Goal: Transaction & Acquisition: Purchase product/service

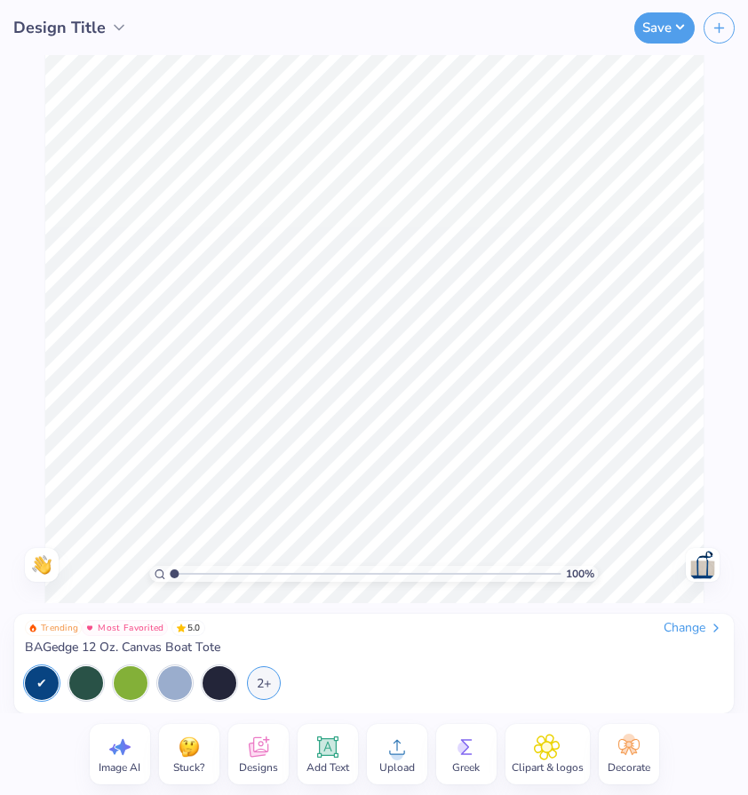
click at [455, 745] on icon at bounding box center [466, 747] width 27 height 27
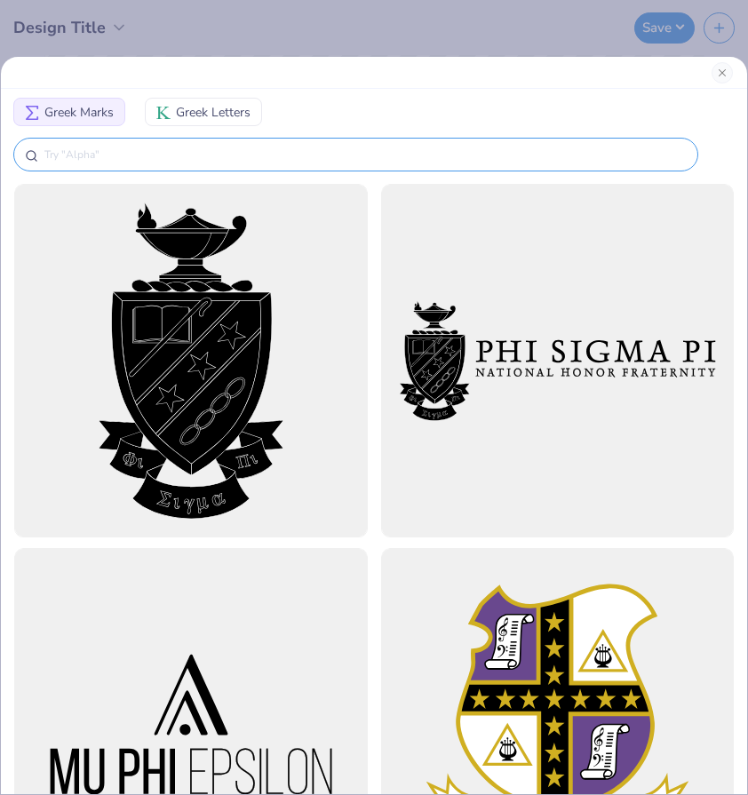
click at [246, 158] on input "text" at bounding box center [365, 155] width 644 height 18
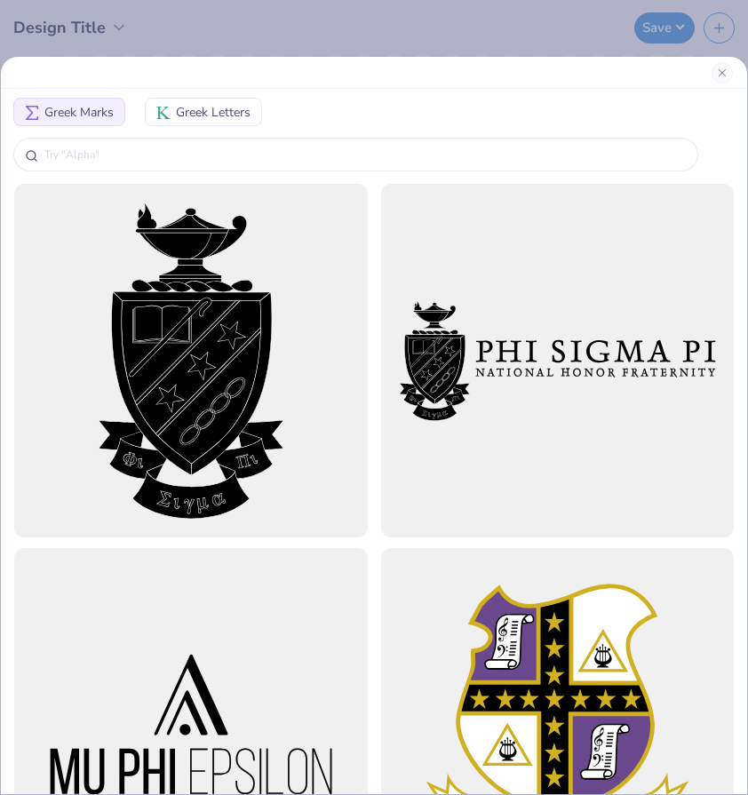
click at [202, 108] on span "Greek Letters" at bounding box center [213, 112] width 75 height 19
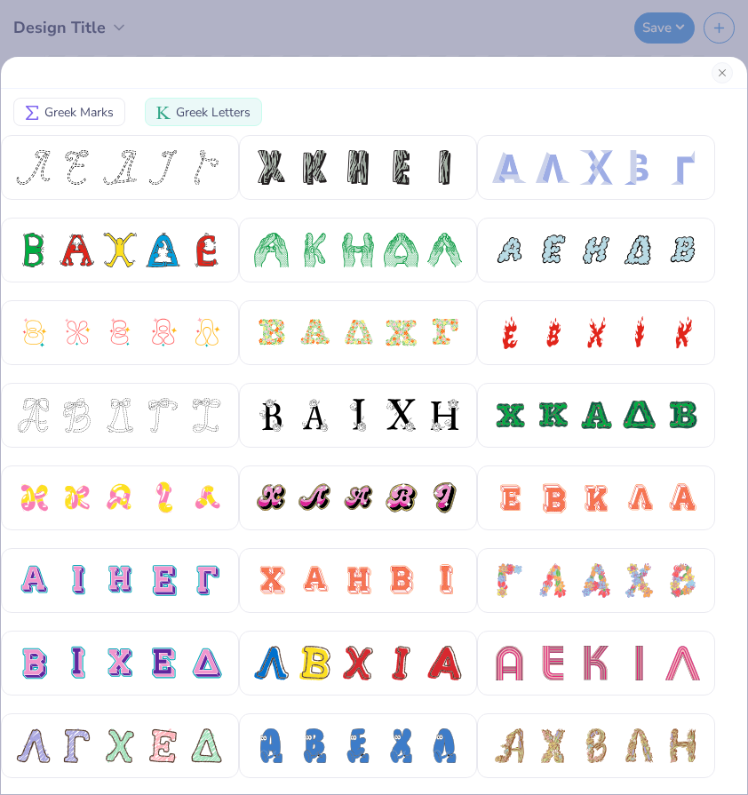
click at [109, 119] on span "Greek Marks" at bounding box center [78, 112] width 69 height 19
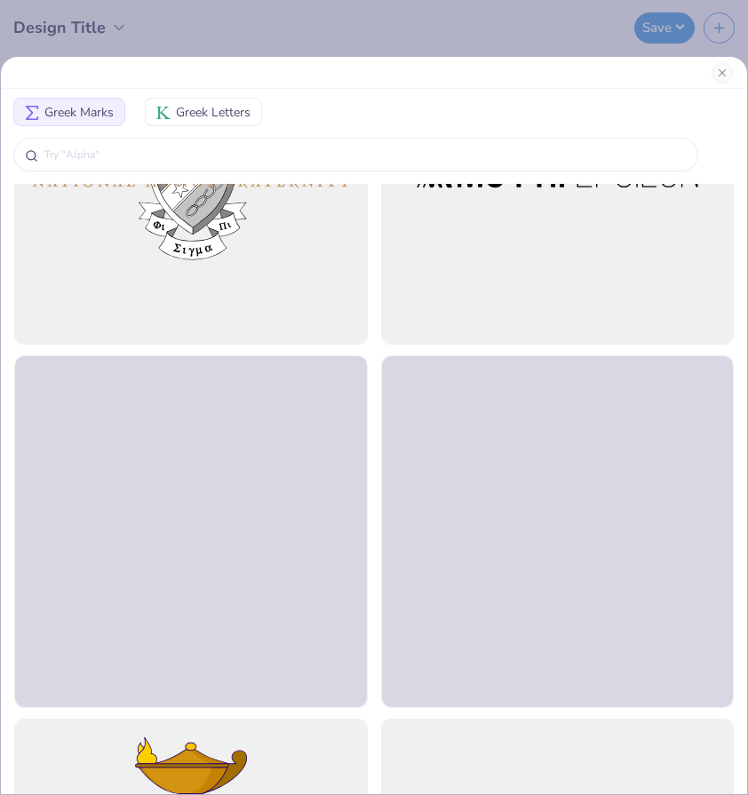
scroll to position [922, 0]
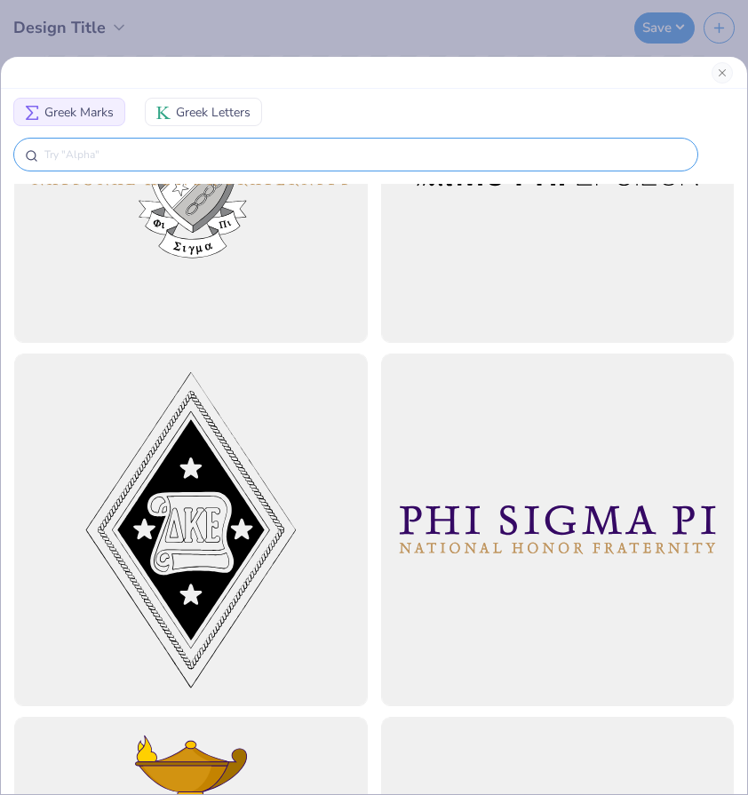
click at [82, 142] on div at bounding box center [355, 155] width 685 height 34
click at [84, 150] on input "text" at bounding box center [365, 155] width 644 height 18
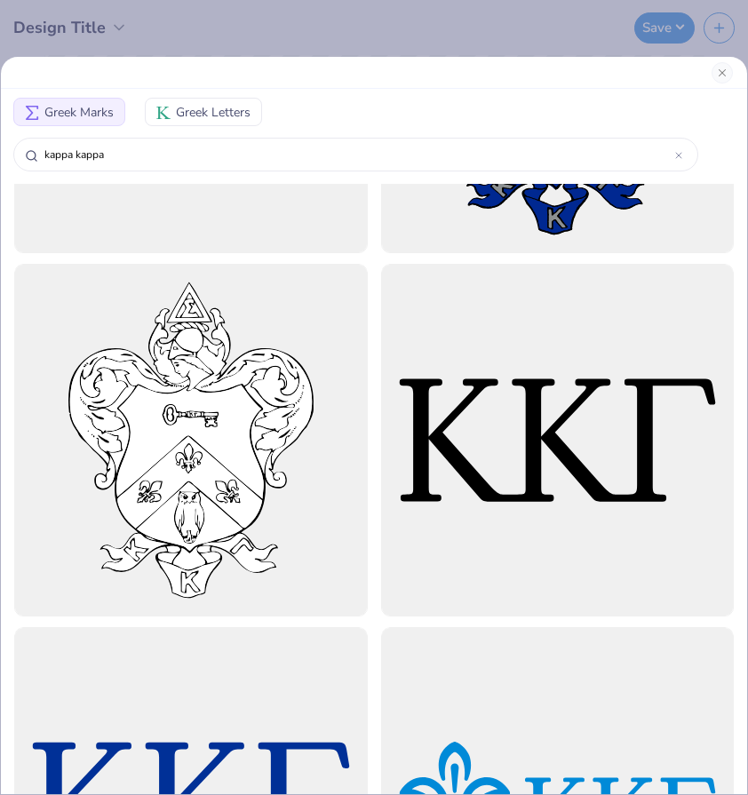
scroll to position [273, 0]
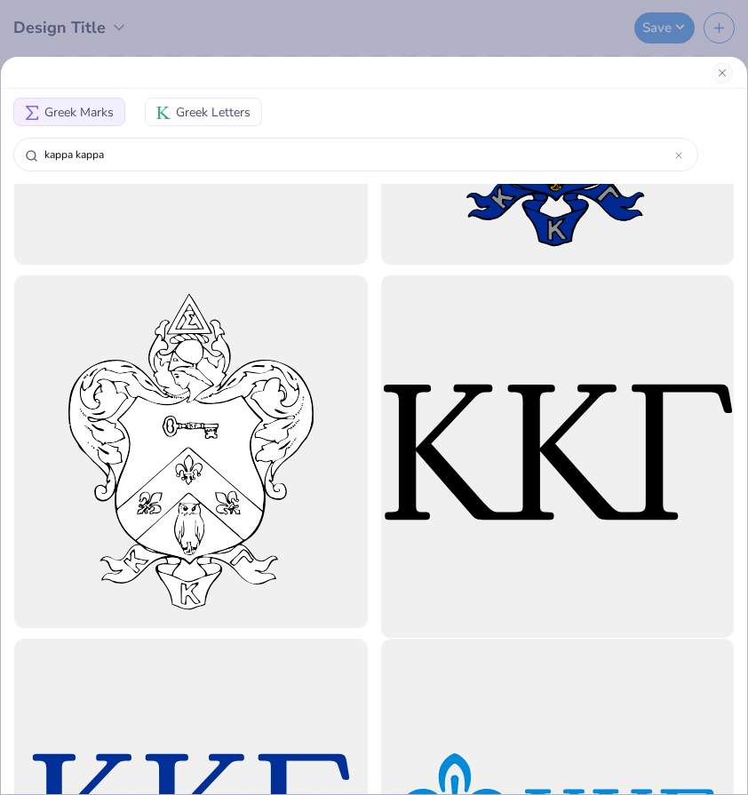
type input "kappa kappa"
click at [443, 384] on div at bounding box center [557, 452] width 388 height 388
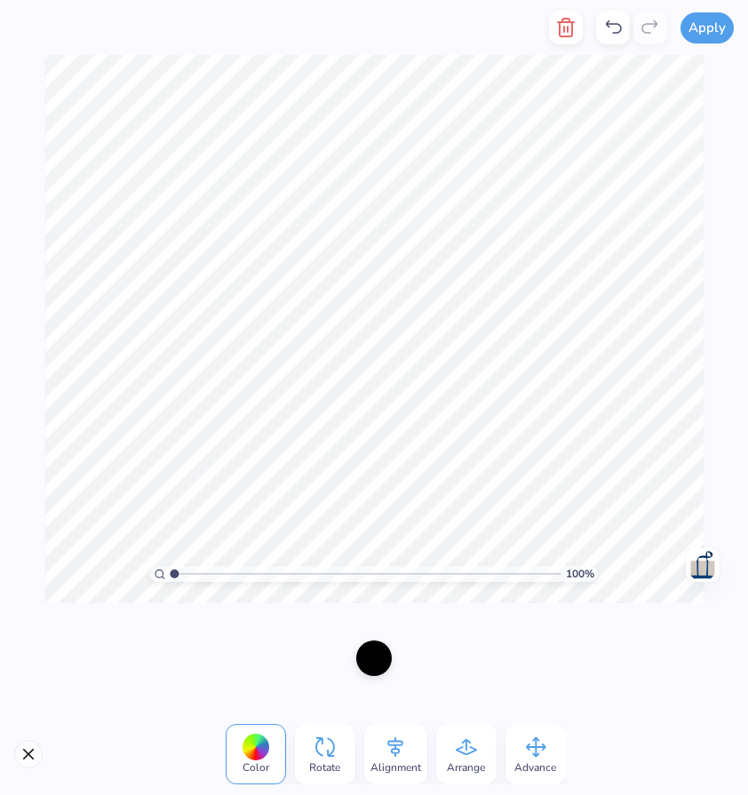
click at [649, 689] on div at bounding box center [374, 658] width 748 height 110
click at [502, 636] on div at bounding box center [374, 658] width 748 height 110
click at [263, 745] on div at bounding box center [256, 748] width 28 height 28
click at [373, 664] on div at bounding box center [374, 657] width 36 height 36
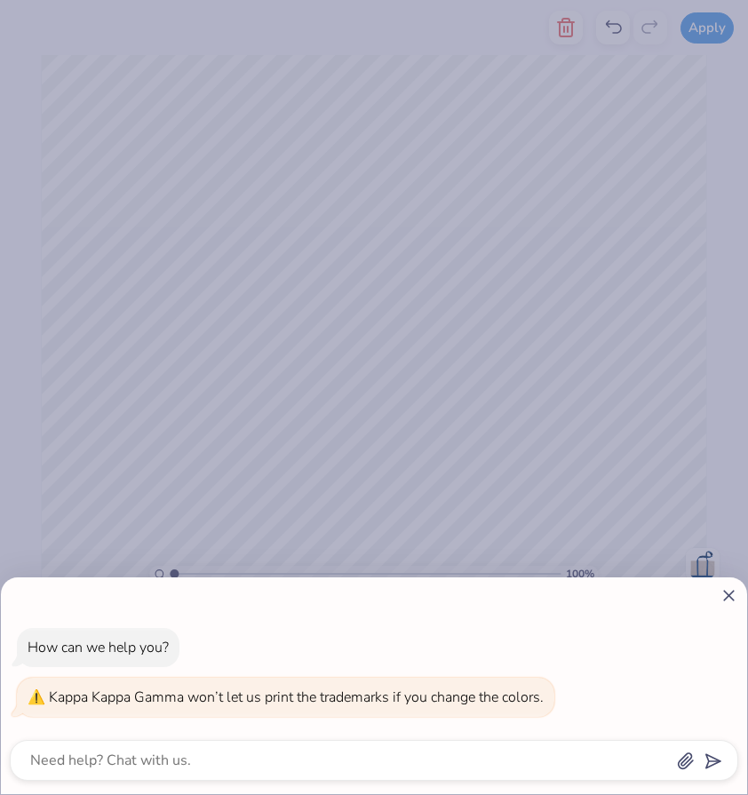
click at [721, 601] on icon at bounding box center [729, 595] width 19 height 19
type textarea "x"
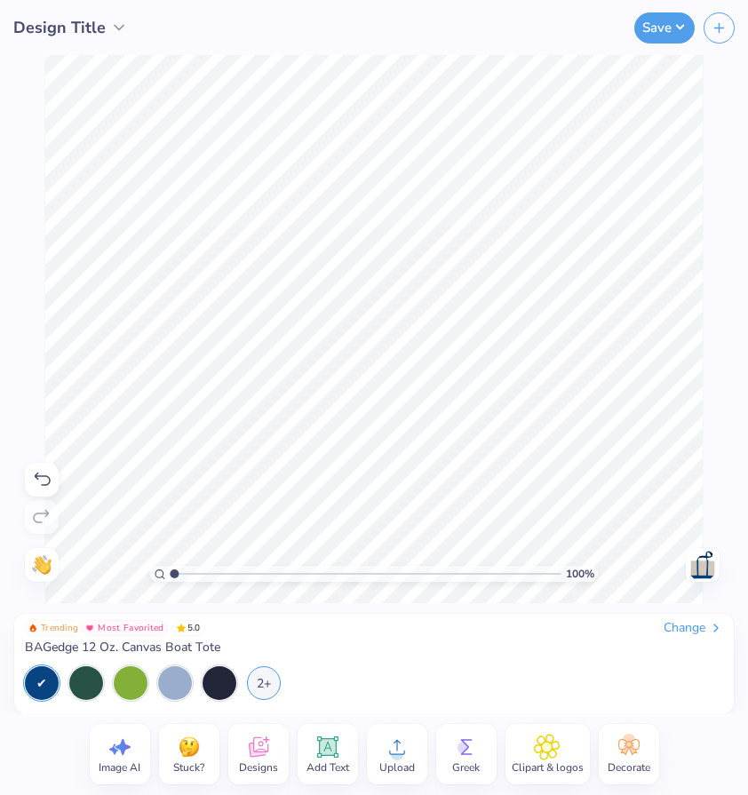
click at [276, 757] on div "Designs" at bounding box center [258, 754] width 60 height 60
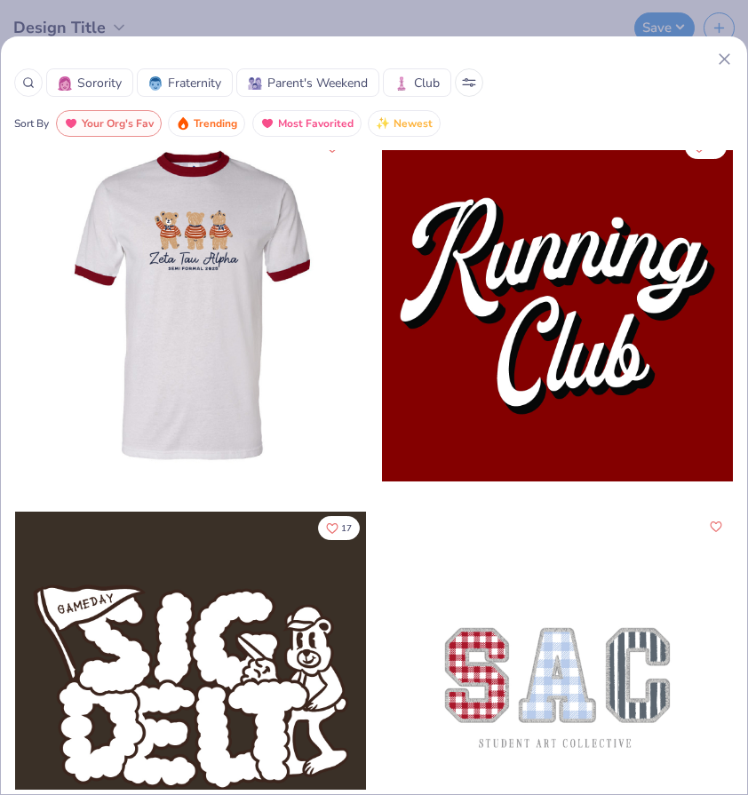
scroll to position [1889, 0]
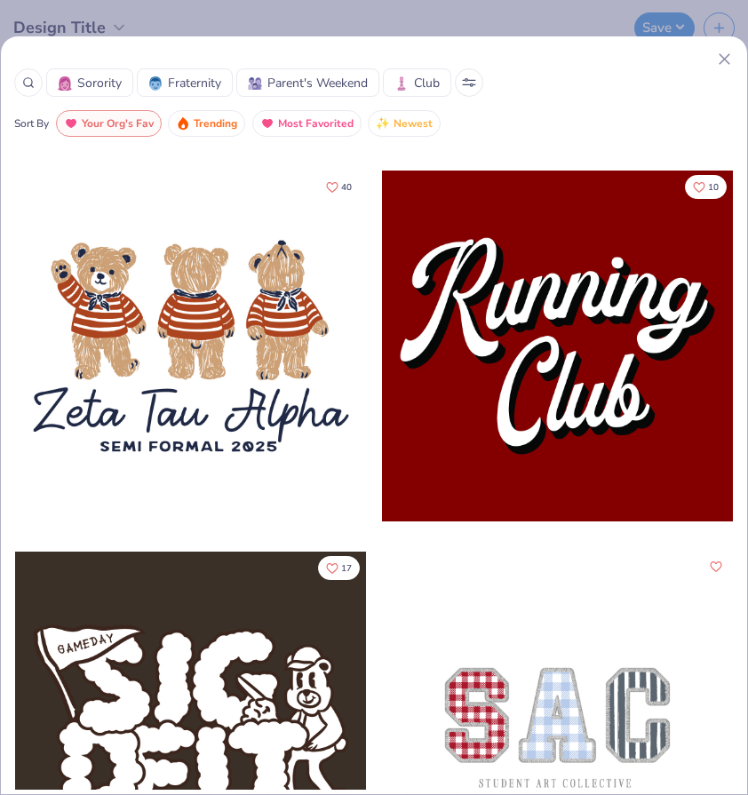
click at [115, 79] on span "Sorority" at bounding box center [99, 83] width 44 height 19
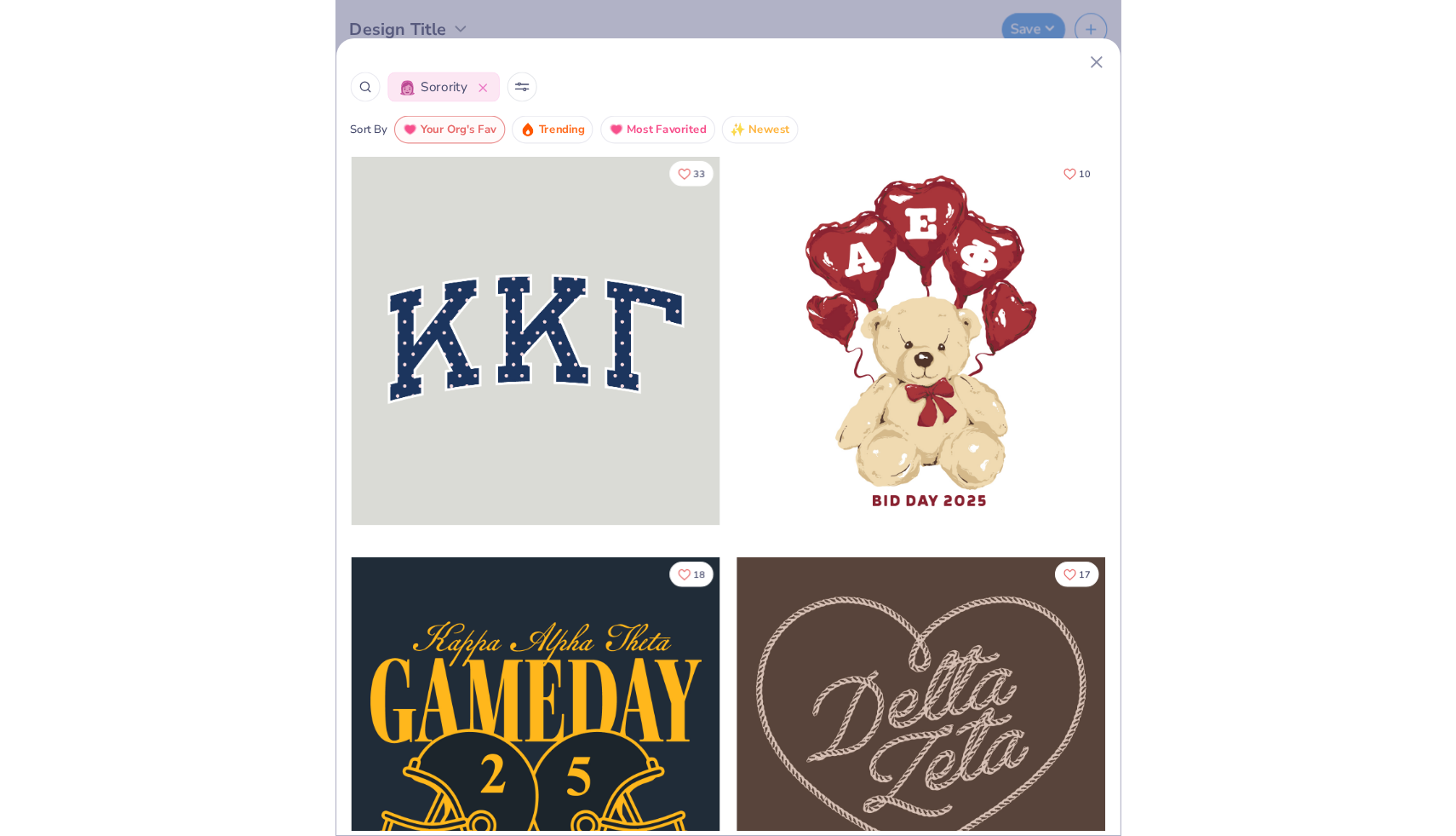
scroll to position [367, 0]
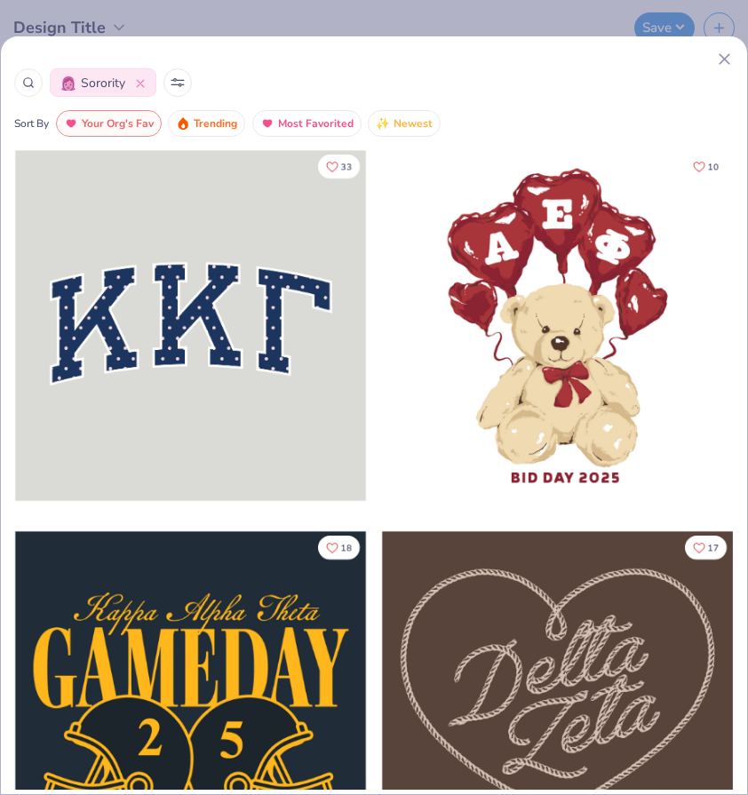
click at [223, 322] on div at bounding box center [190, 326] width 351 height 352
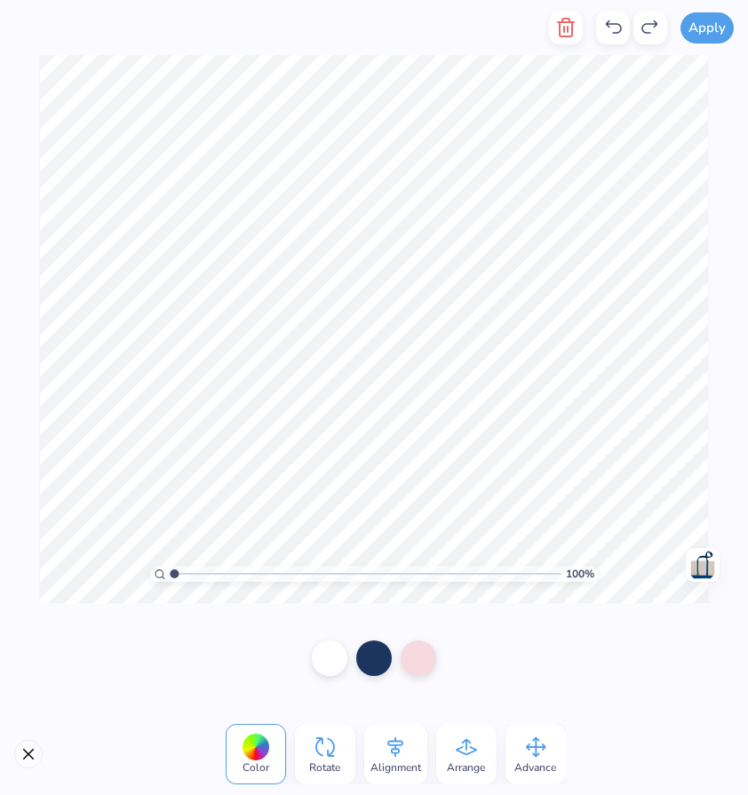
click at [523, 744] on icon at bounding box center [535, 747] width 27 height 27
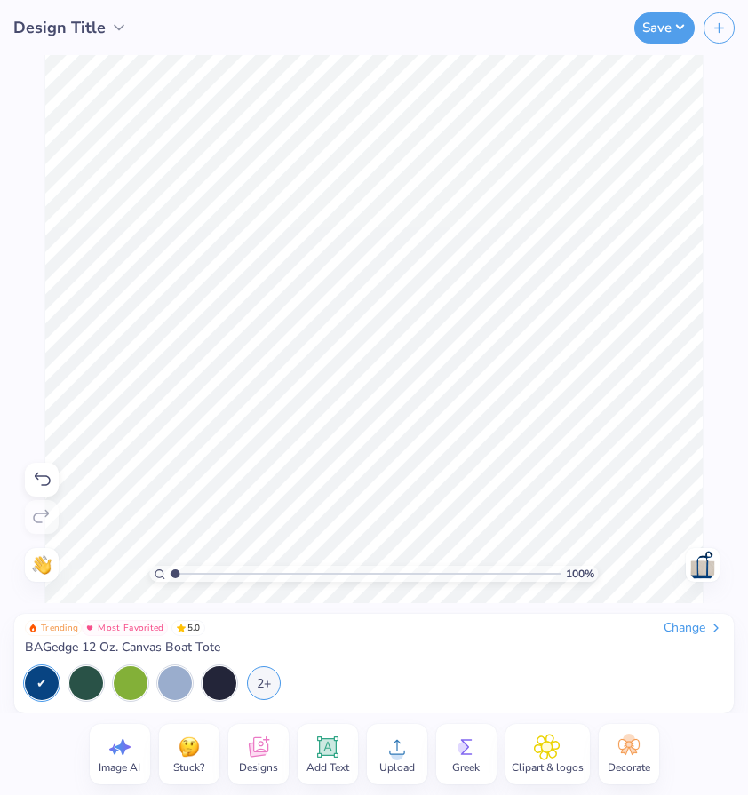
type input "1.06"
type textarea "x"
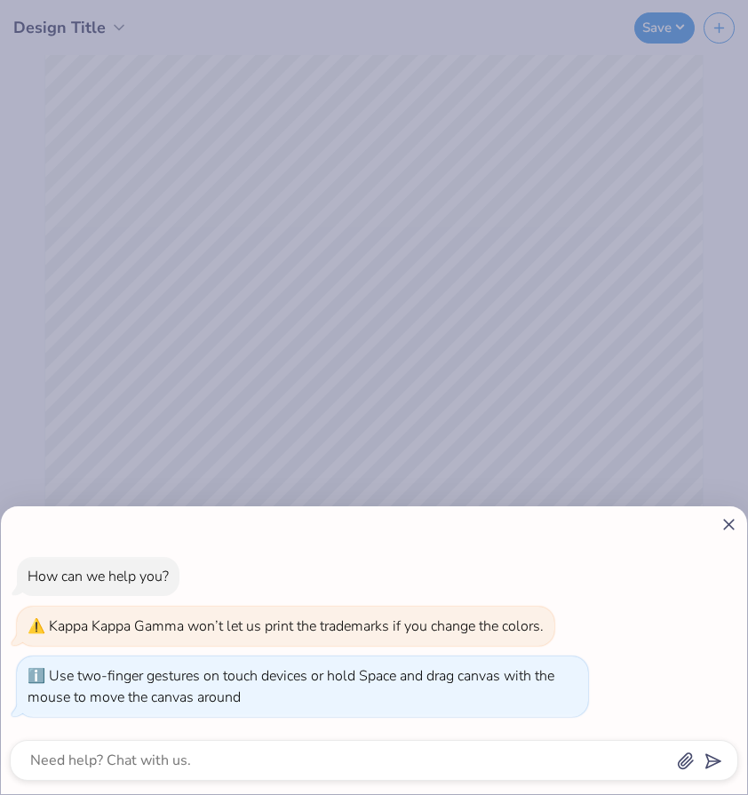
drag, startPoint x: 175, startPoint y: 572, endPoint x: 203, endPoint y: 565, distance: 28.4
type input "1.5"
click at [195, 566] on input "range" at bounding box center [365, 574] width 391 height 16
click at [729, 528] on icon at bounding box center [729, 524] width 19 height 19
type textarea "x"
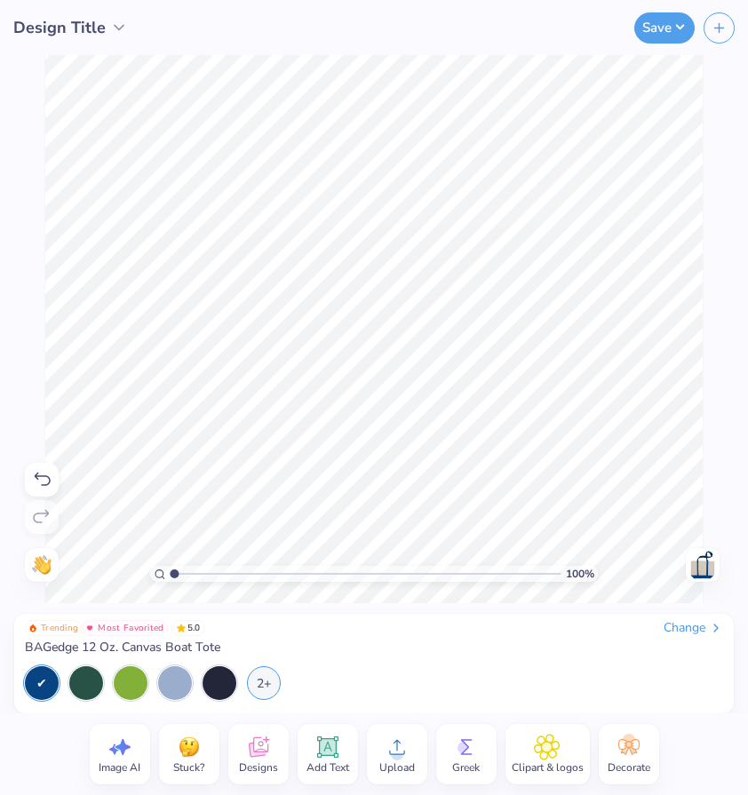
drag, startPoint x: 195, startPoint y: 573, endPoint x: 131, endPoint y: 577, distance: 64.1
type input "1"
click at [170, 577] on input "range" at bounding box center [365, 574] width 391 height 16
click at [707, 559] on img at bounding box center [703, 565] width 28 height 28
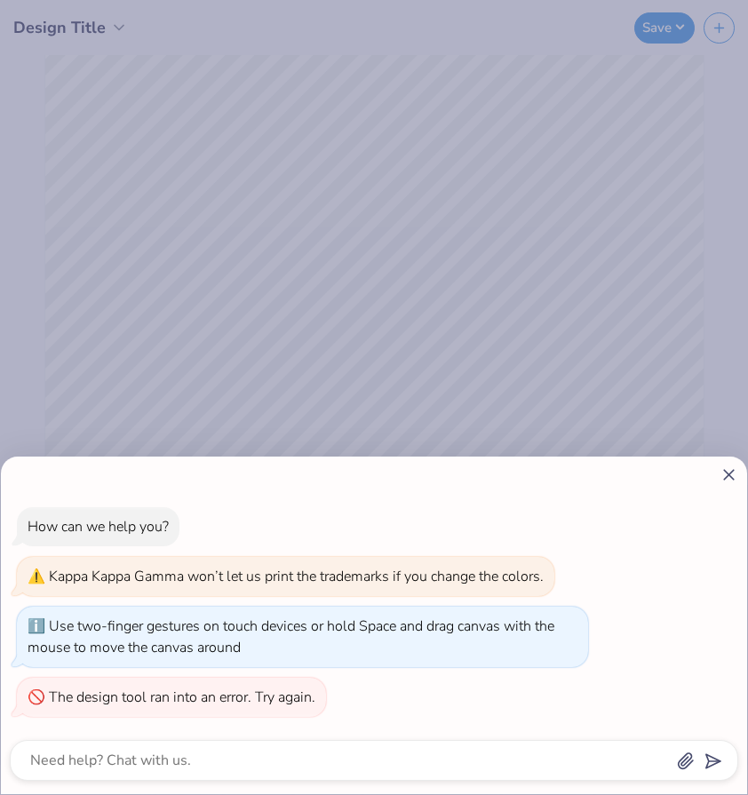
click at [736, 470] on icon at bounding box center [729, 475] width 19 height 19
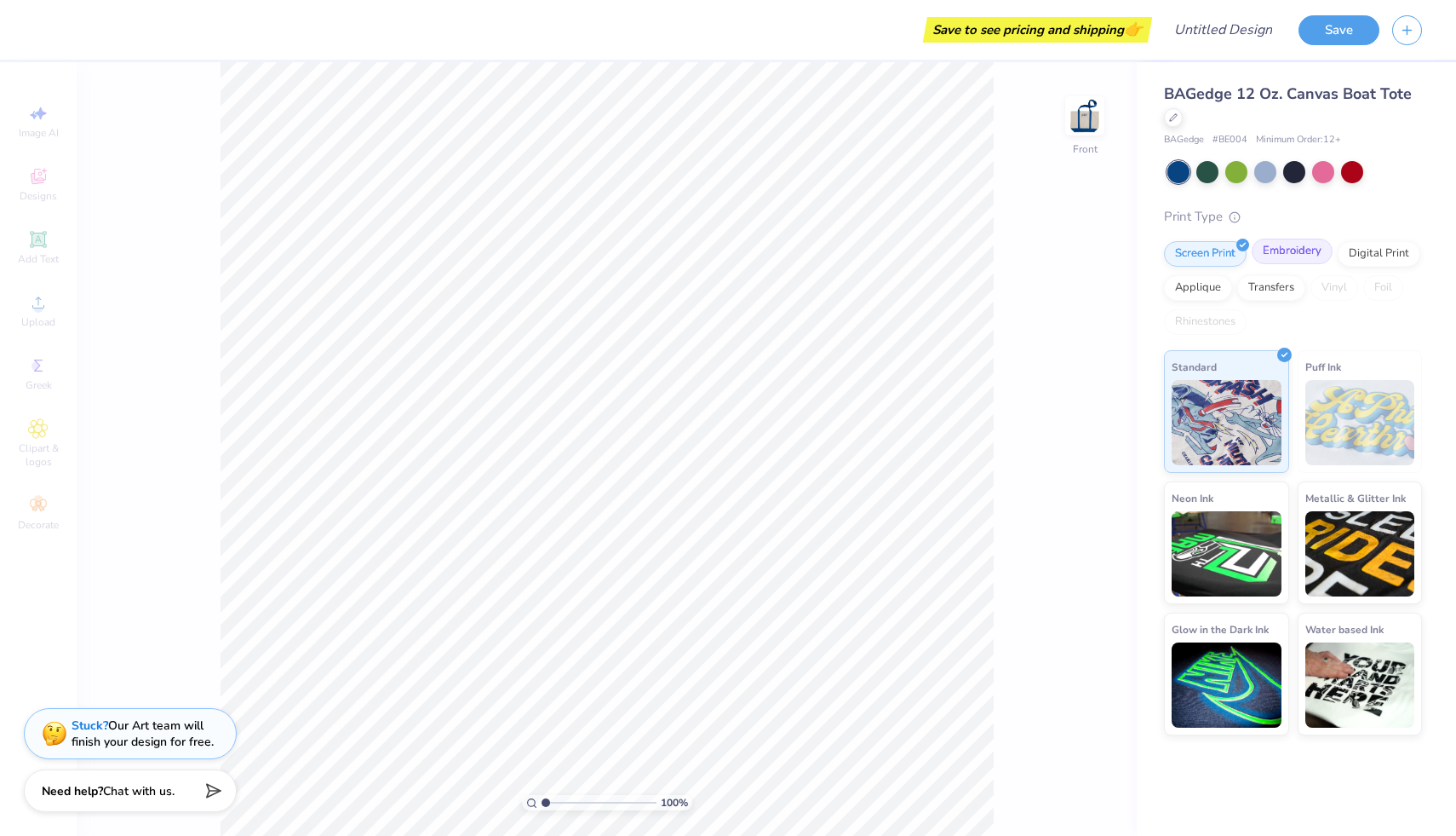
click at [716, 249] on div "Embroidery" at bounding box center [1292, 251] width 81 height 26
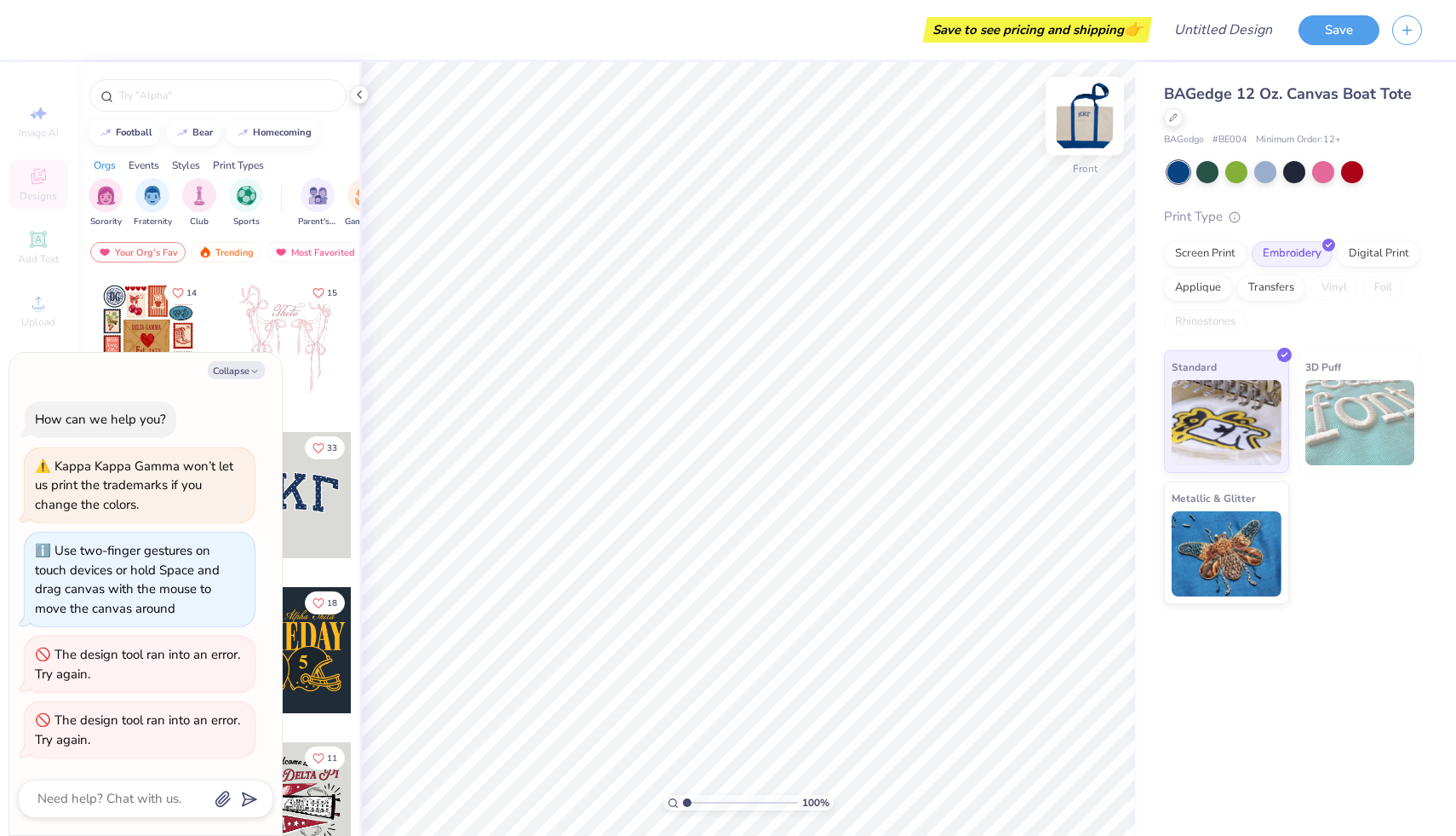
click at [716, 121] on img at bounding box center [1084, 115] width 68 height 68
click at [716, 629] on div "BAGedge 12 Oz. Canvas Boat Tote BAGedge # BE004 Minimum Order: 12 + Print Type …" at bounding box center [1296, 449] width 319 height 774
click at [716, 127] on img at bounding box center [1084, 115] width 68 height 68
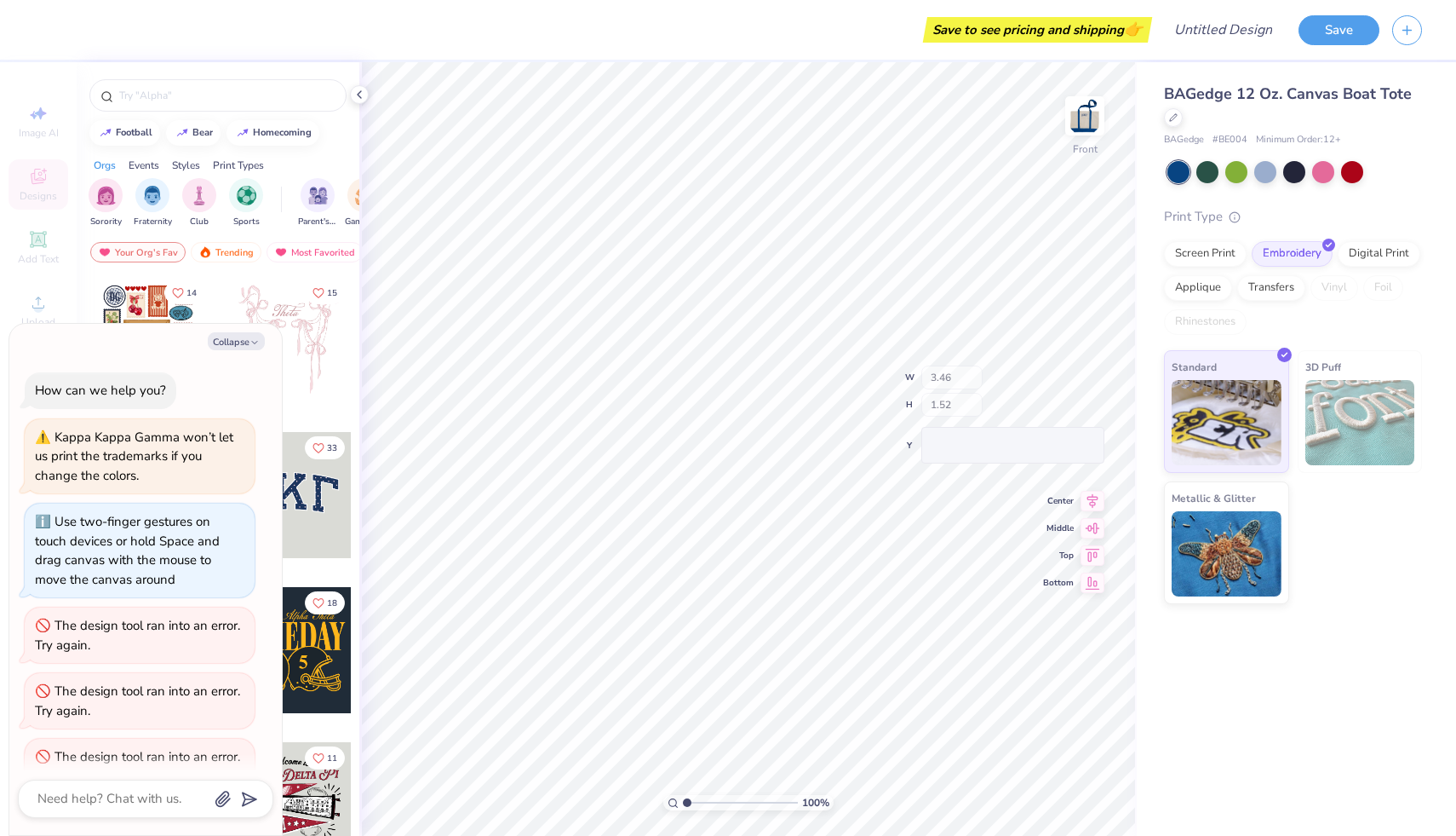
scroll to position [36, 0]
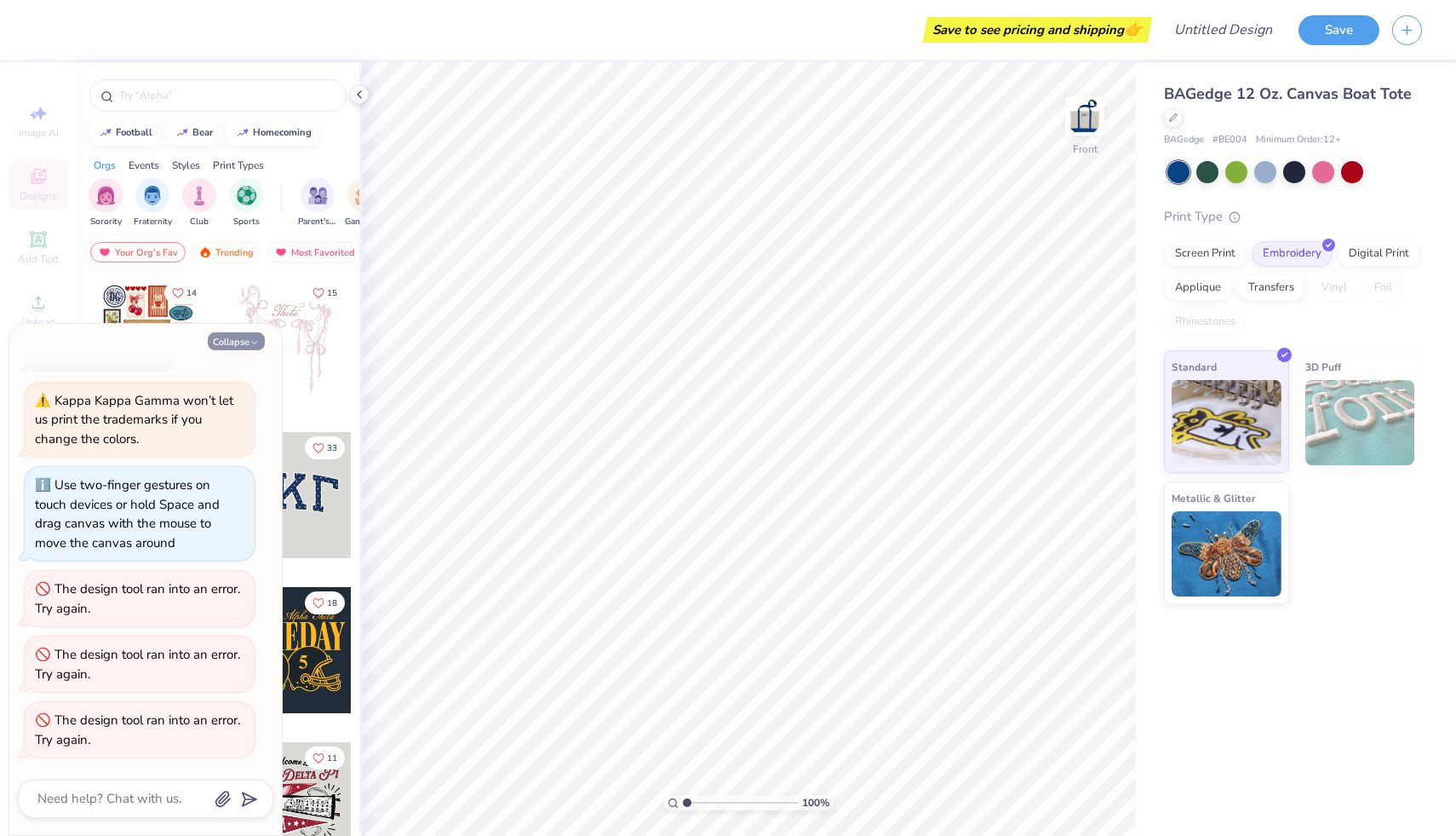
click at [233, 345] on button "Collapse" at bounding box center [237, 340] width 58 height 18
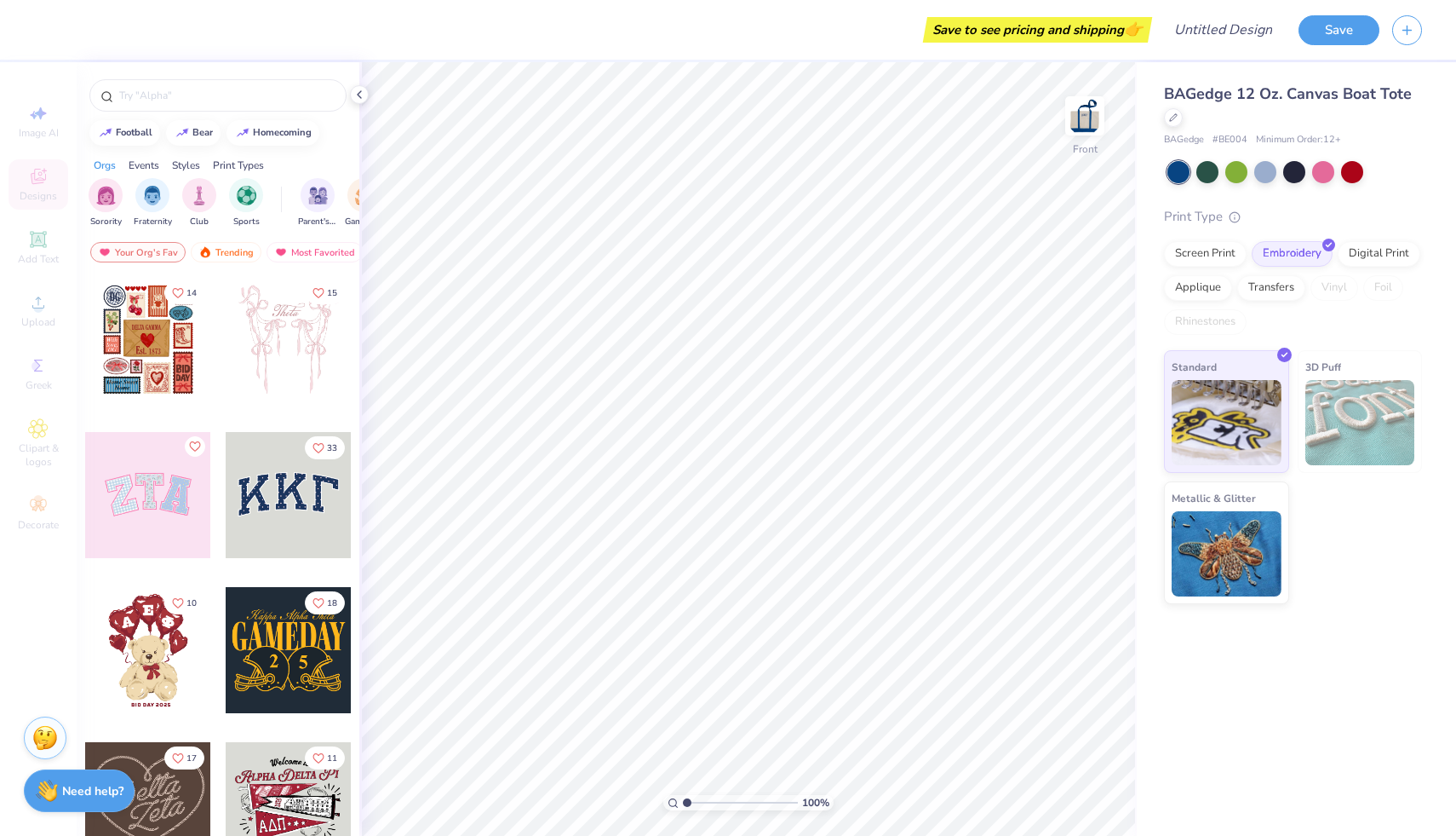
click at [302, 530] on div at bounding box center [288, 494] width 126 height 126
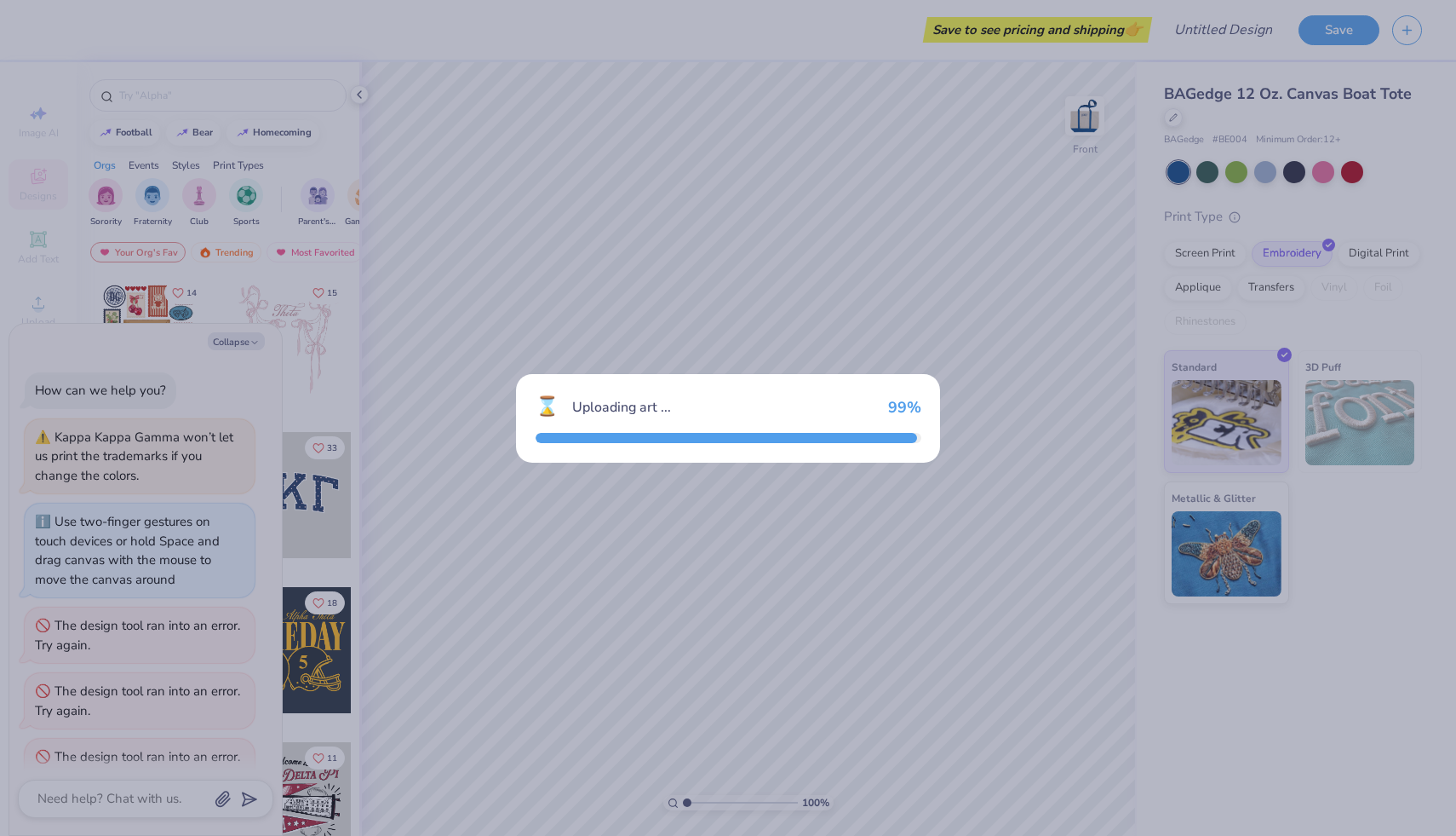
scroll to position [103, 0]
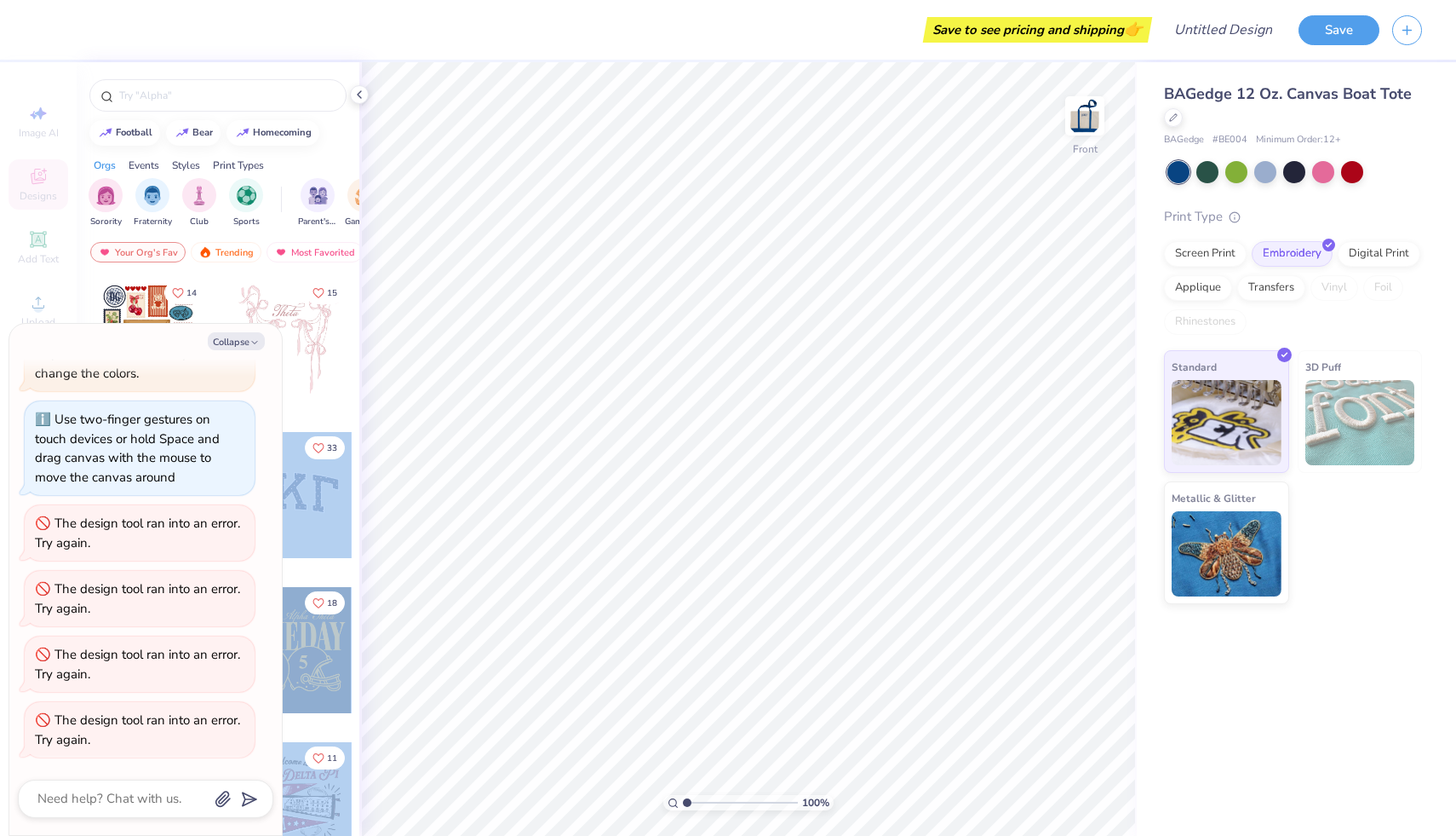
click at [566, 546] on div "Save to see pricing and shipping 👉 Design Title Save Image AI Designs Add Text …" at bounding box center [728, 418] width 1456 height 836
click at [249, 342] on icon "button" at bounding box center [254, 342] width 11 height 11
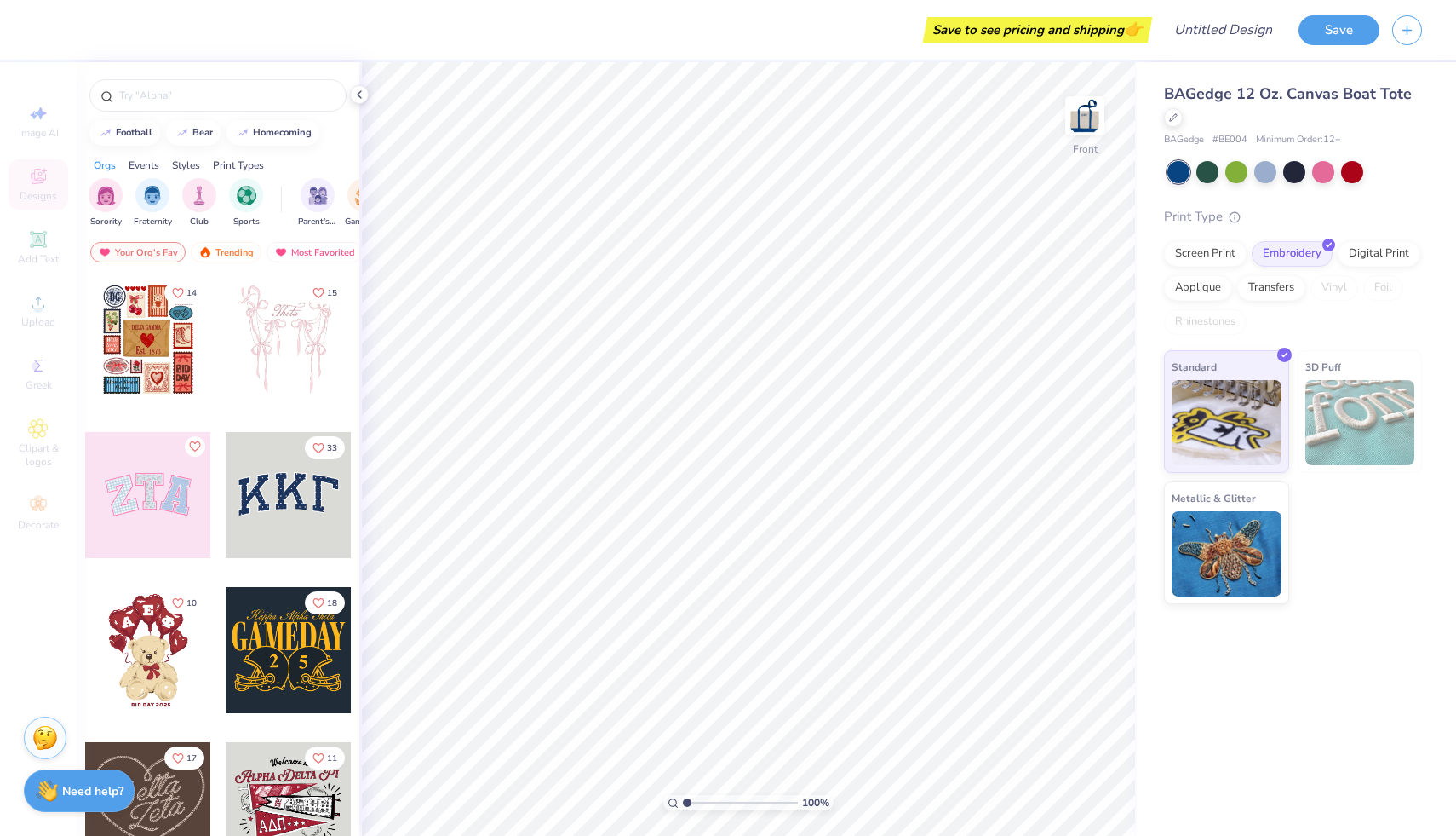
click at [313, 411] on div "15" at bounding box center [289, 353] width 127 height 154
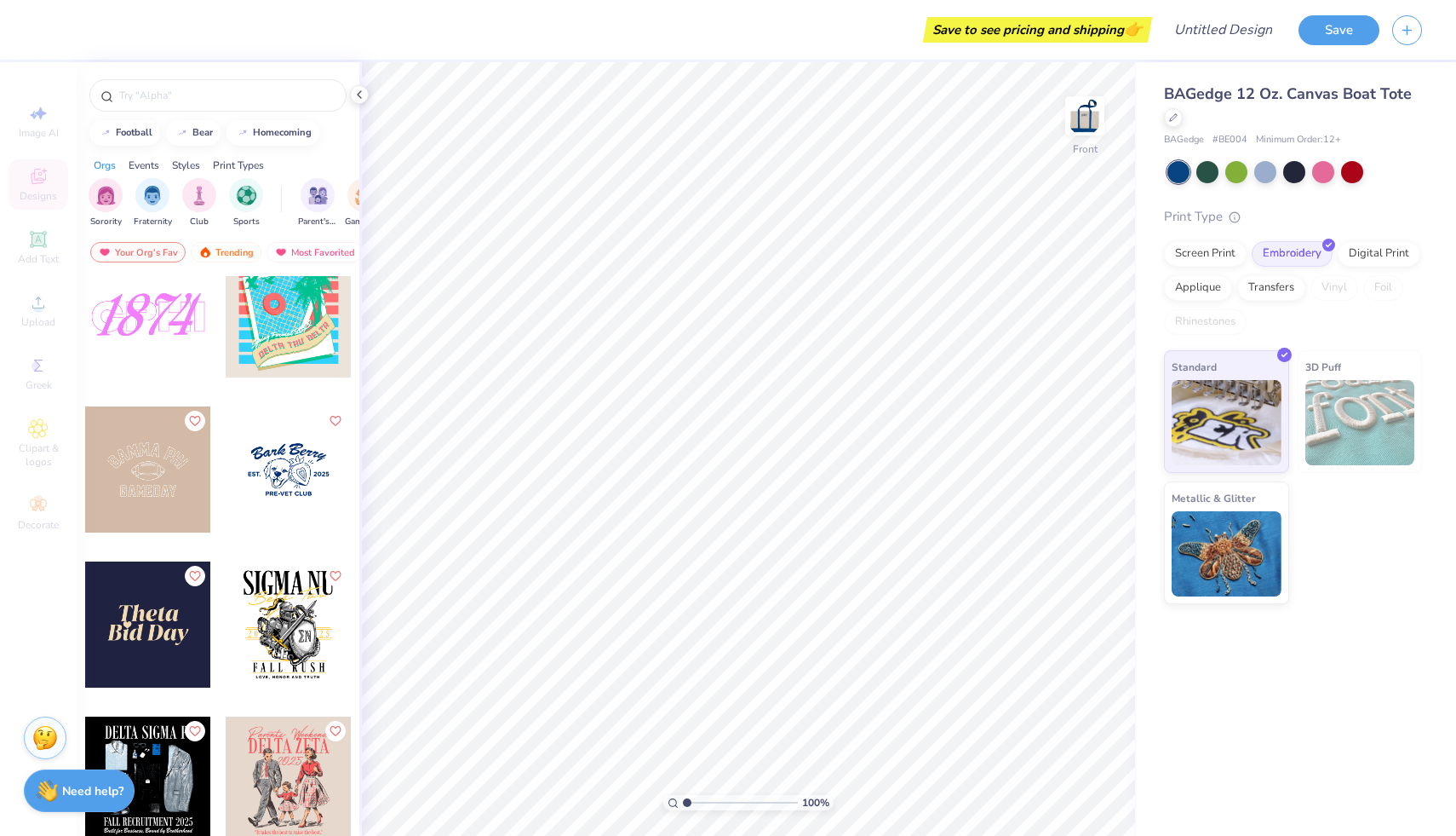
scroll to position [5318, 0]
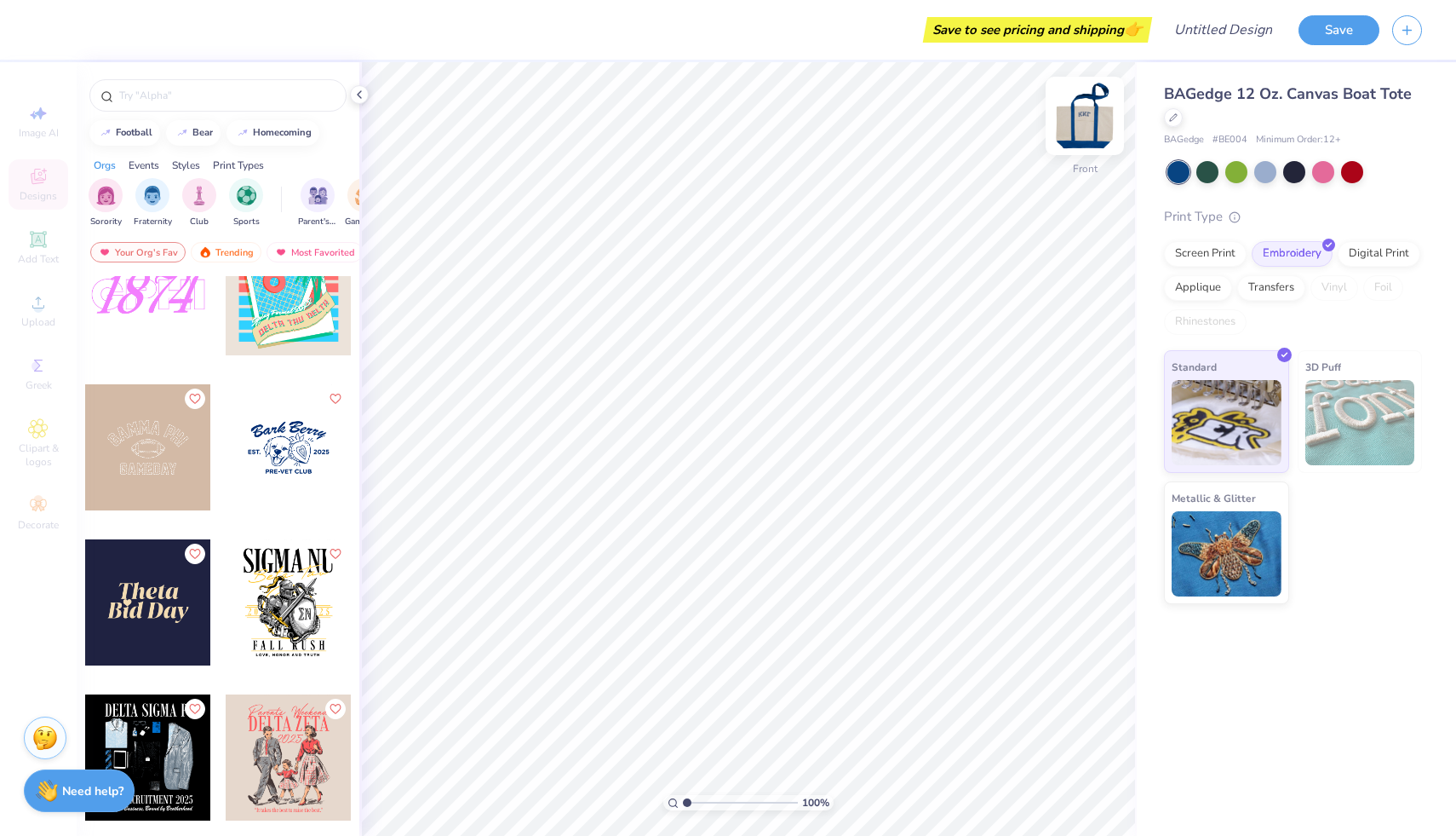
click at [716, 120] on img at bounding box center [1084, 115] width 68 height 68
click at [716, 121] on img at bounding box center [1084, 115] width 68 height 68
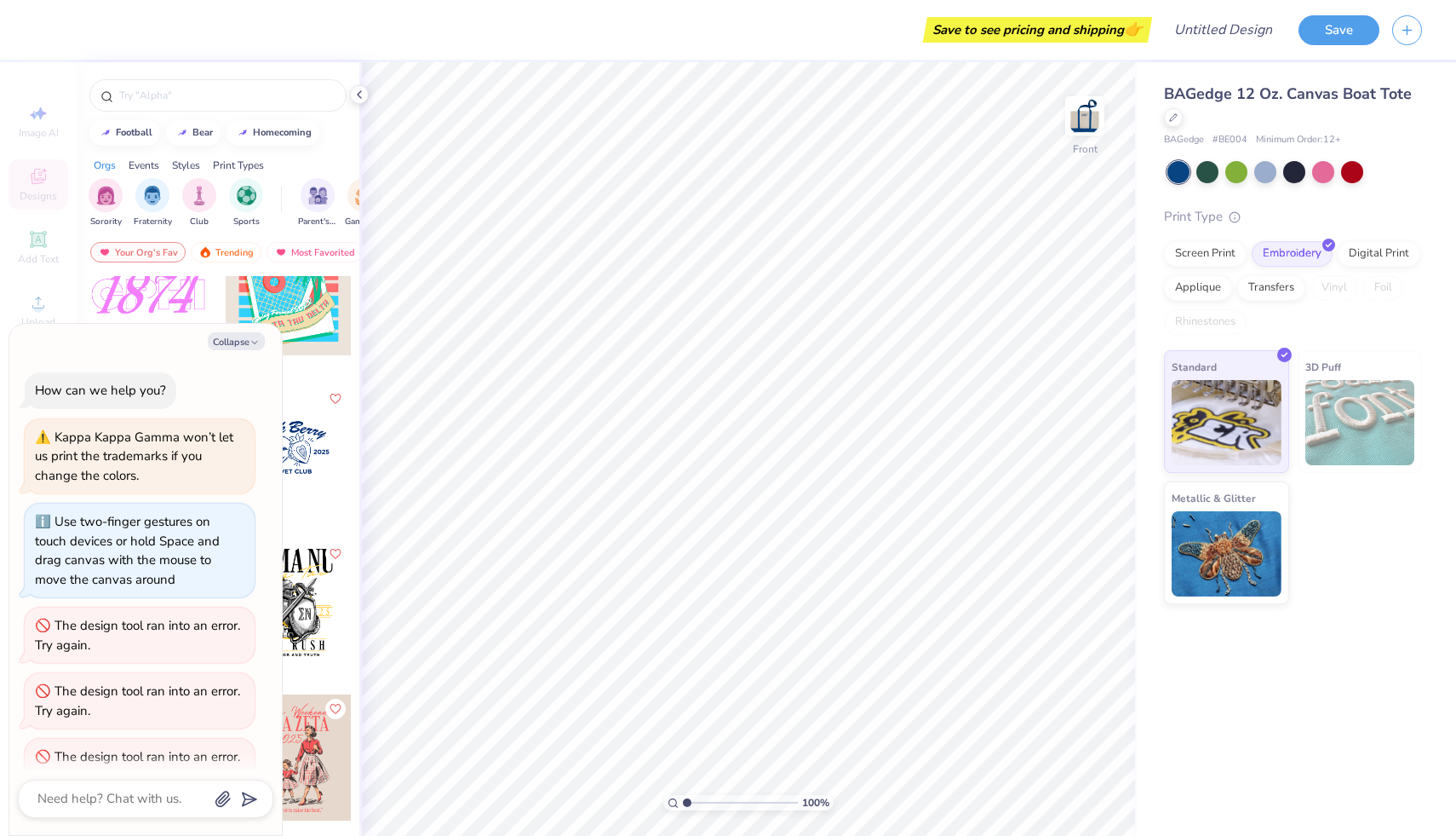
scroll to position [168, 0]
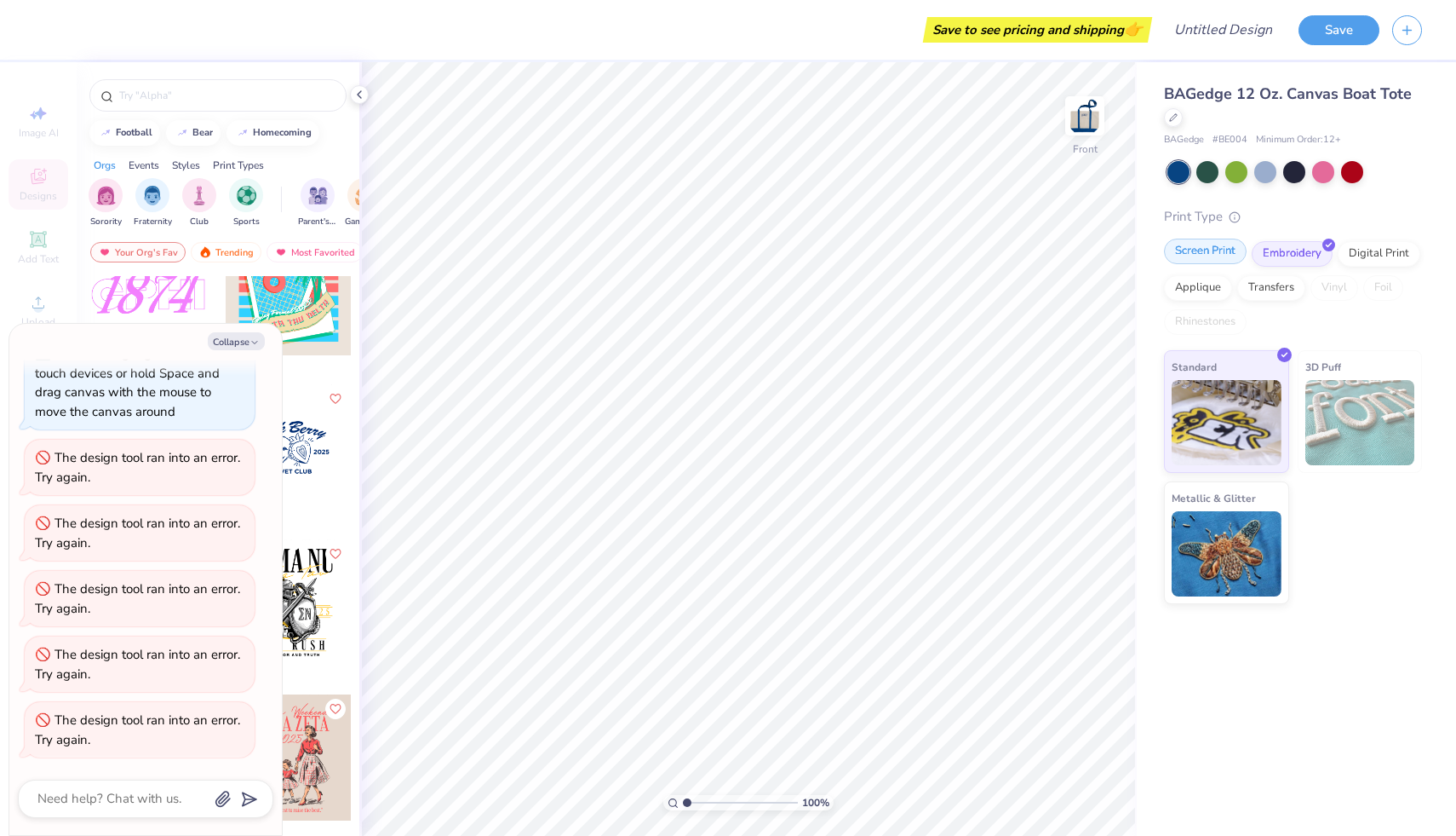
click at [716, 252] on div "Screen Print" at bounding box center [1205, 251] width 82 height 26
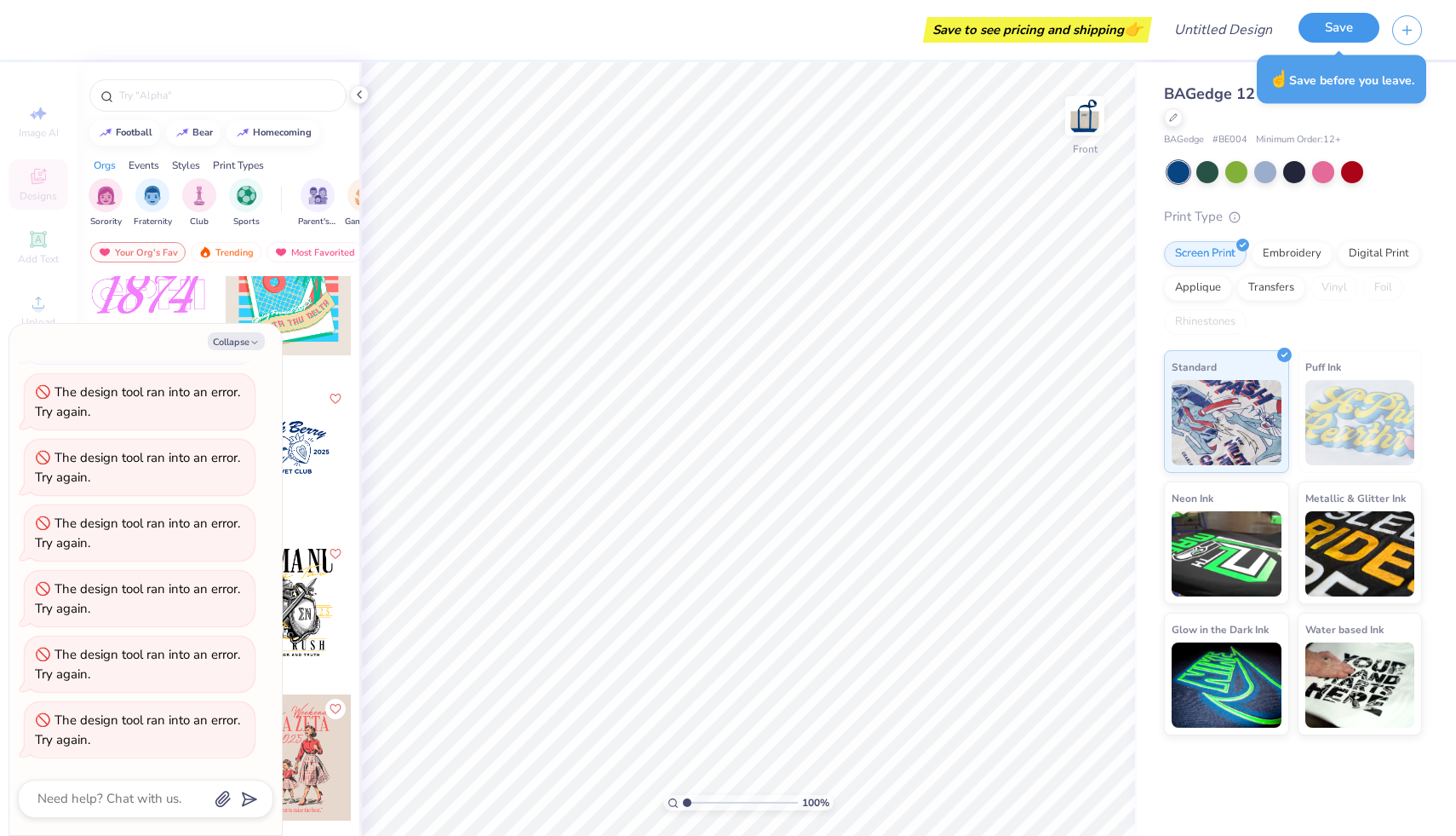
click at [716, 31] on button "Save" at bounding box center [1339, 27] width 81 height 30
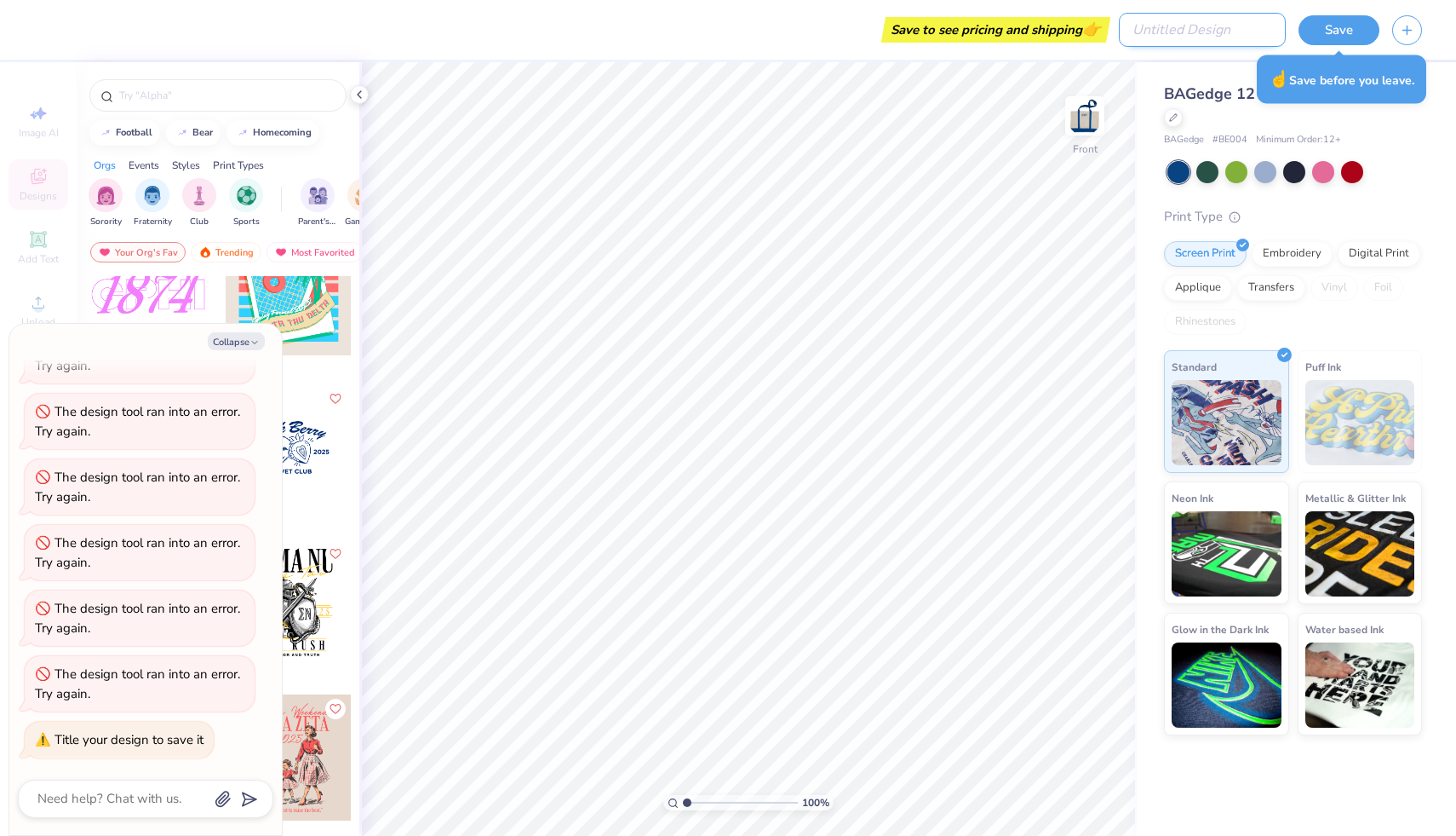
click at [716, 43] on input "Design Title" at bounding box center [1202, 30] width 167 height 35
type textarea "x"
type input "k"
type textarea "x"
type input "kap"
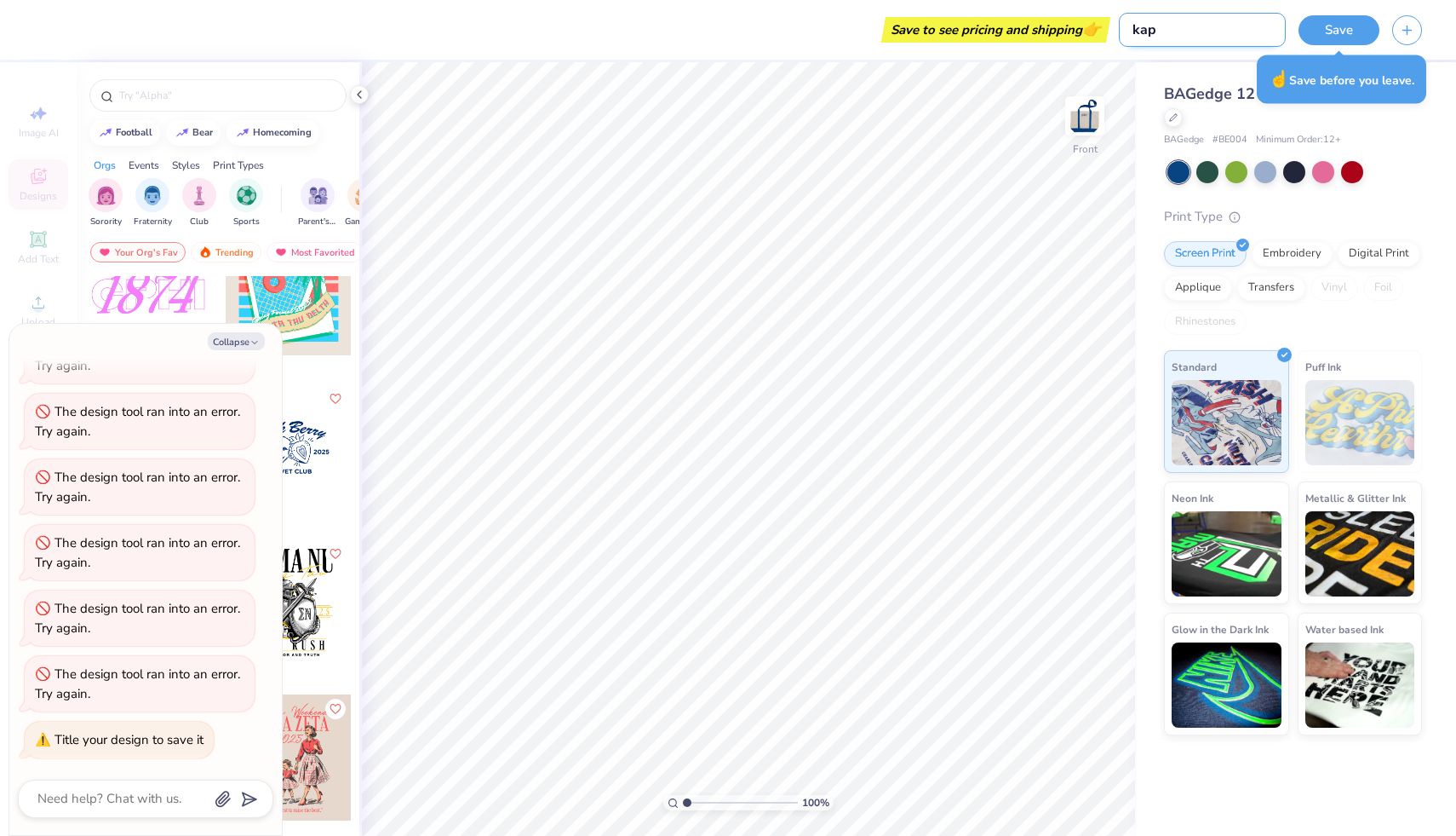
type textarea "x"
type input "[PERSON_NAME]"
type textarea "x"
type input "kappa"
click at [716, 34] on button "Save" at bounding box center [1339, 27] width 81 height 30
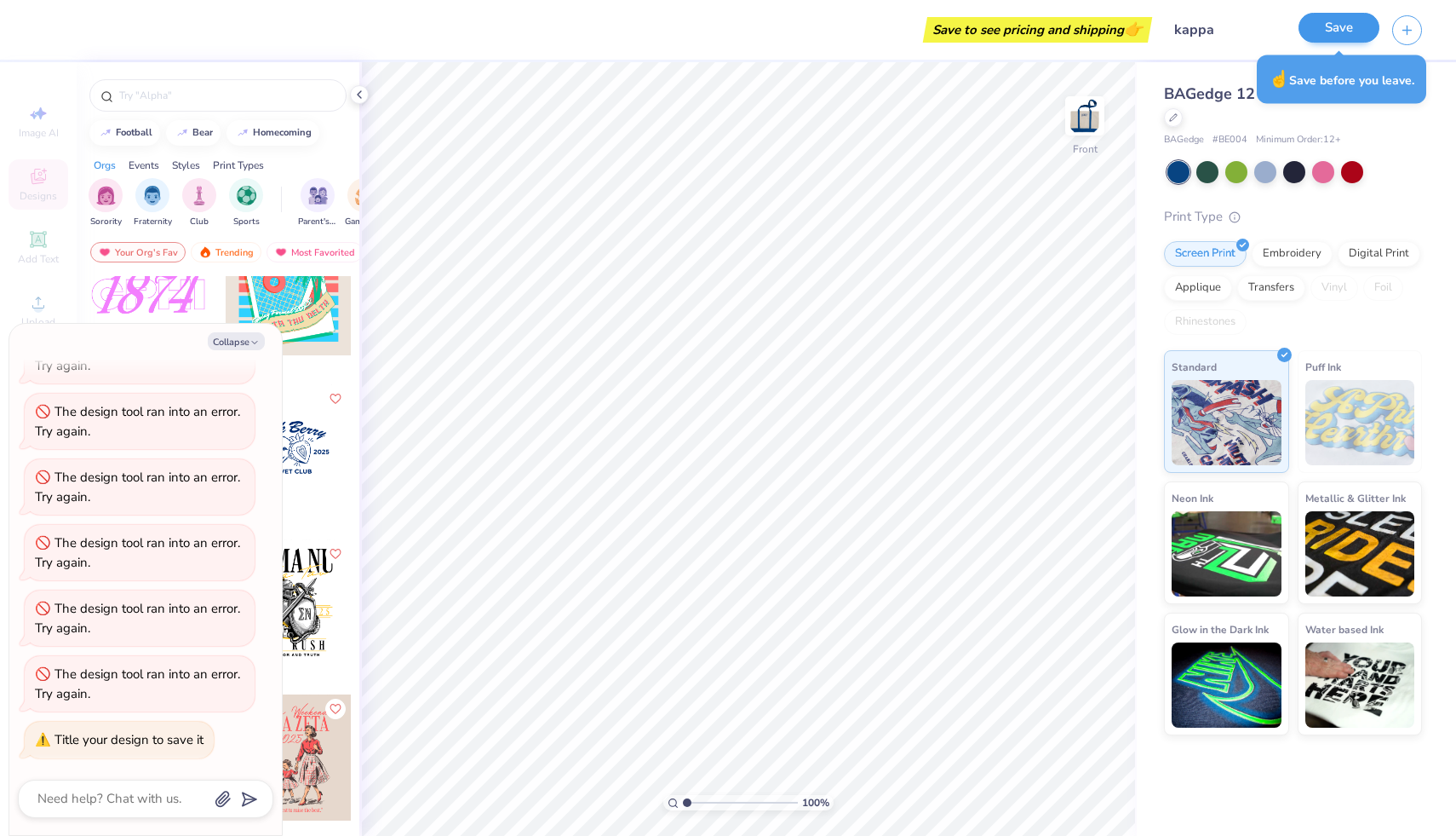
type textarea "x"
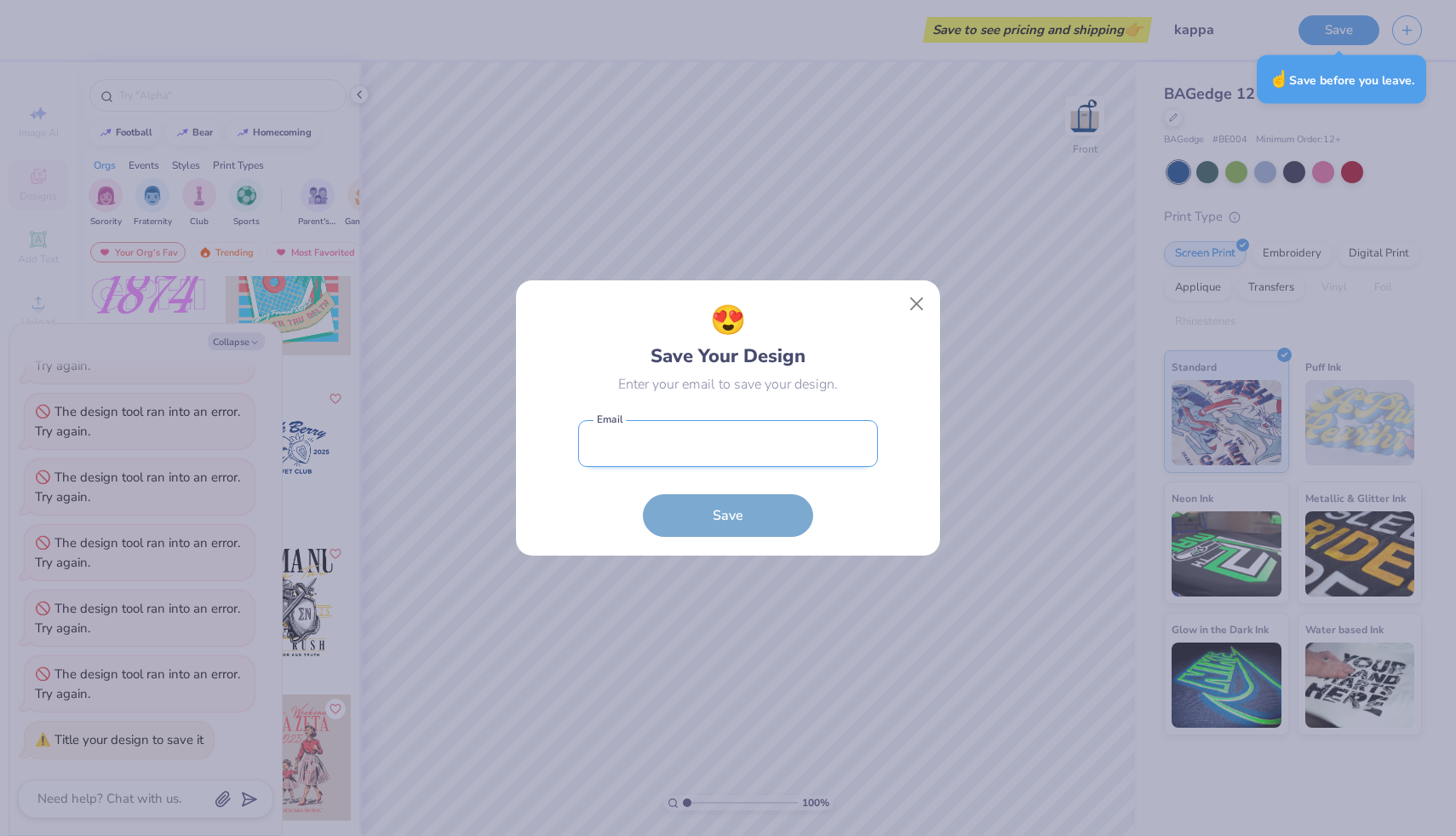
click at [716, 442] on input "email" at bounding box center [728, 443] width 300 height 47
type input "[EMAIL_ADDRESS][DOMAIN_NAME]"
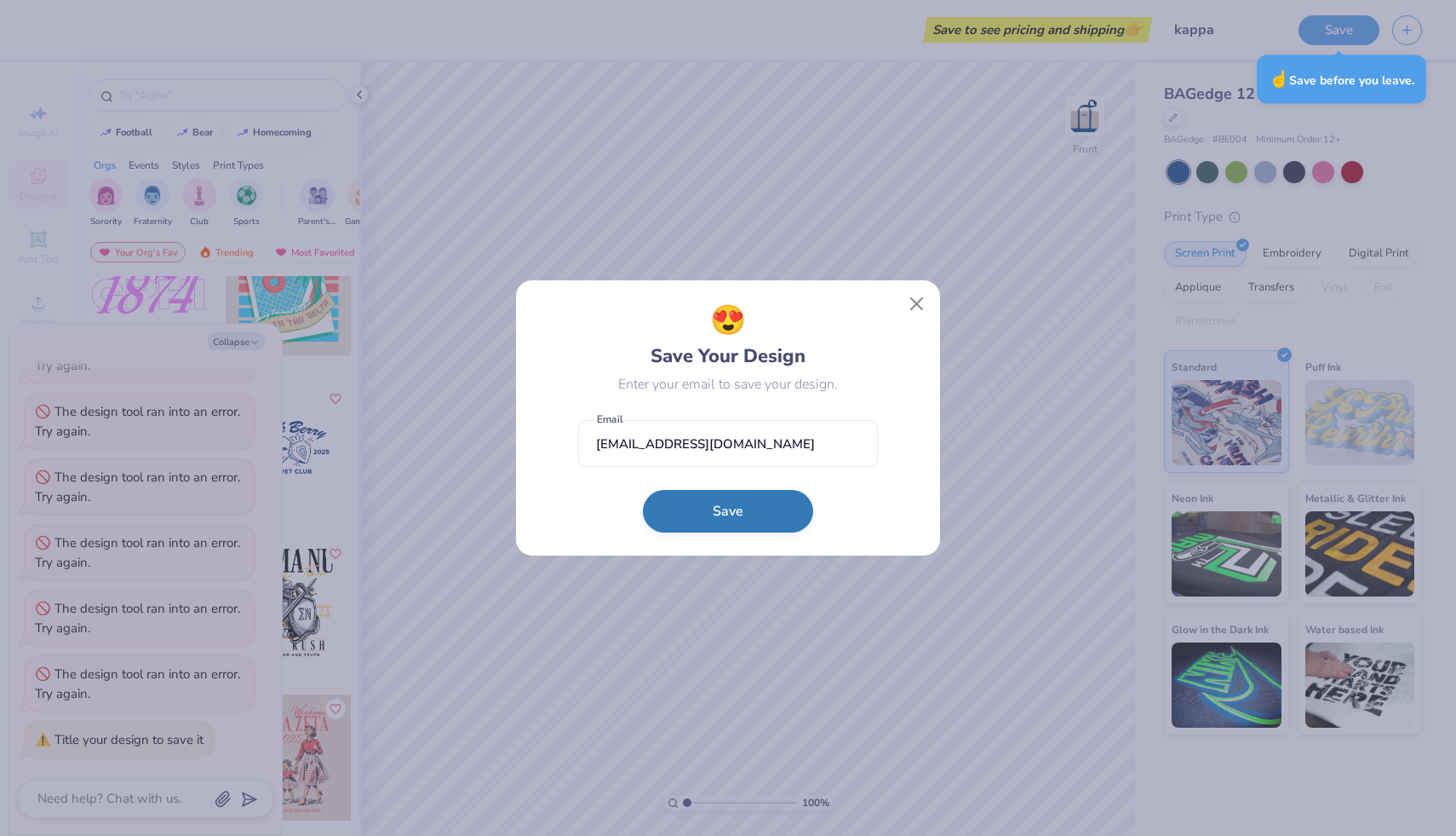
click at [716, 501] on button "Save" at bounding box center [728, 511] width 171 height 42
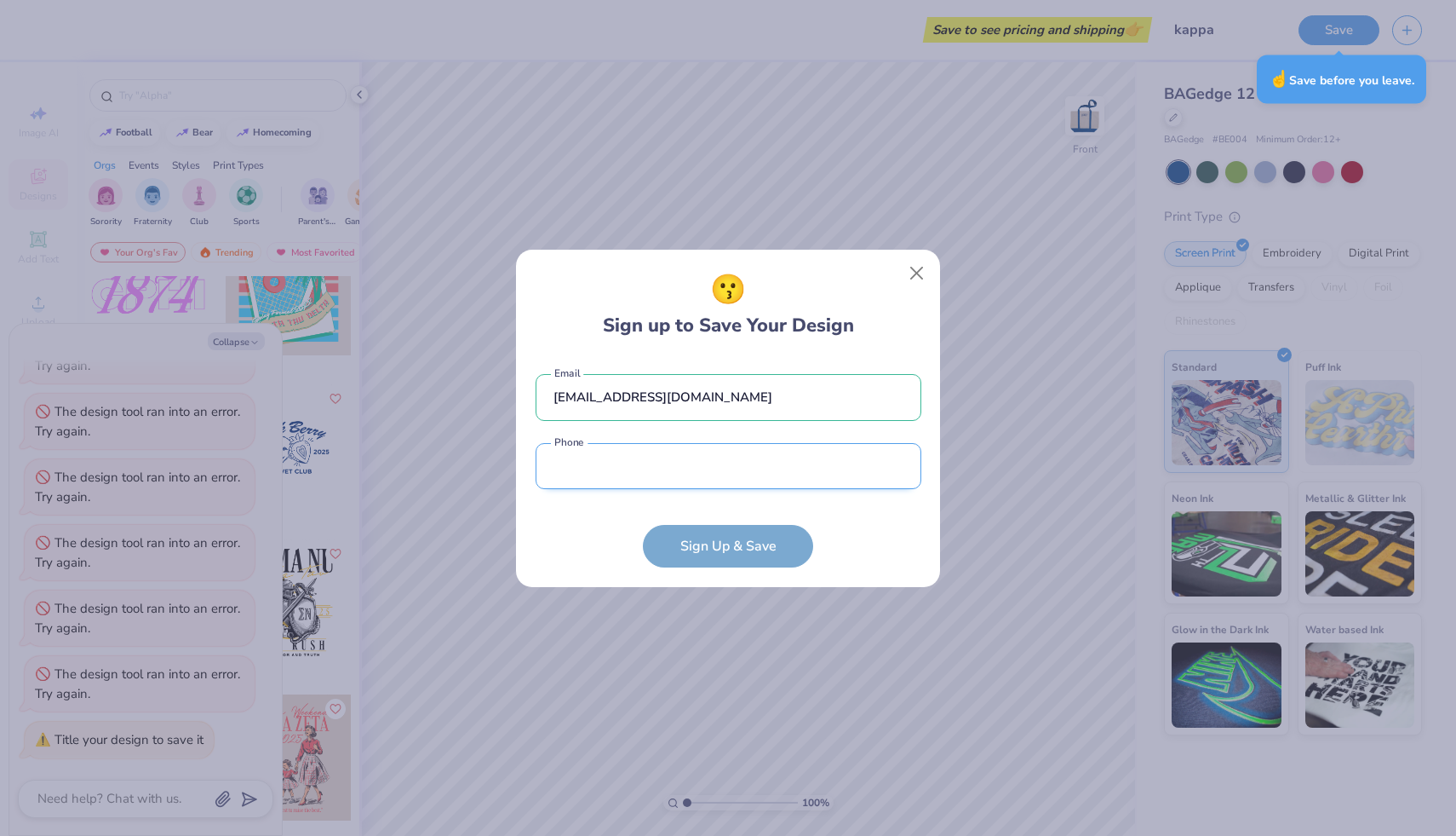
click at [716, 477] on input "tel" at bounding box center [728, 466] width 385 height 47
type input "[PHONE_NUMBER]"
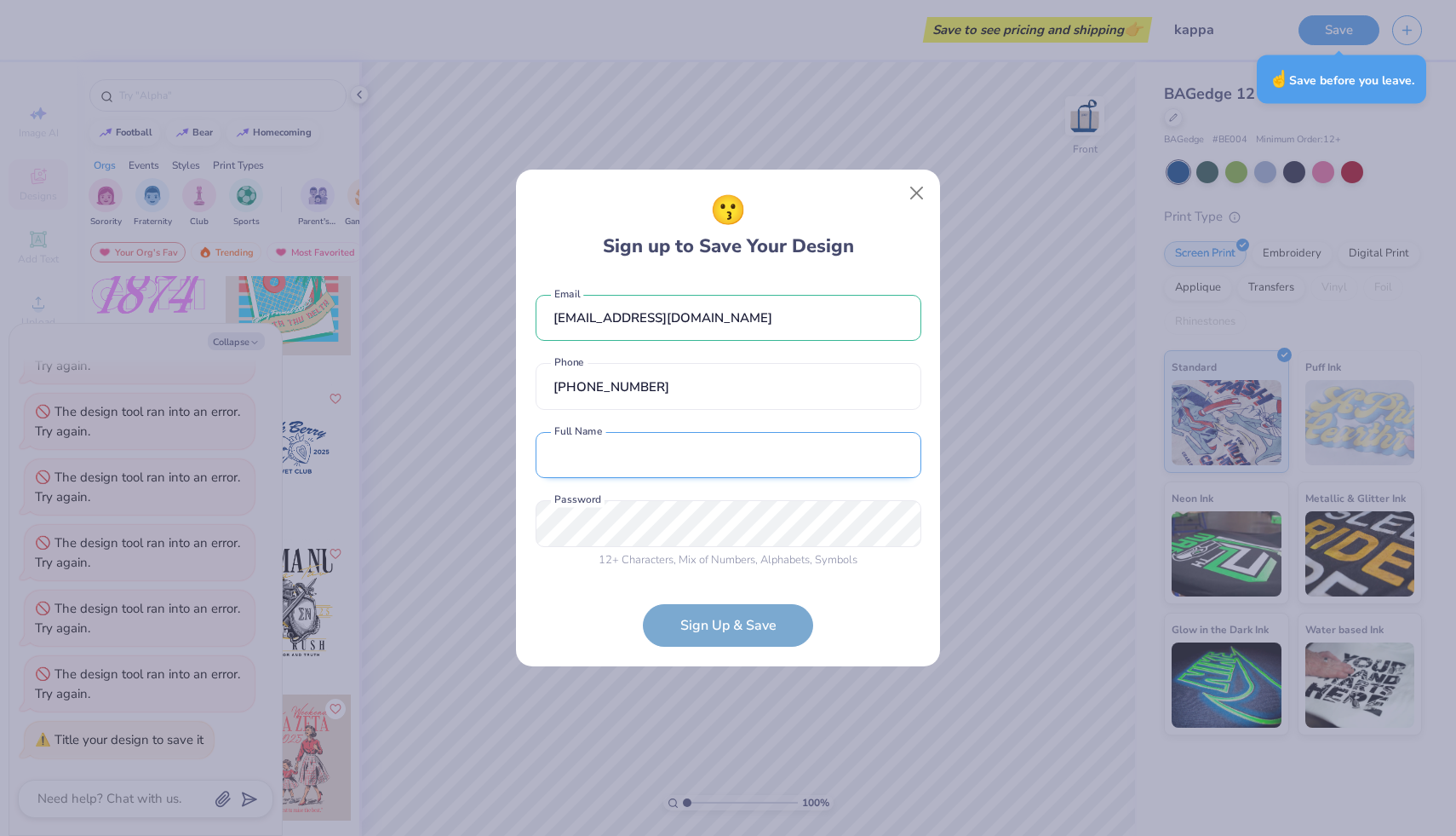
click at [683, 454] on input "text" at bounding box center [728, 454] width 385 height 47
type input "[PERSON_NAME]"
type textarea "x"
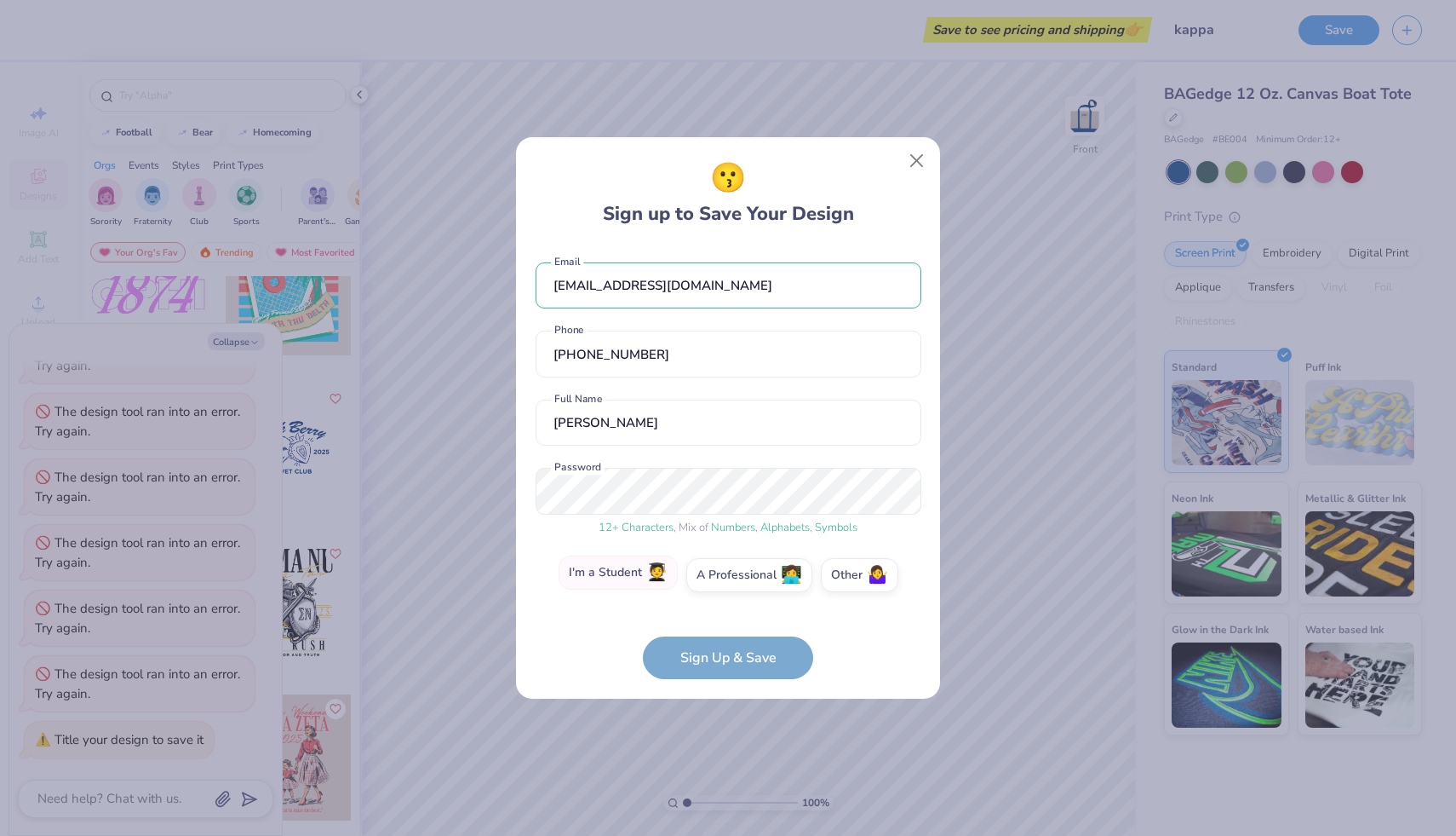
click at [648, 582] on label "I'm a Student 🧑‍🎓" at bounding box center [618, 572] width 119 height 35
click at [716, 582] on input "I'm a Student 🧑‍🎓" at bounding box center [728, 580] width 12 height 12
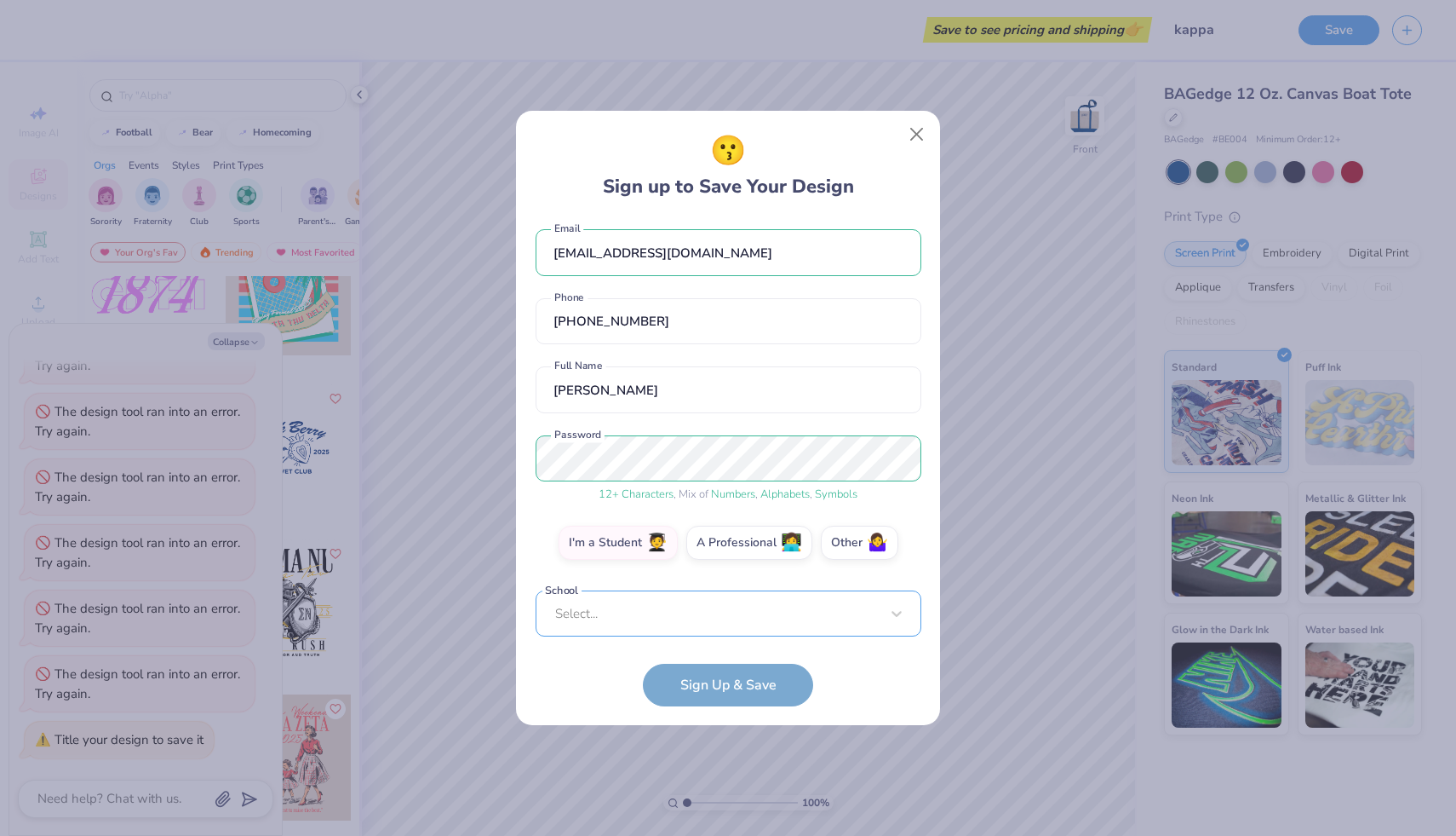
click at [697, 602] on div "Select..." at bounding box center [728, 614] width 385 height 47
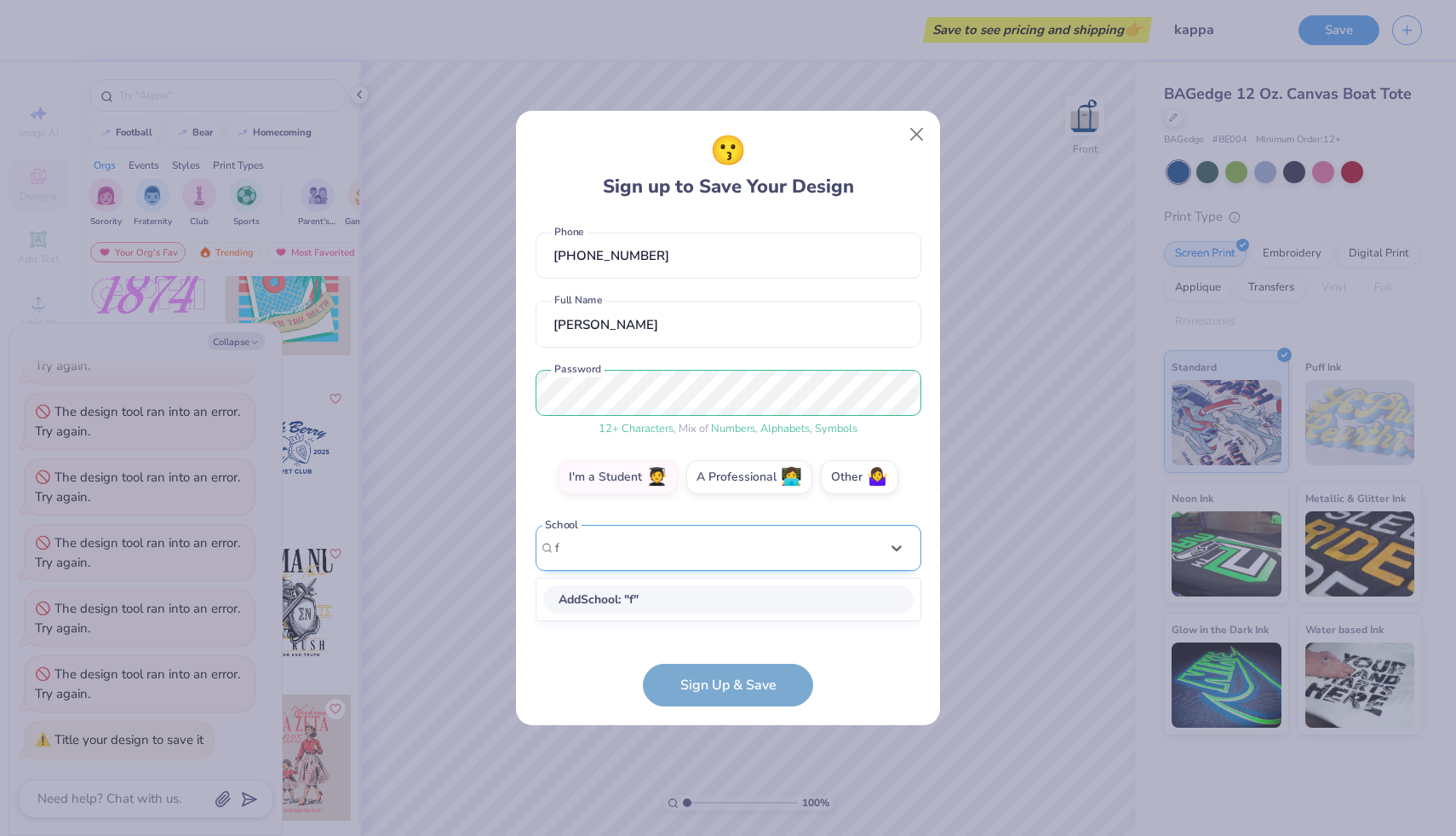
scroll to position [72, 0]
type input "[US_STATE] state"
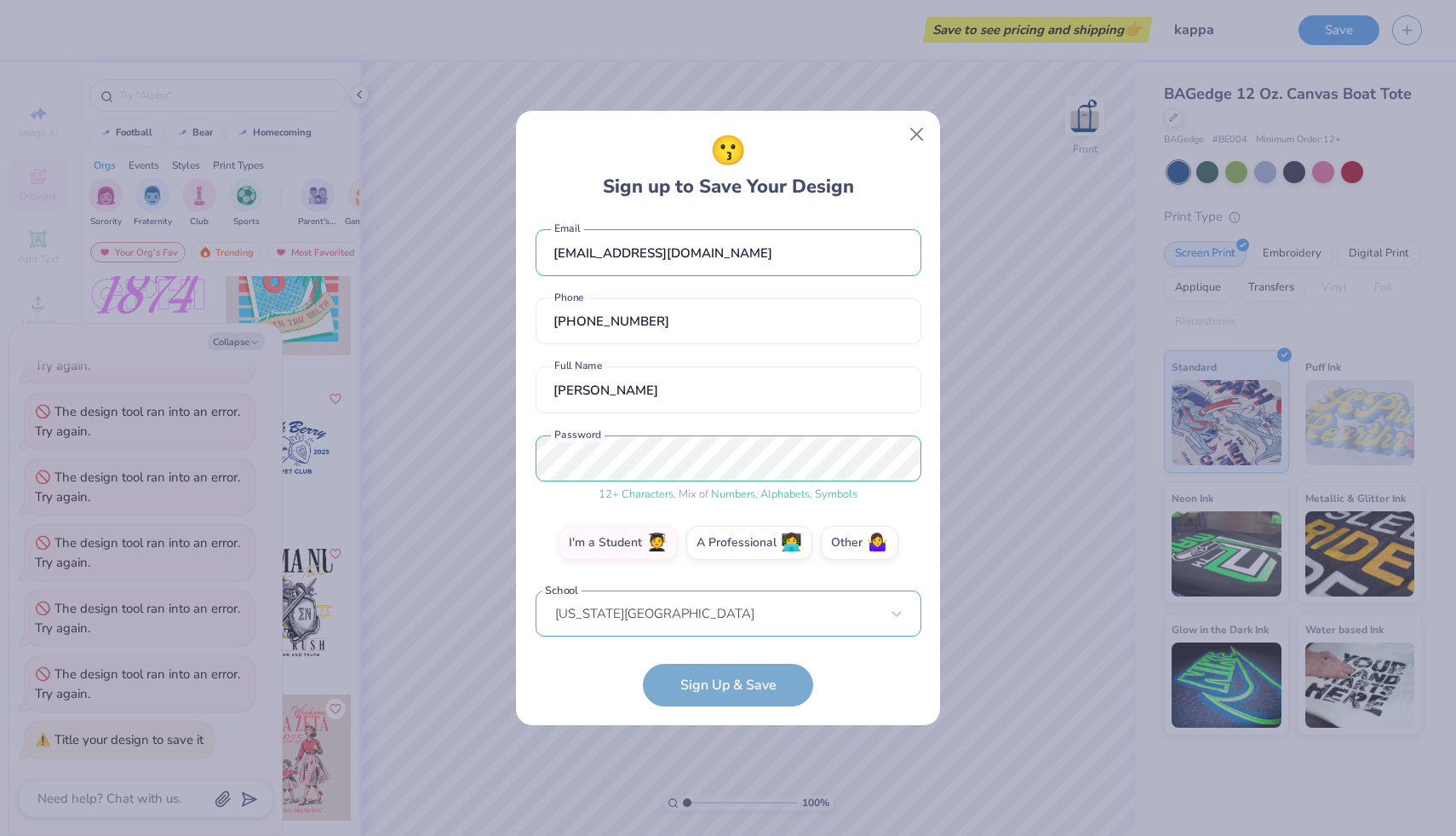
scroll to position [83, 0]
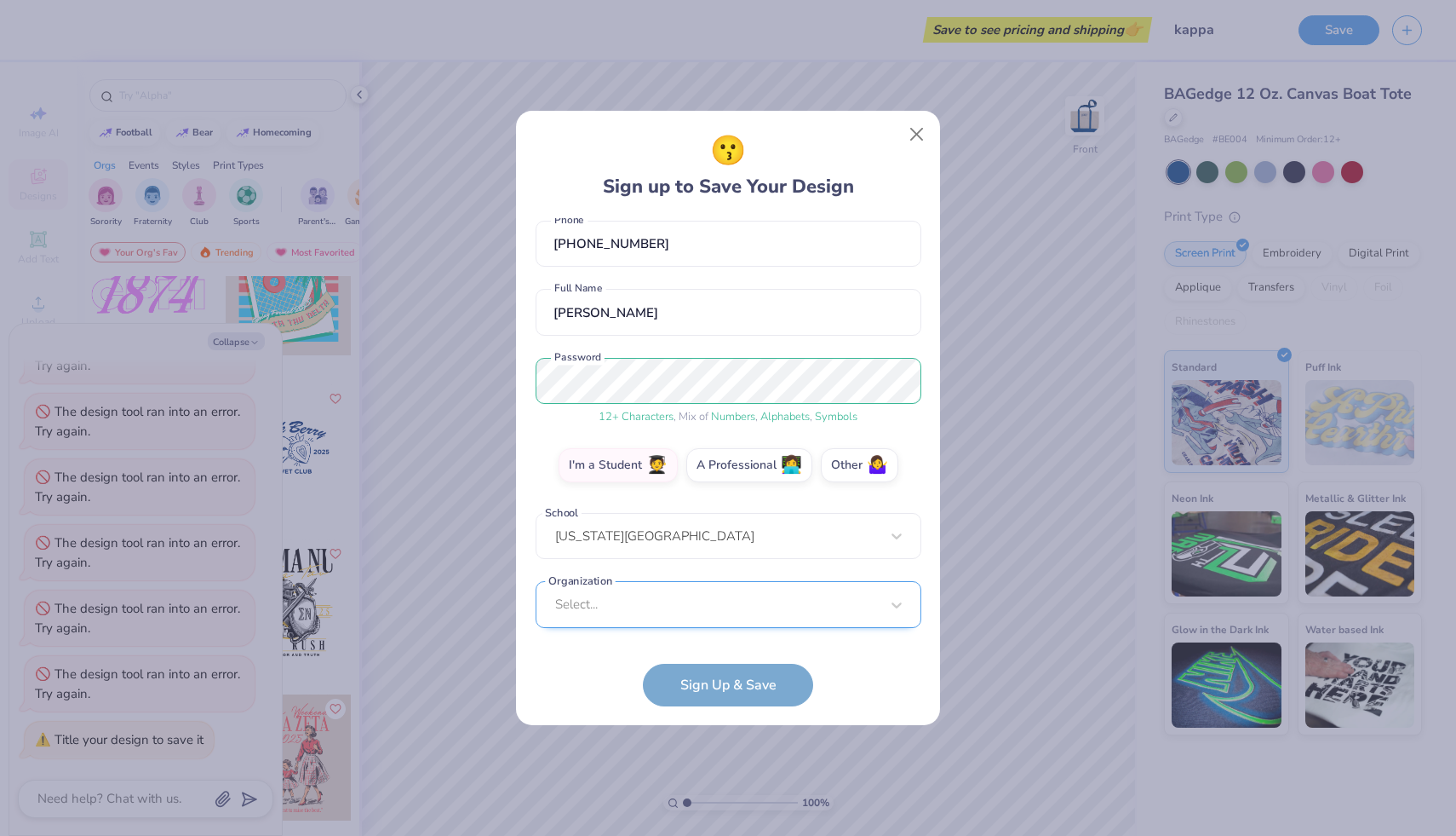
click at [692, 592] on div "Select..." at bounding box center [728, 604] width 385 height 47
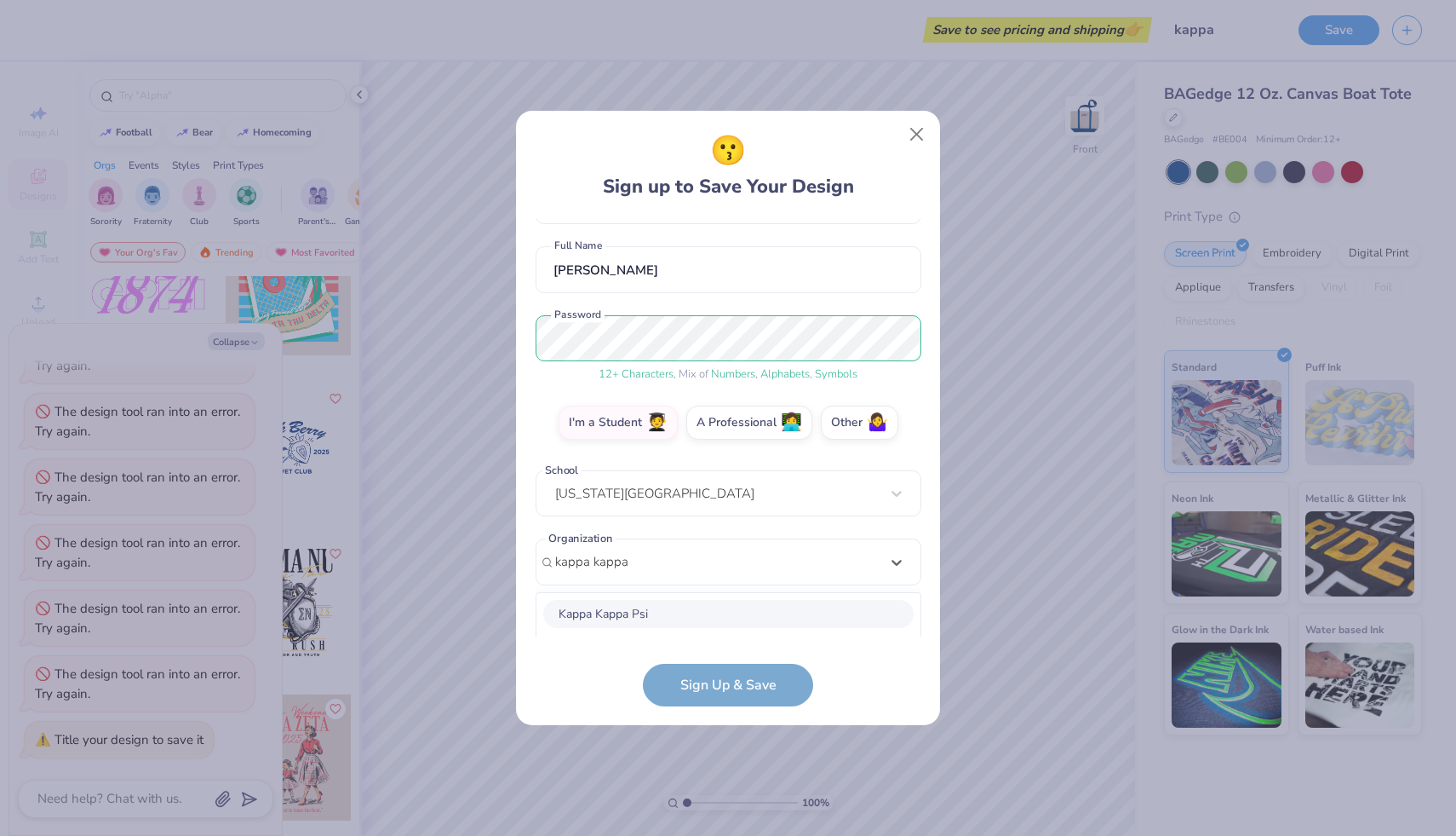
scroll to position [339, 0]
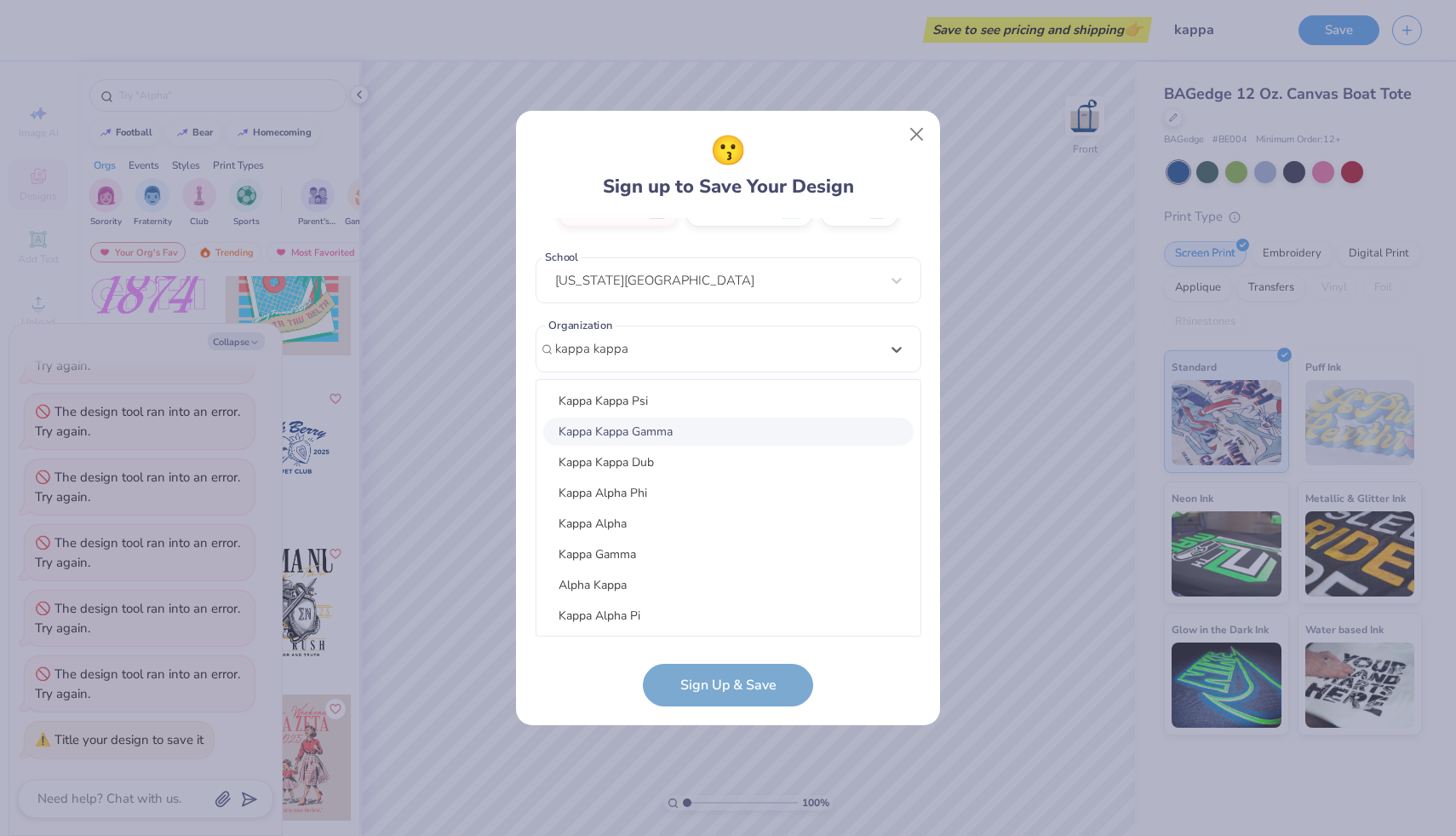
click at [638, 439] on div "Kappa Kappa Gamma" at bounding box center [728, 430] width 370 height 28
type input "kappa kappa"
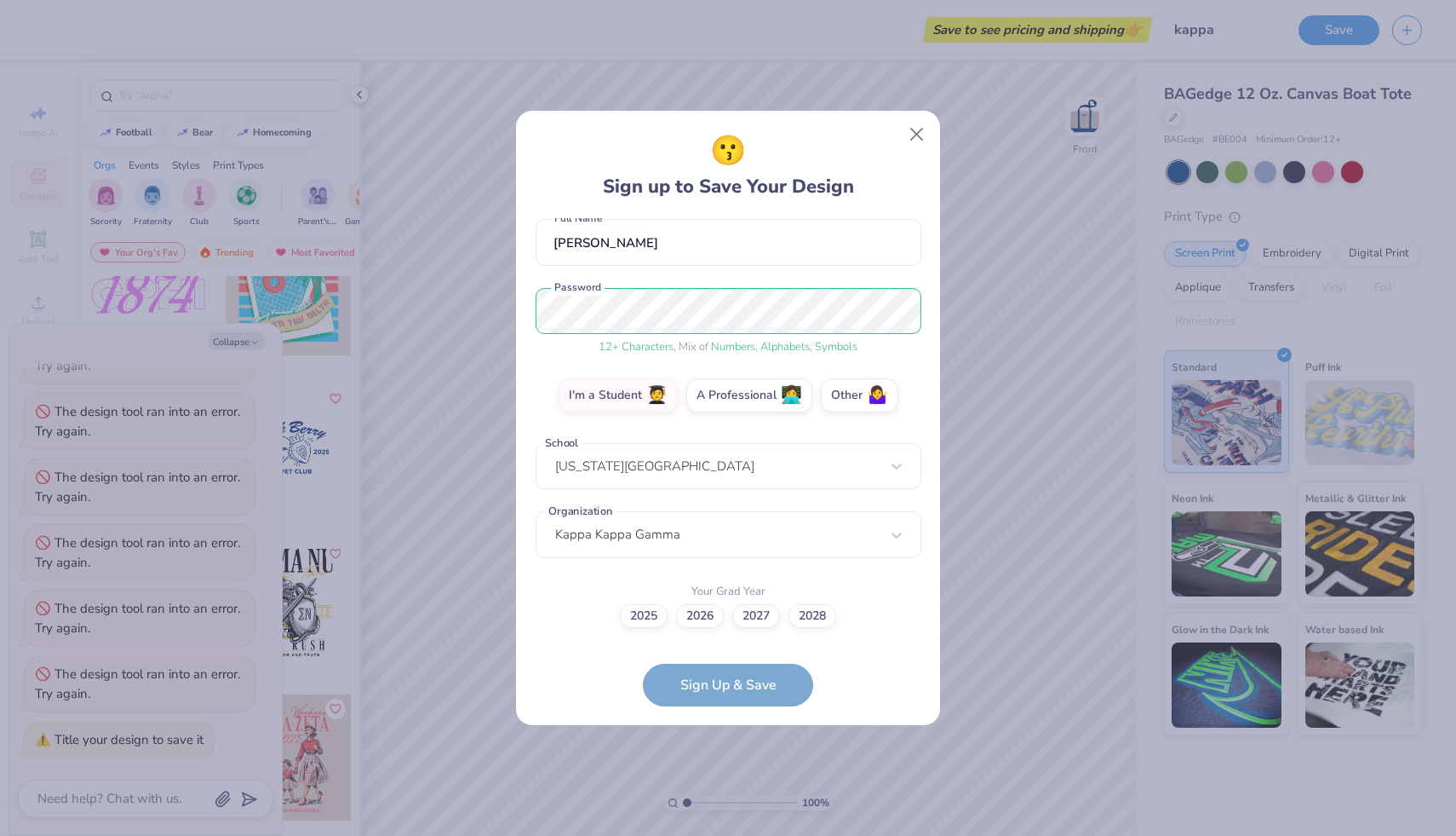
scroll to position [152, 0]
click at [716, 615] on div "2025 2026 2027 2028" at bounding box center [728, 616] width 385 height 24
click at [716, 615] on label "2028" at bounding box center [813, 614] width 48 height 24
click at [716, 761] on input "2028" at bounding box center [728, 770] width 12 height 12
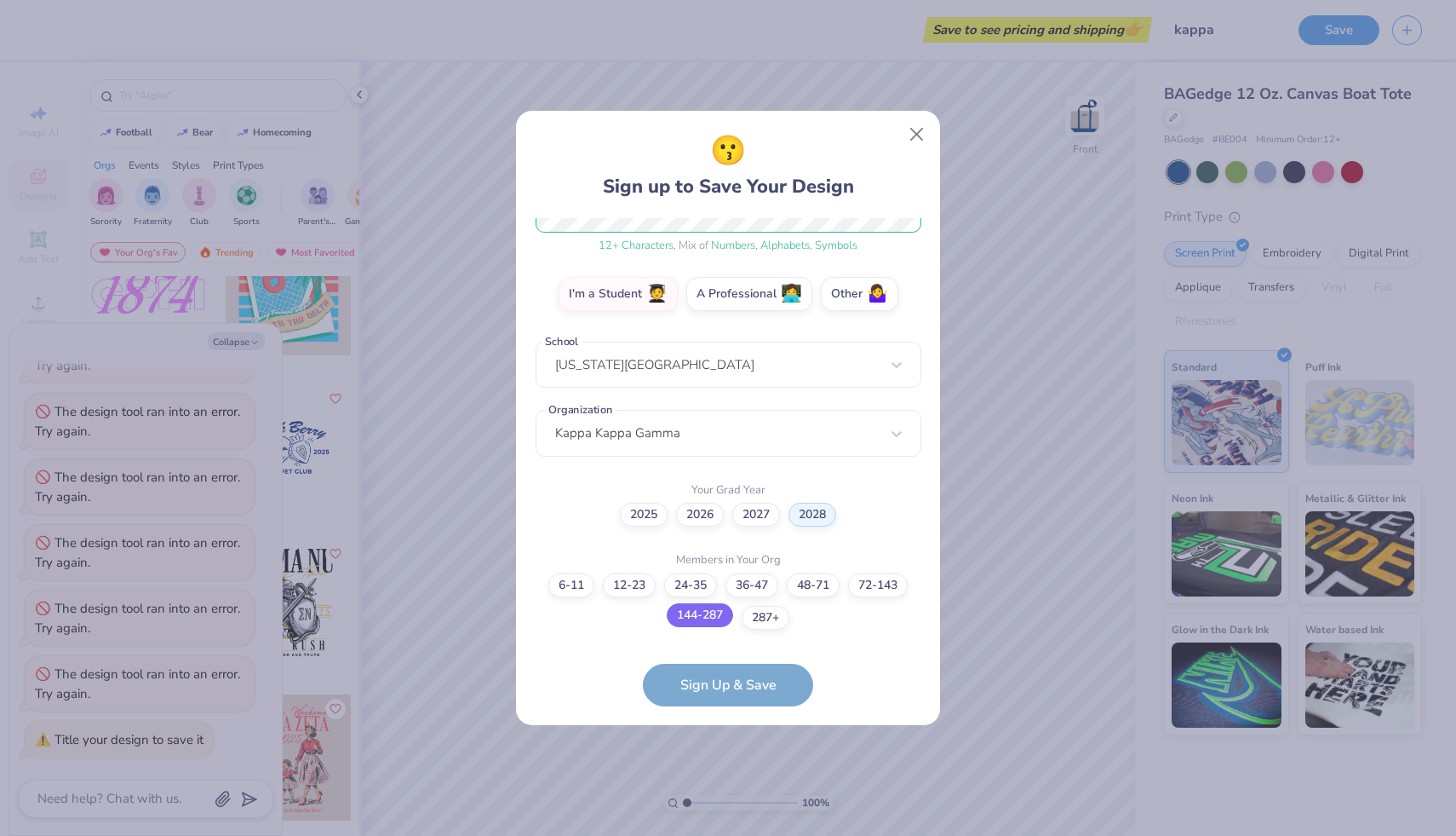
click at [711, 613] on label "144-287" at bounding box center [700, 615] width 66 height 24
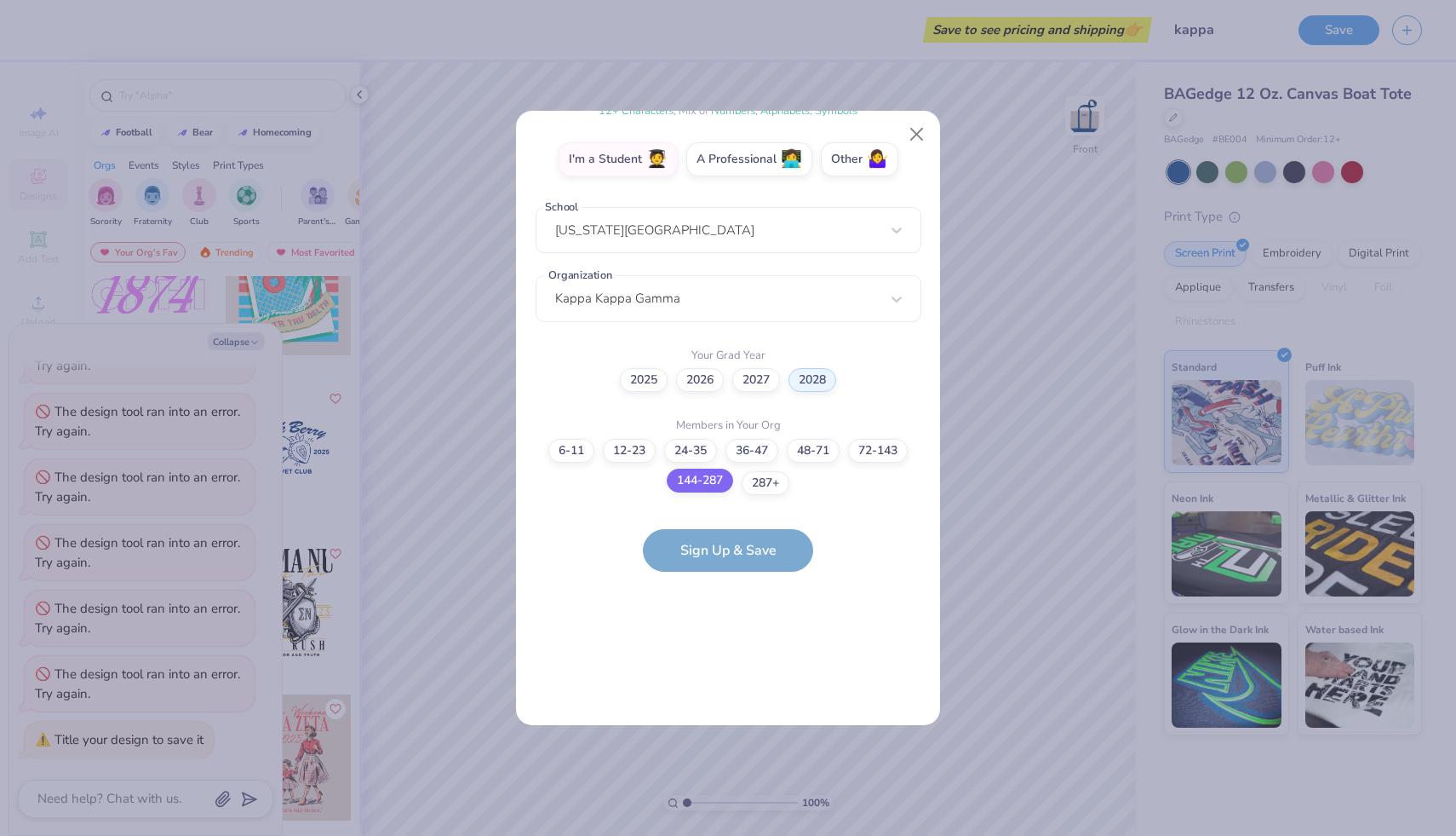
scroll to position [0, 0]
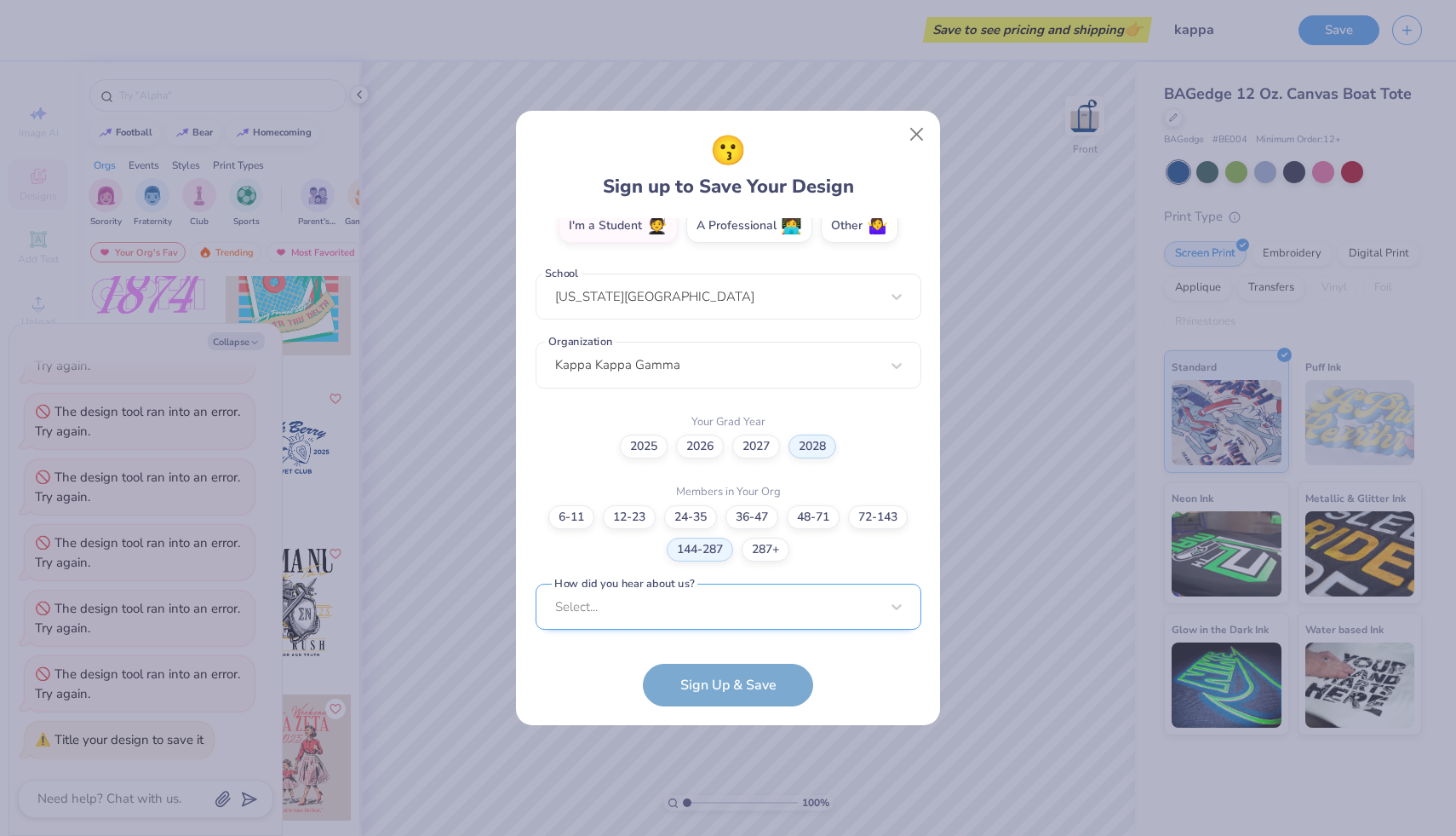
click at [710, 614] on div "Select..." at bounding box center [728, 607] width 385 height 47
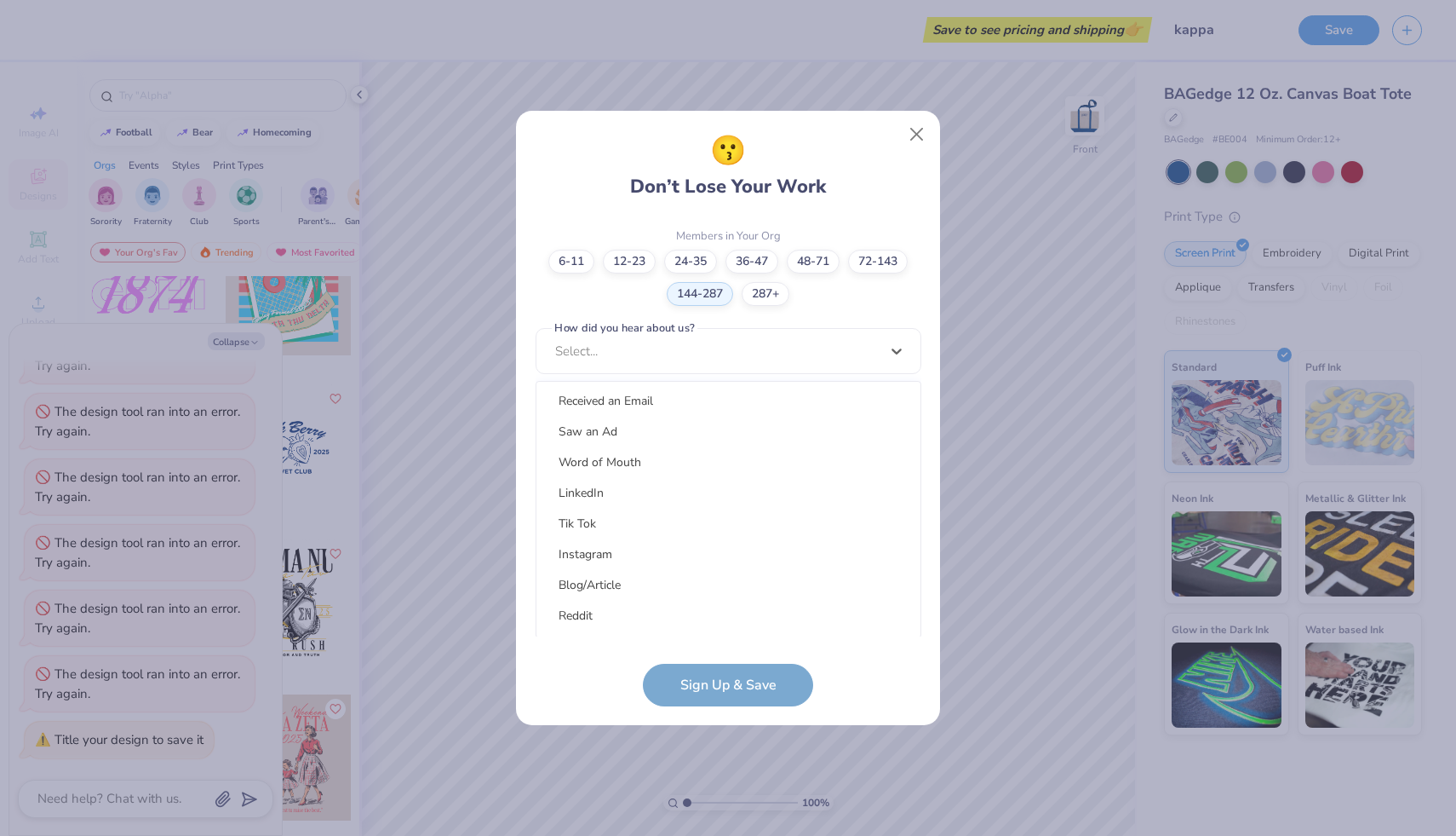
scroll to position [156, 0]
click at [673, 557] on div "Instagram" at bounding box center [728, 551] width 370 height 28
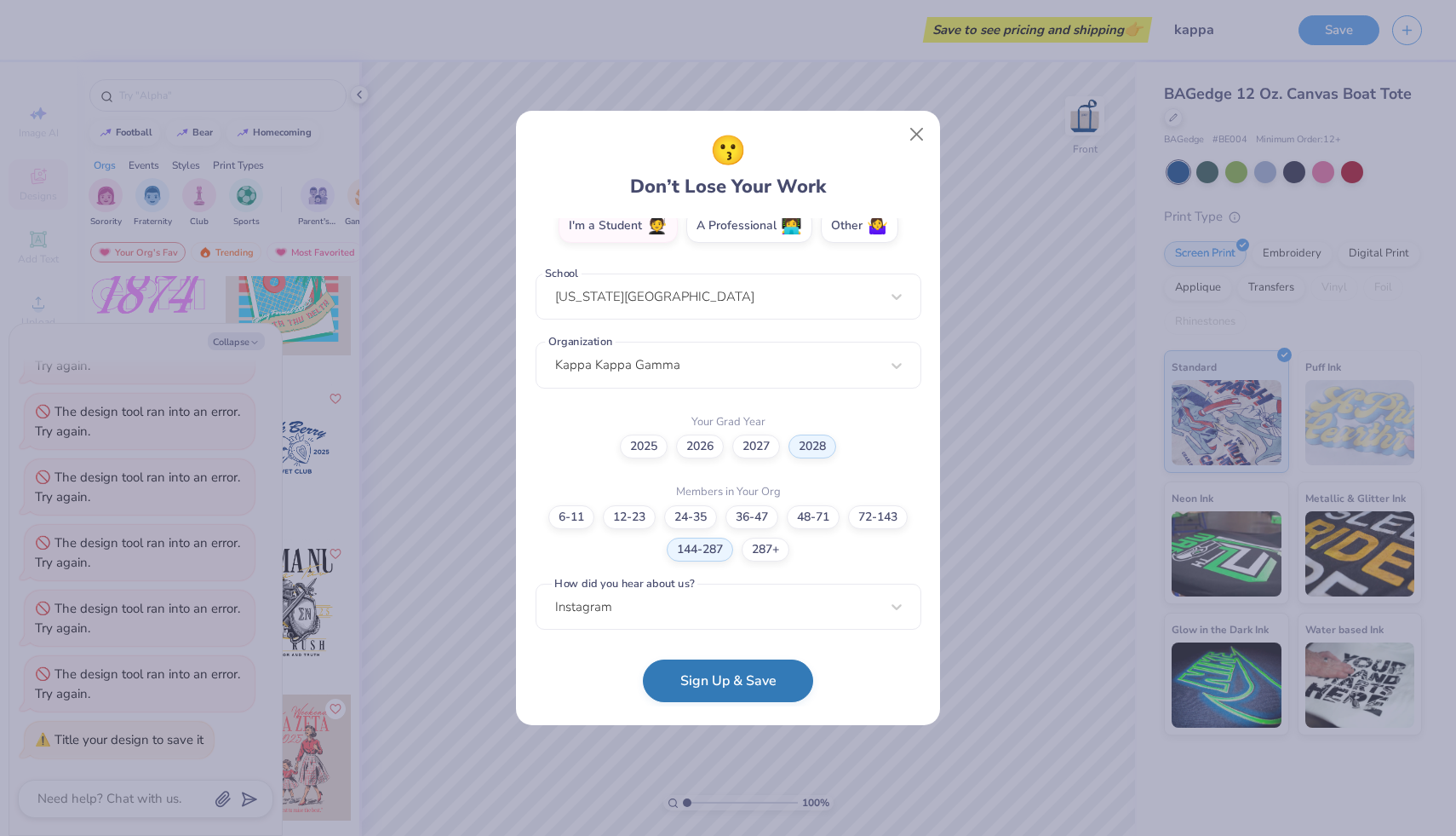
click at [716, 672] on button "Sign Up & Save" at bounding box center [728, 681] width 171 height 42
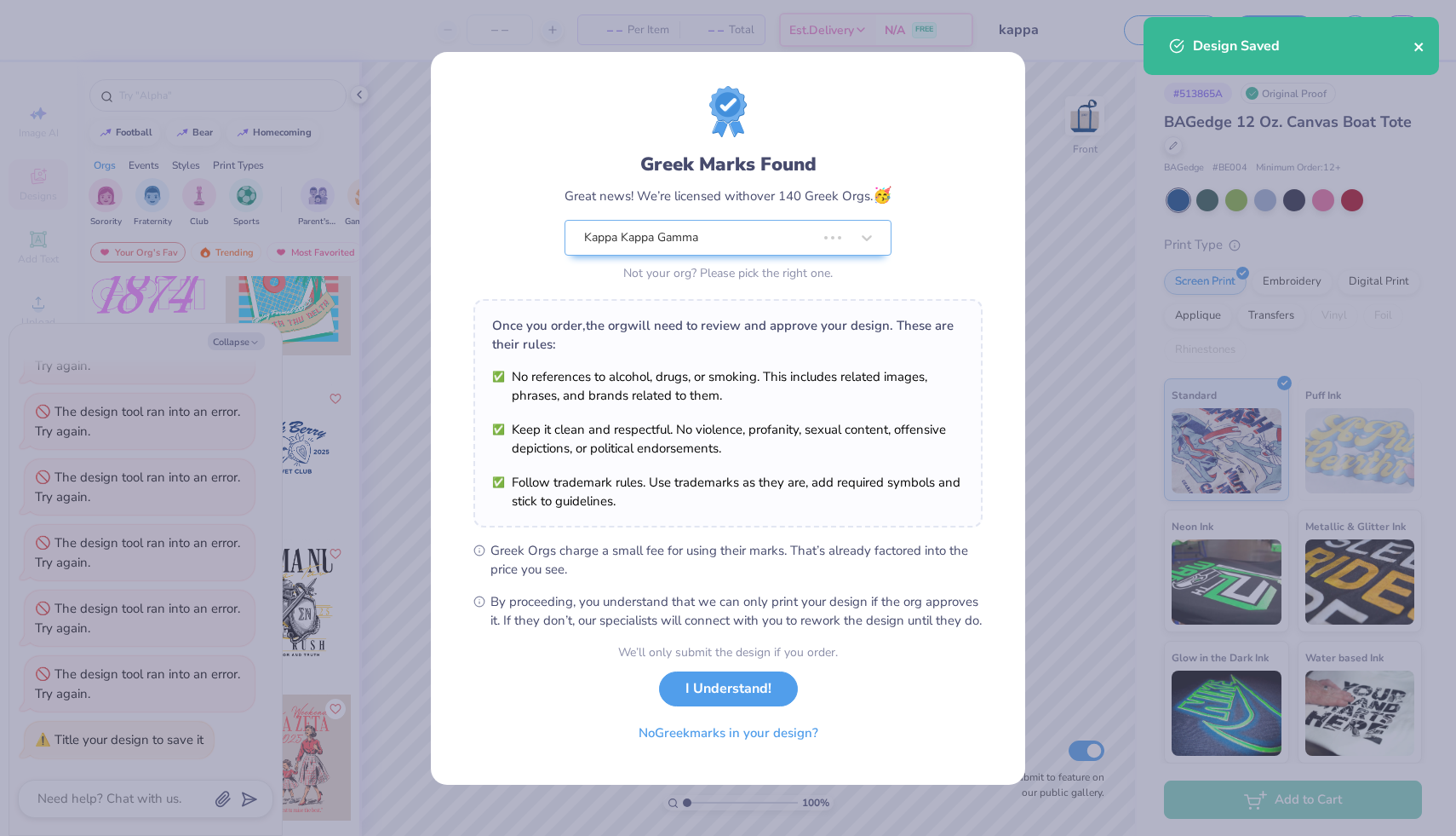
click at [716, 50] on icon "close" at bounding box center [1419, 46] width 9 height 9
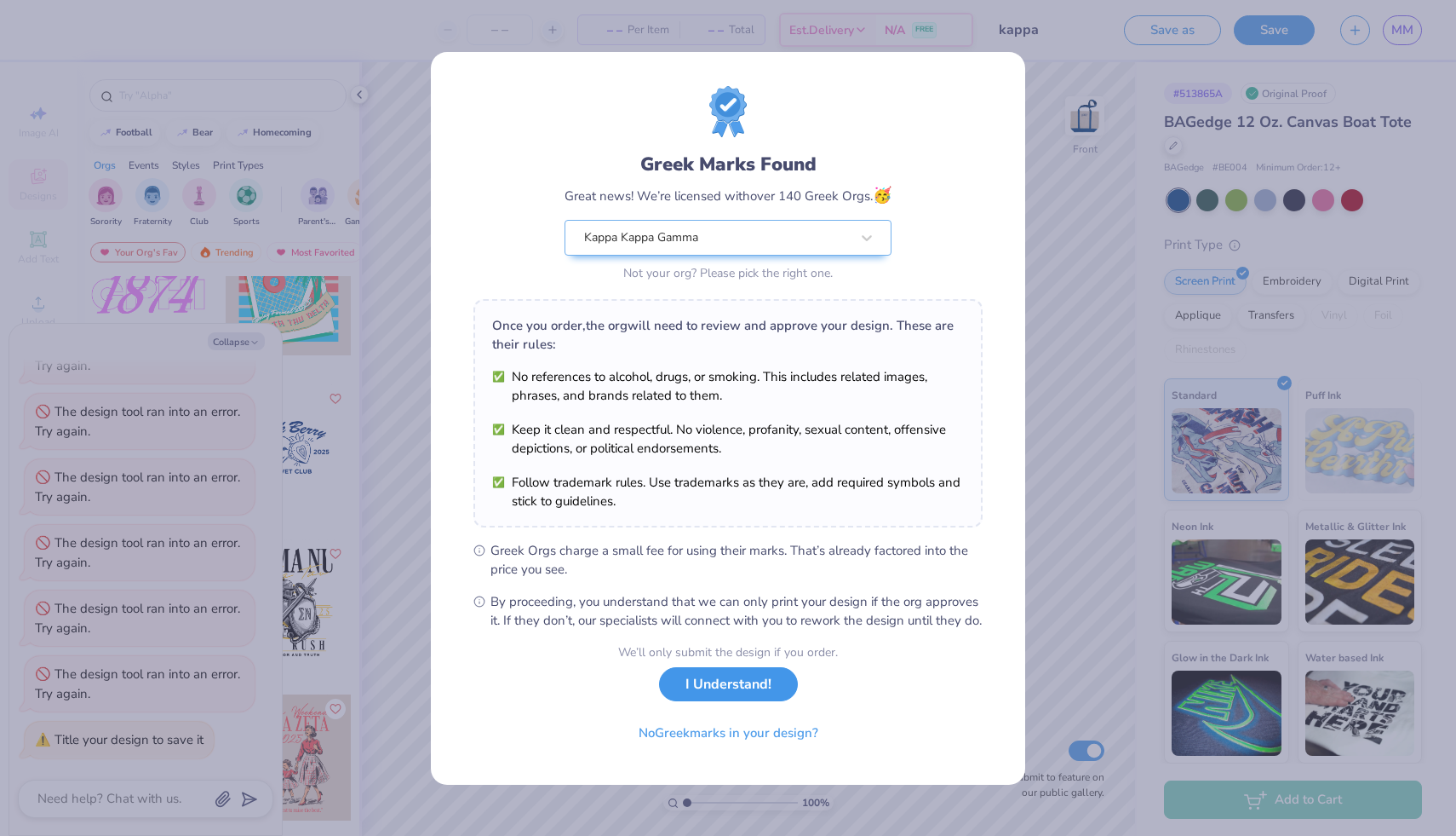
click at [716, 691] on button "I Understand!" at bounding box center [728, 685] width 139 height 35
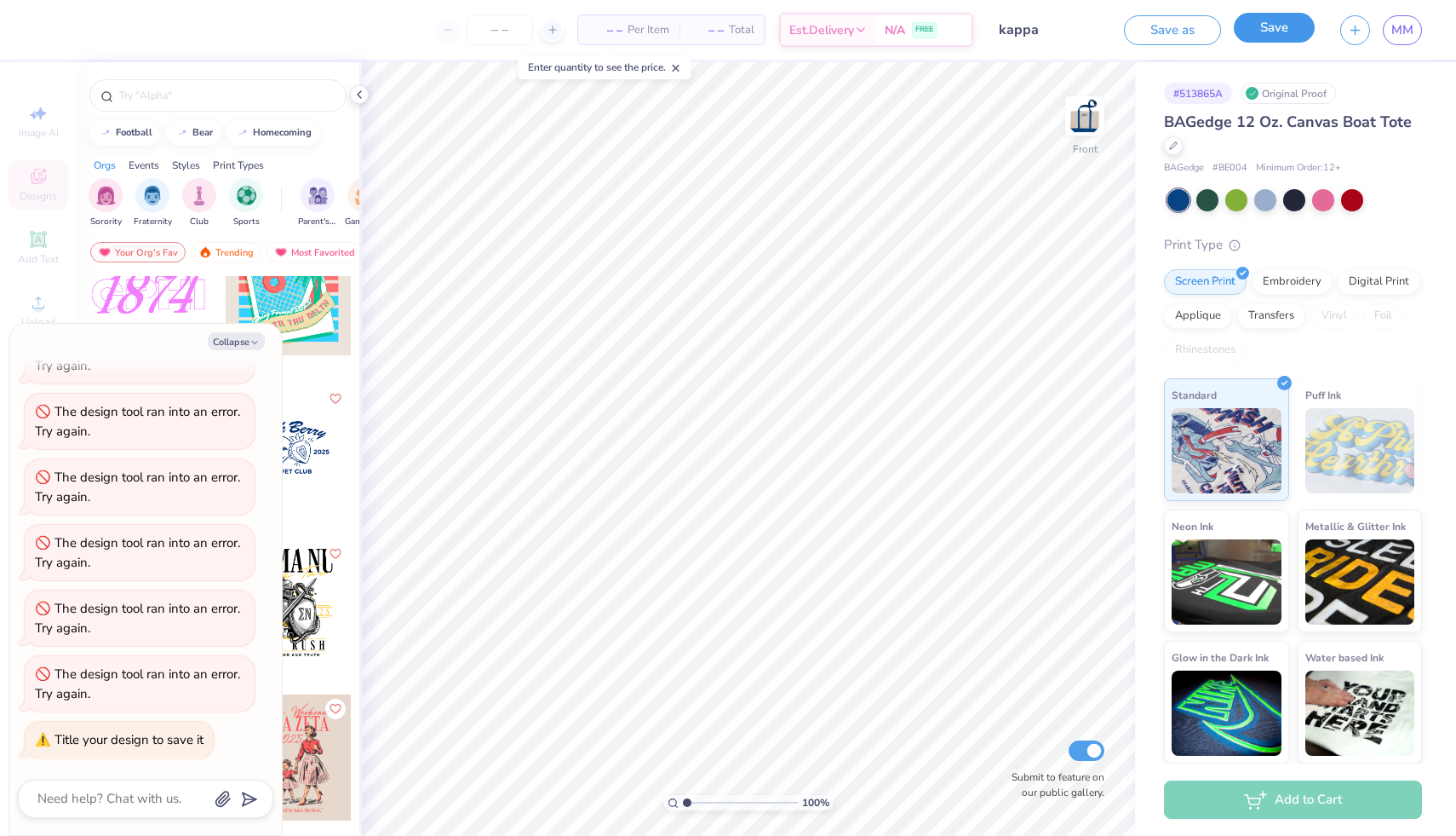
click at [716, 35] on button "Save" at bounding box center [1274, 27] width 81 height 30
type textarea "x"
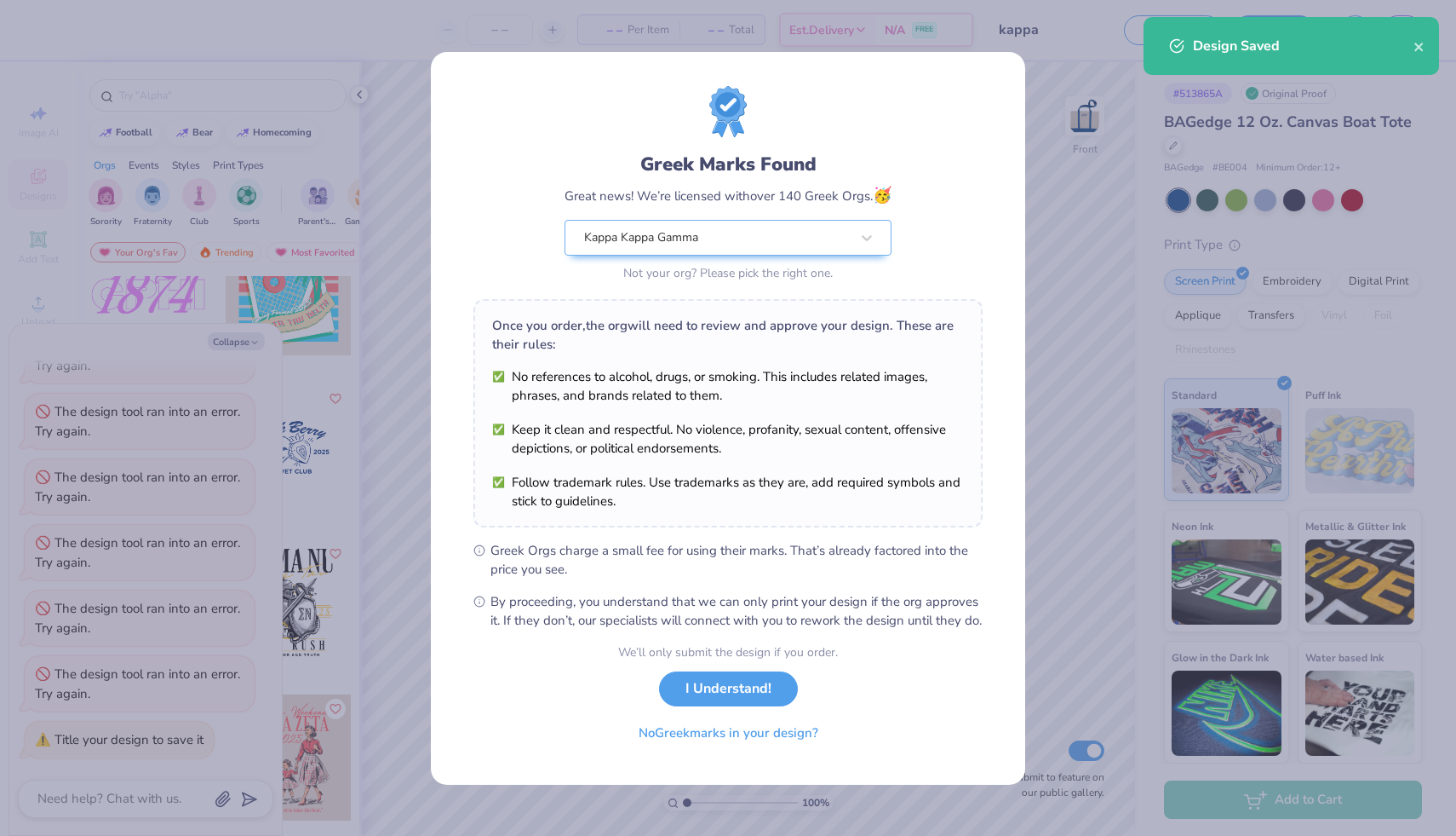
click at [680, 65] on div "Greek Marks Found Great news! We’re licensed with over 140 Greek Orgs. 🥳 Kappa …" at bounding box center [728, 418] width 594 height 732
click at [716, 684] on button "I Understand!" at bounding box center [728, 685] width 139 height 35
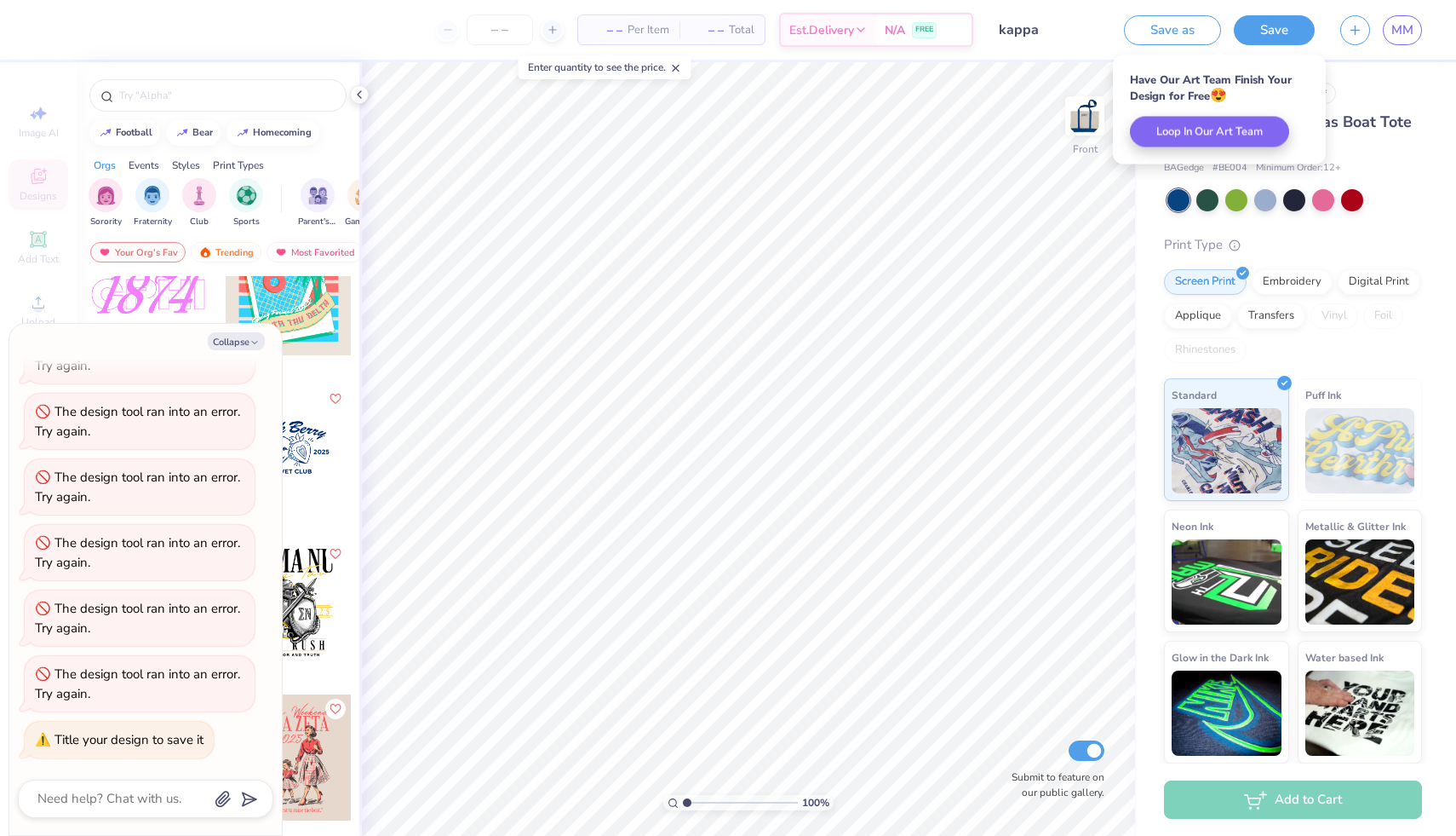
click at [603, 35] on span "– –" at bounding box center [606, 30] width 35 height 18
click at [485, 35] on input "number" at bounding box center [499, 30] width 66 height 31
type input "1"
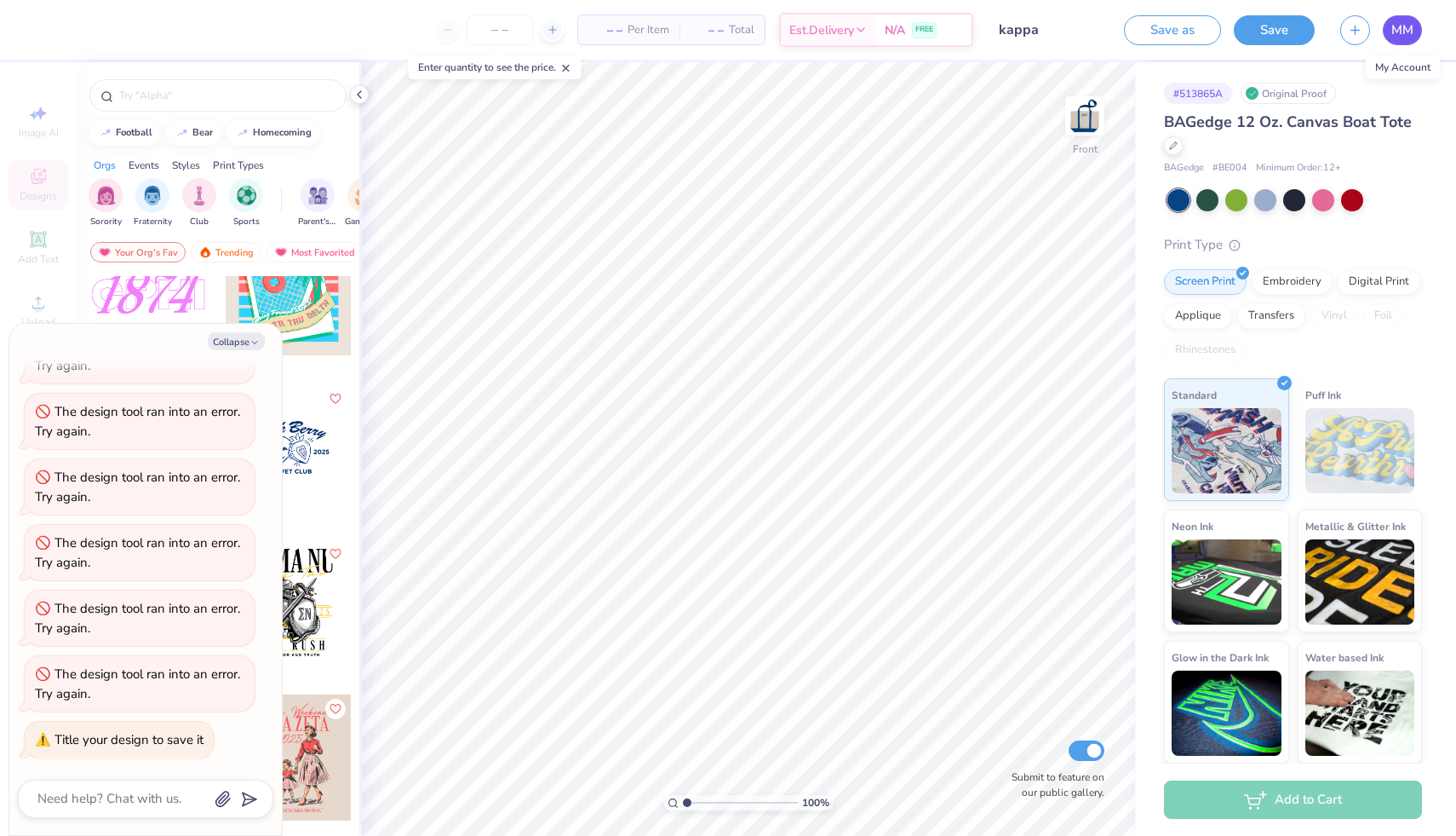
click at [716, 37] on span "MM" at bounding box center [1402, 30] width 22 height 19
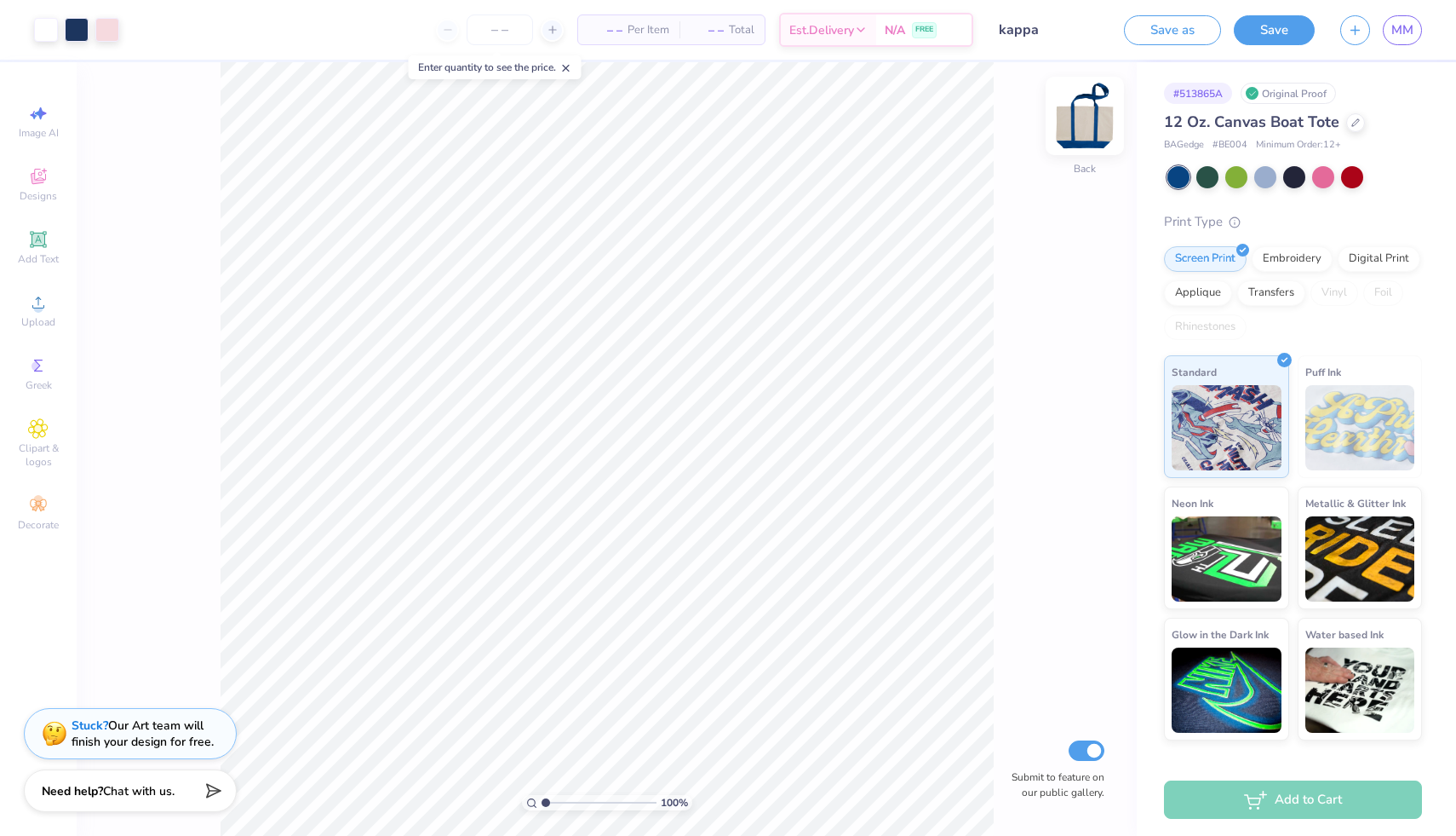
click at [1077, 117] on img at bounding box center [1084, 115] width 68 height 68
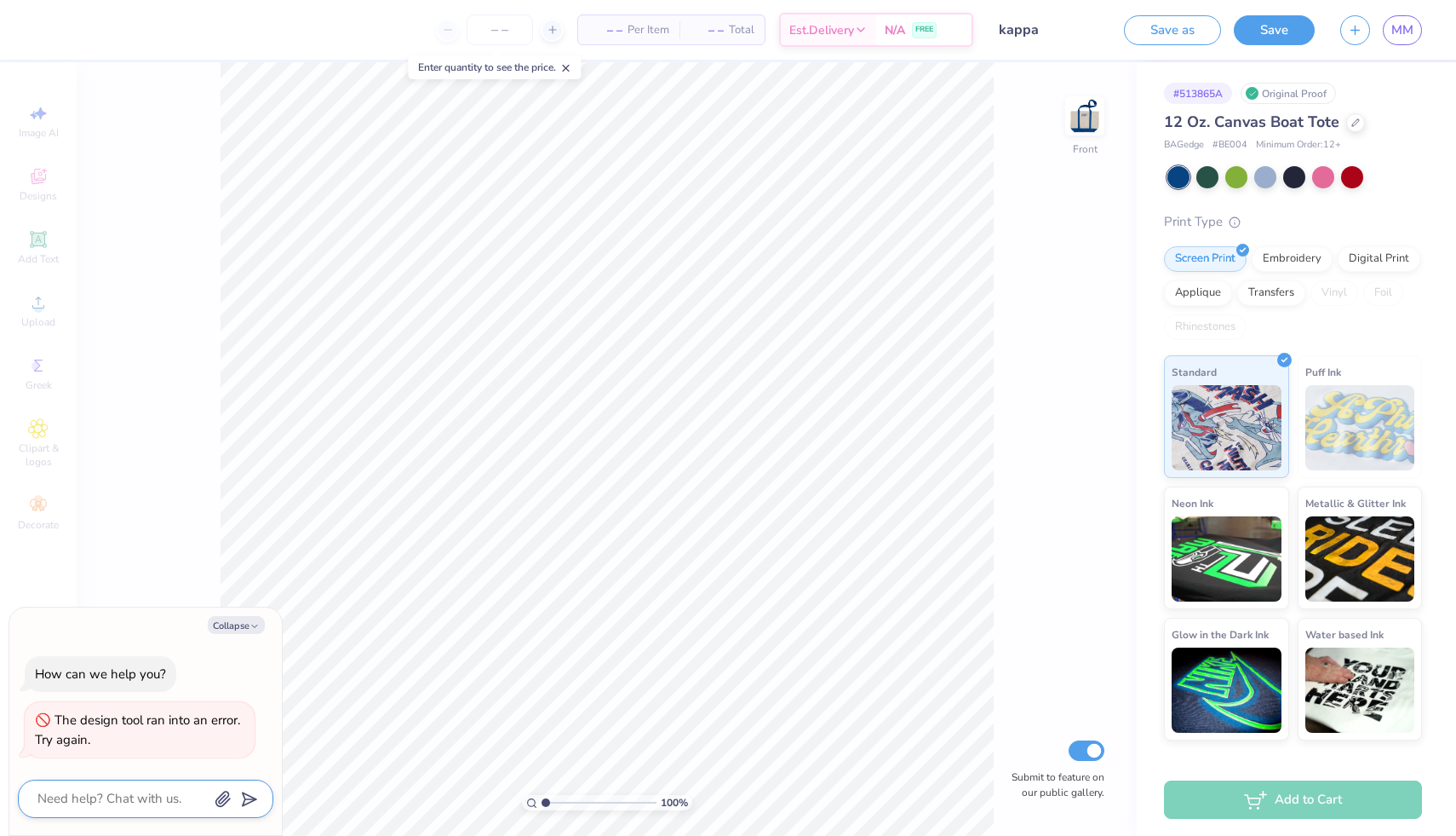
click at [163, 790] on textarea at bounding box center [122, 799] width 173 height 23
type textarea "w"
type textarea "x"
type textarea "wh"
type textarea "x"
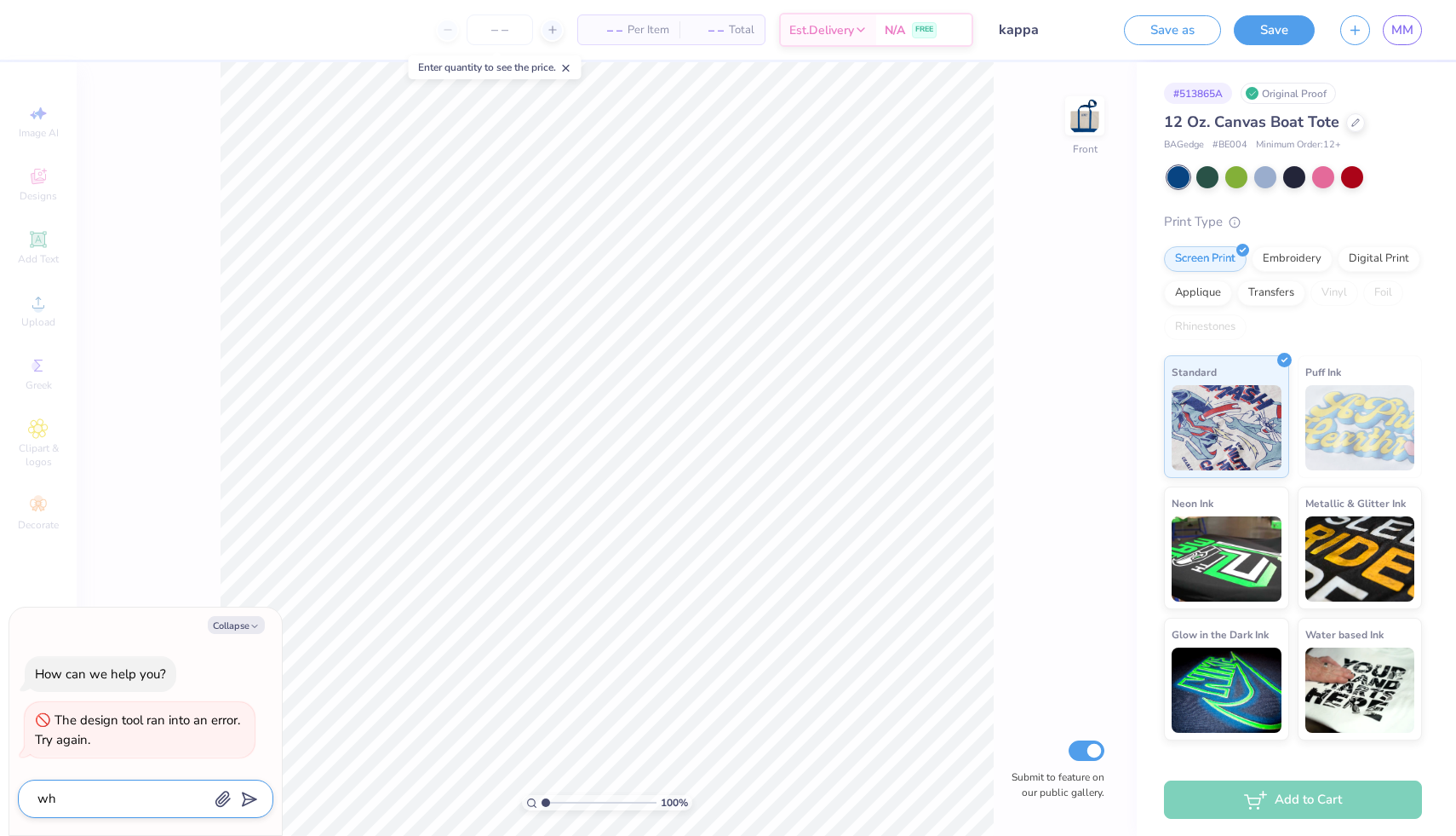
type textarea "why"
type textarea "x"
type textarea "why"
type textarea "x"
type textarea "why c"
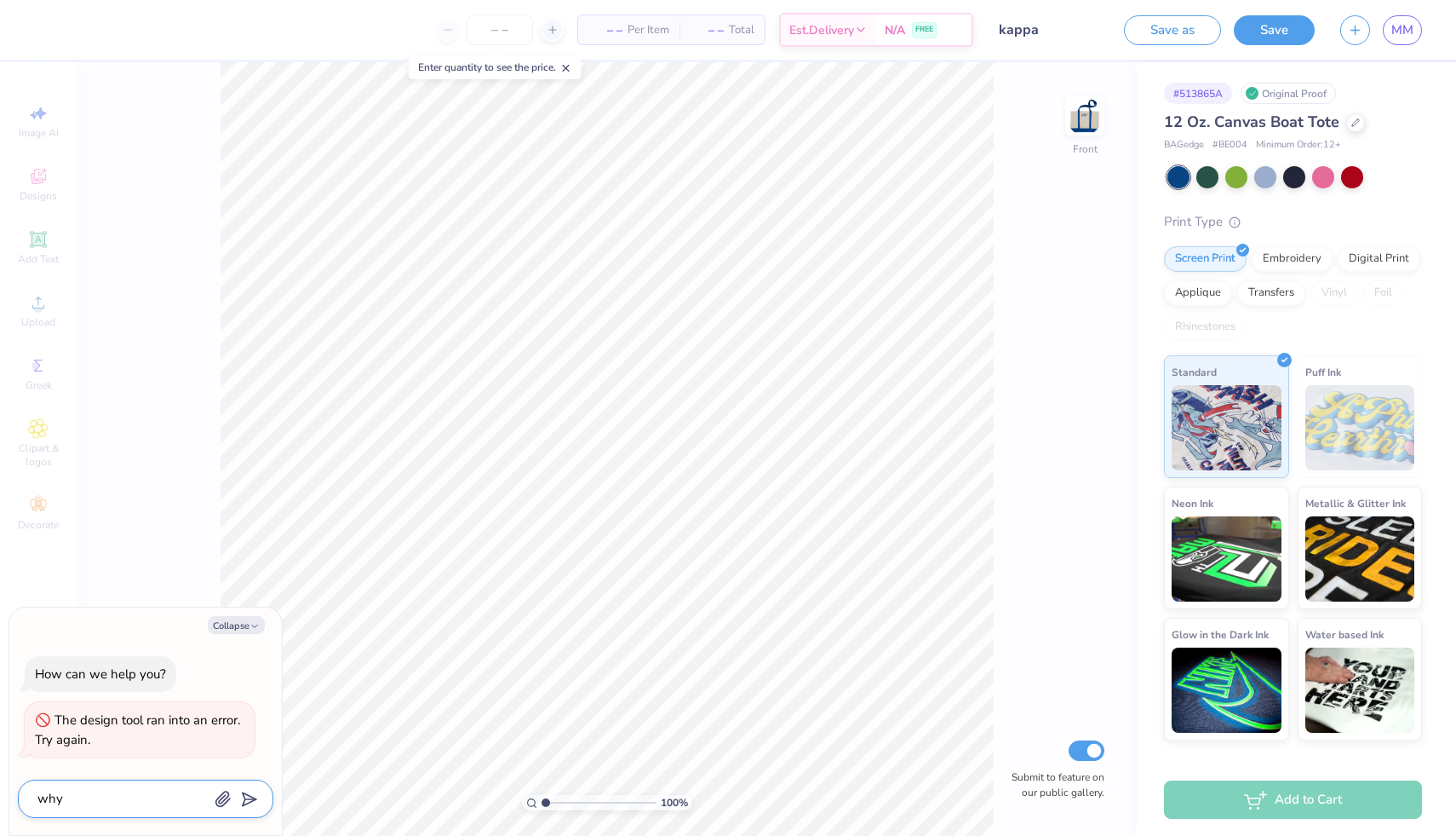
type textarea "x"
type textarea "why ca"
type textarea "x"
type textarea "why can"
type textarea "x"
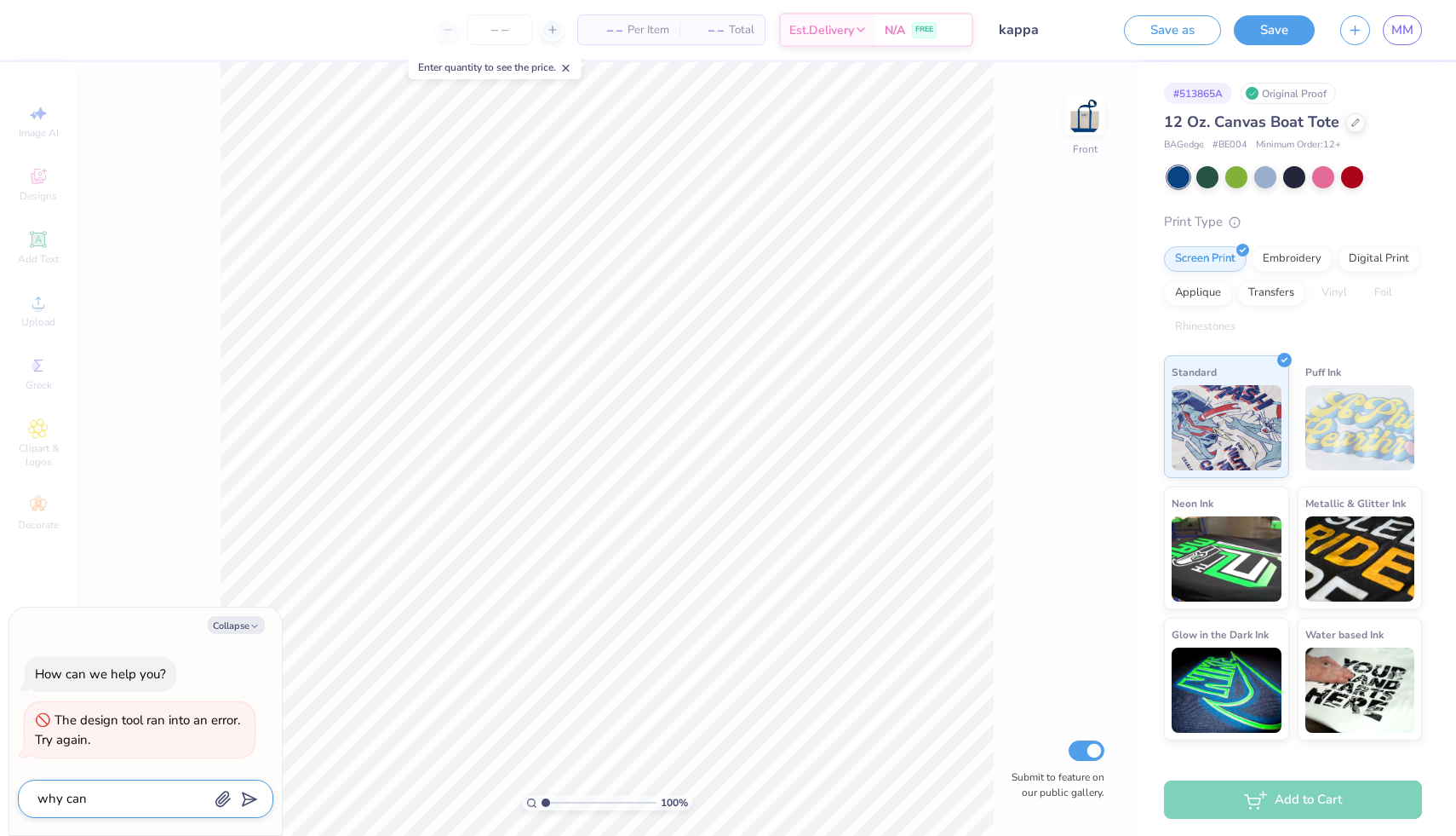
type textarea "why can'"
type textarea "x"
type textarea "why can't"
type textarea "x"
type textarea "why can't"
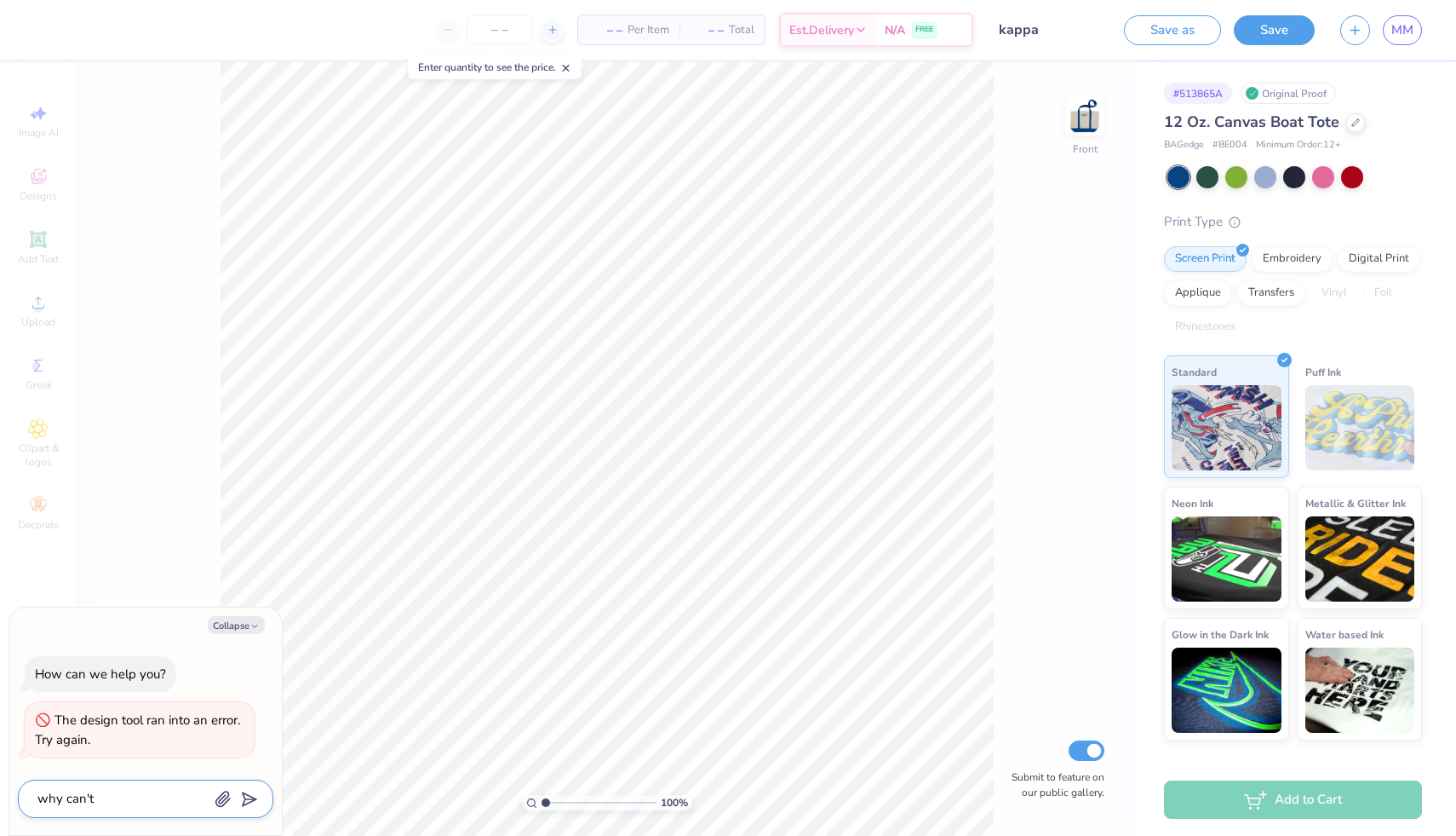
type textarea "x"
type textarea "why can't I"
type textarea "x"
type textarea "why can't I"
type textarea "x"
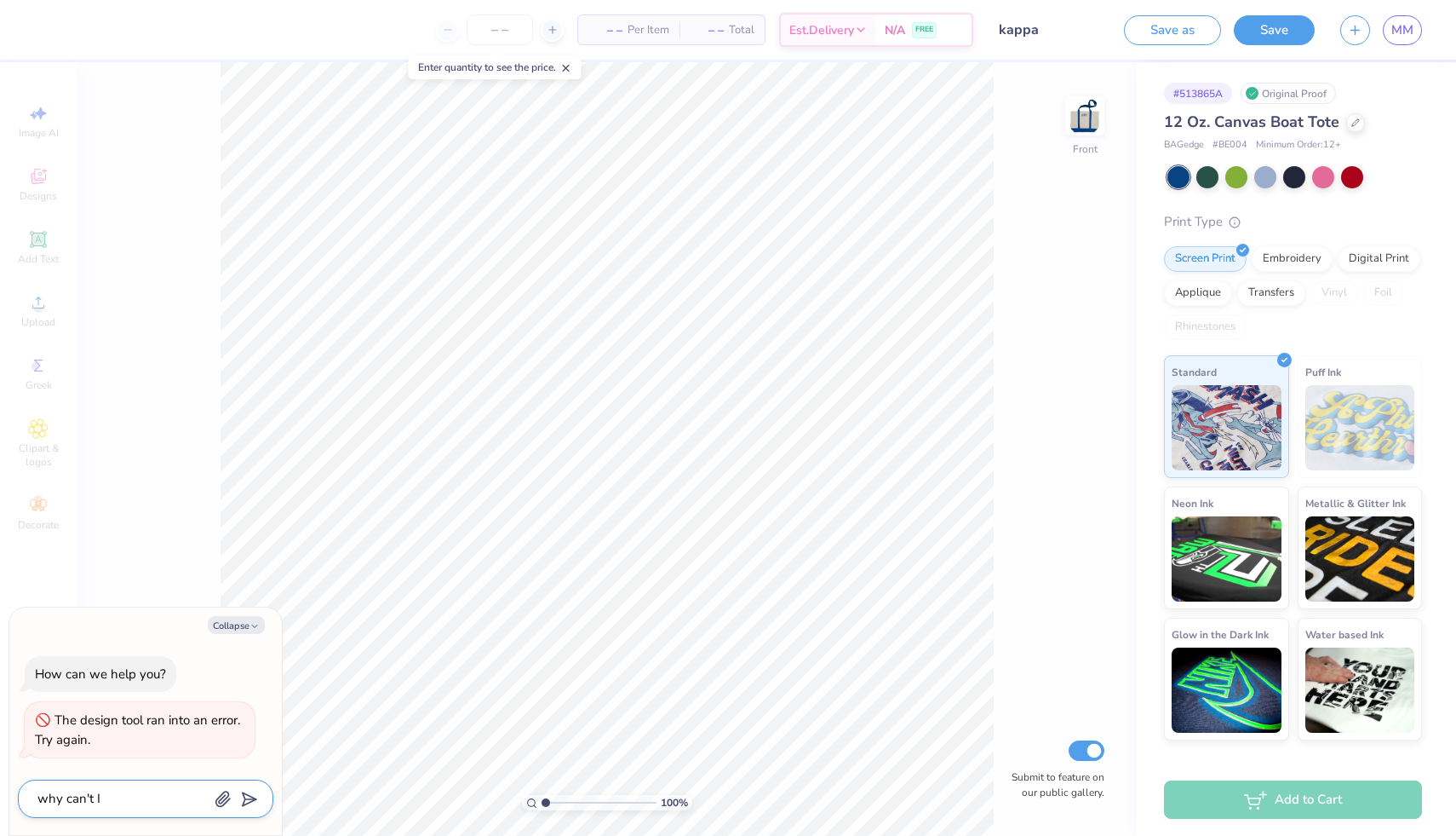
type textarea "why can't I e"
type textarea "x"
type textarea "why can't I ed"
type textarea "x"
type textarea "why can't I edi"
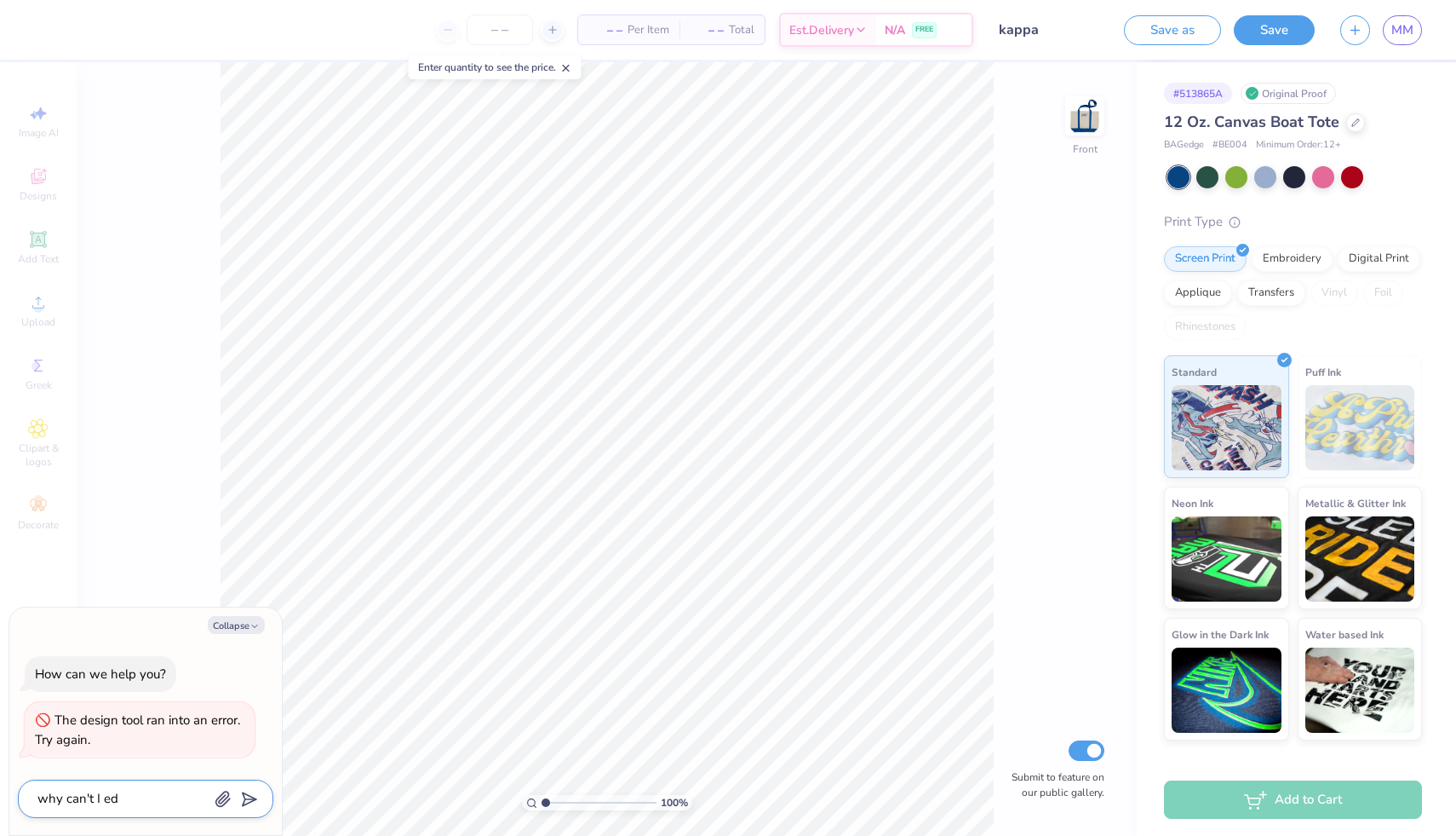
type textarea "x"
type textarea "why can't I edit"
type textarea "x"
type textarea "why can't I edit"
type textarea "x"
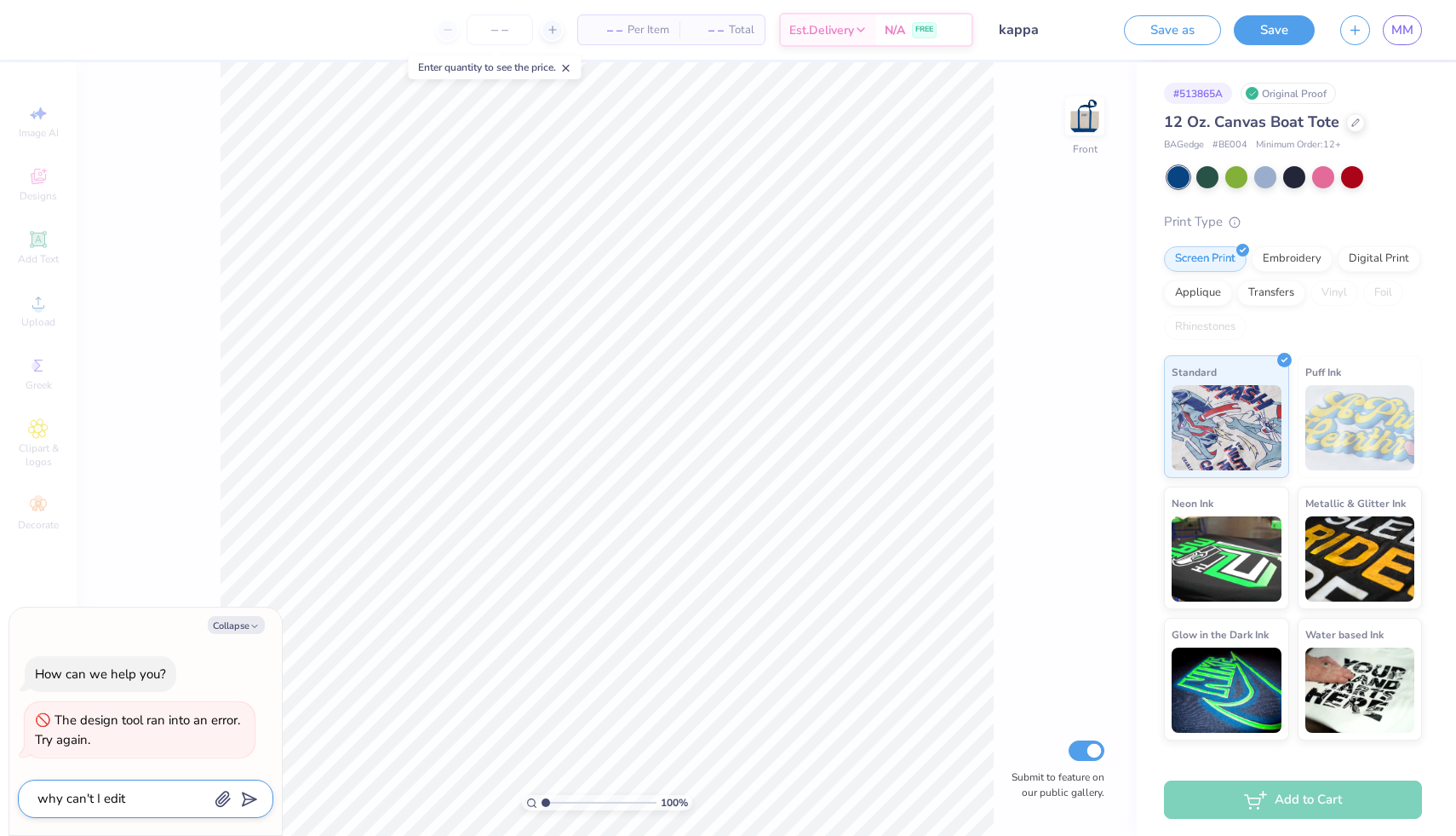
type textarea "why can't I edit t"
type textarea "x"
type textarea "why can't I edit th"
type textarea "x"
type textarea "why can't I edit the"
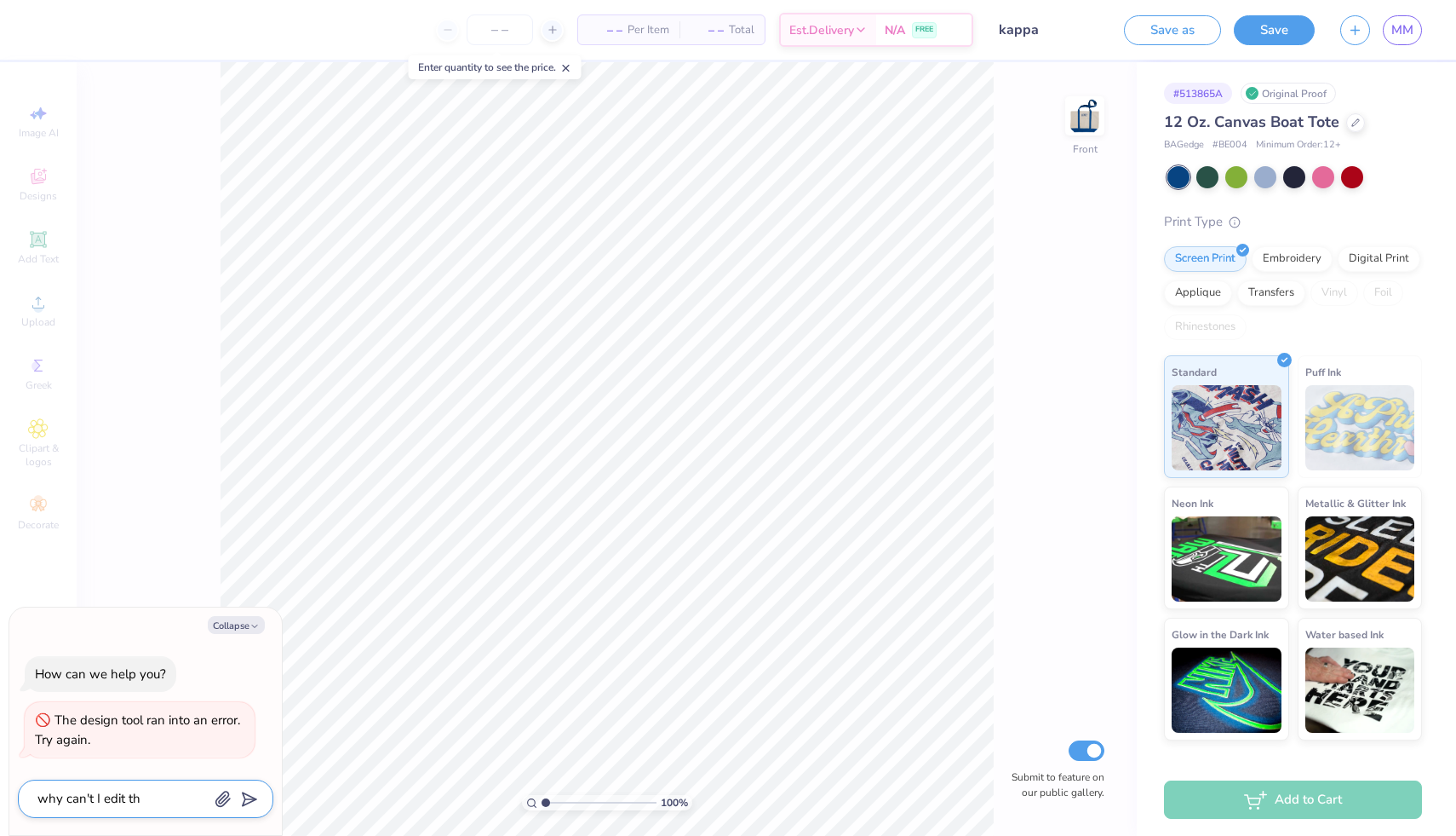
type textarea "x"
type textarea "why can't I edit the"
type textarea "x"
type textarea "why can't I edit the."
type textarea "x"
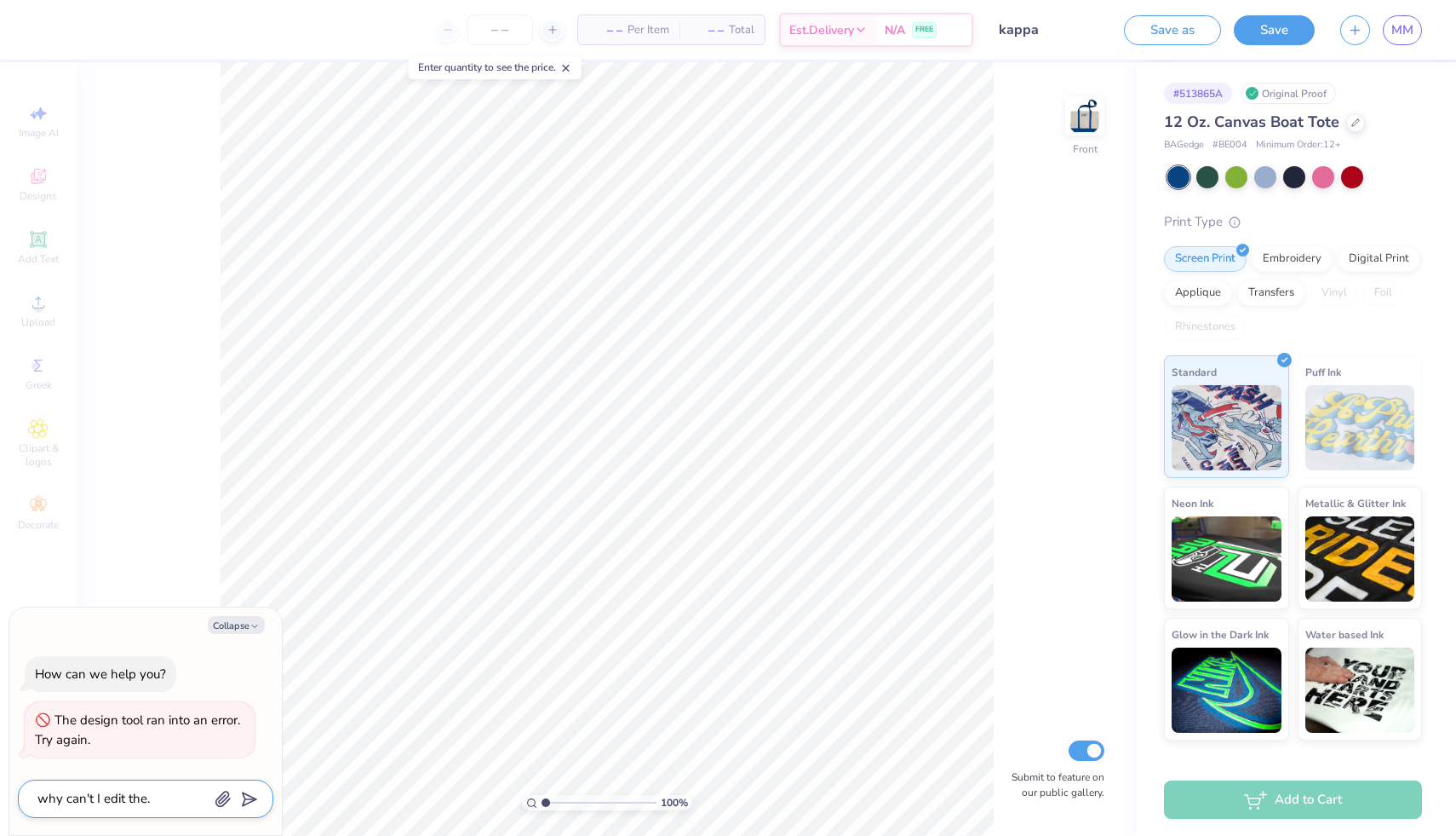
type textarea "why can't I edit the."
type textarea "x"
type textarea "why can't I edit the"
type textarea "x"
type textarea "why can't I edit the"
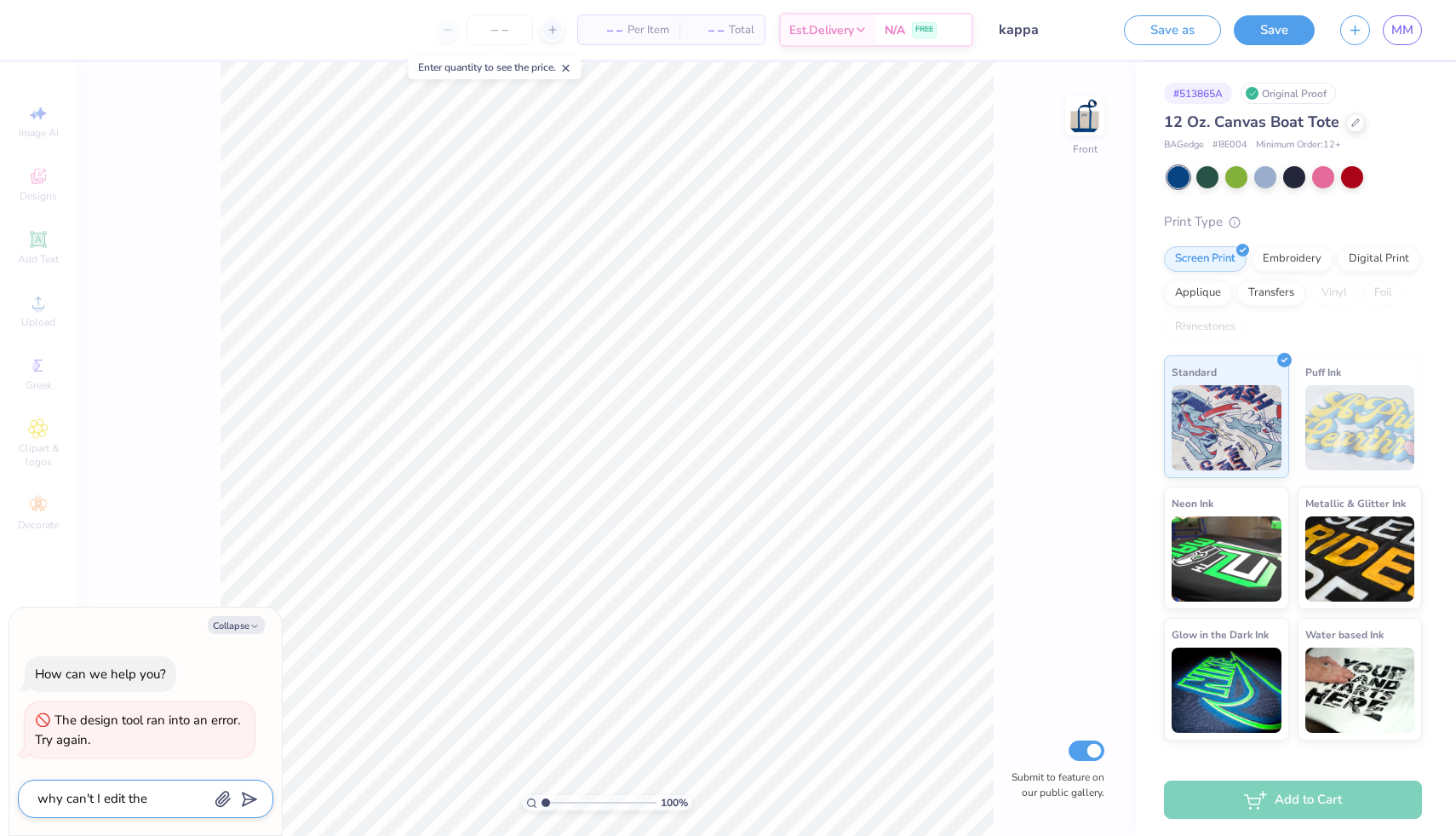
type textarea "x"
type textarea "why can't I edit the b"
type textarea "x"
type textarea "why can't I edit the ba"
type textarea "x"
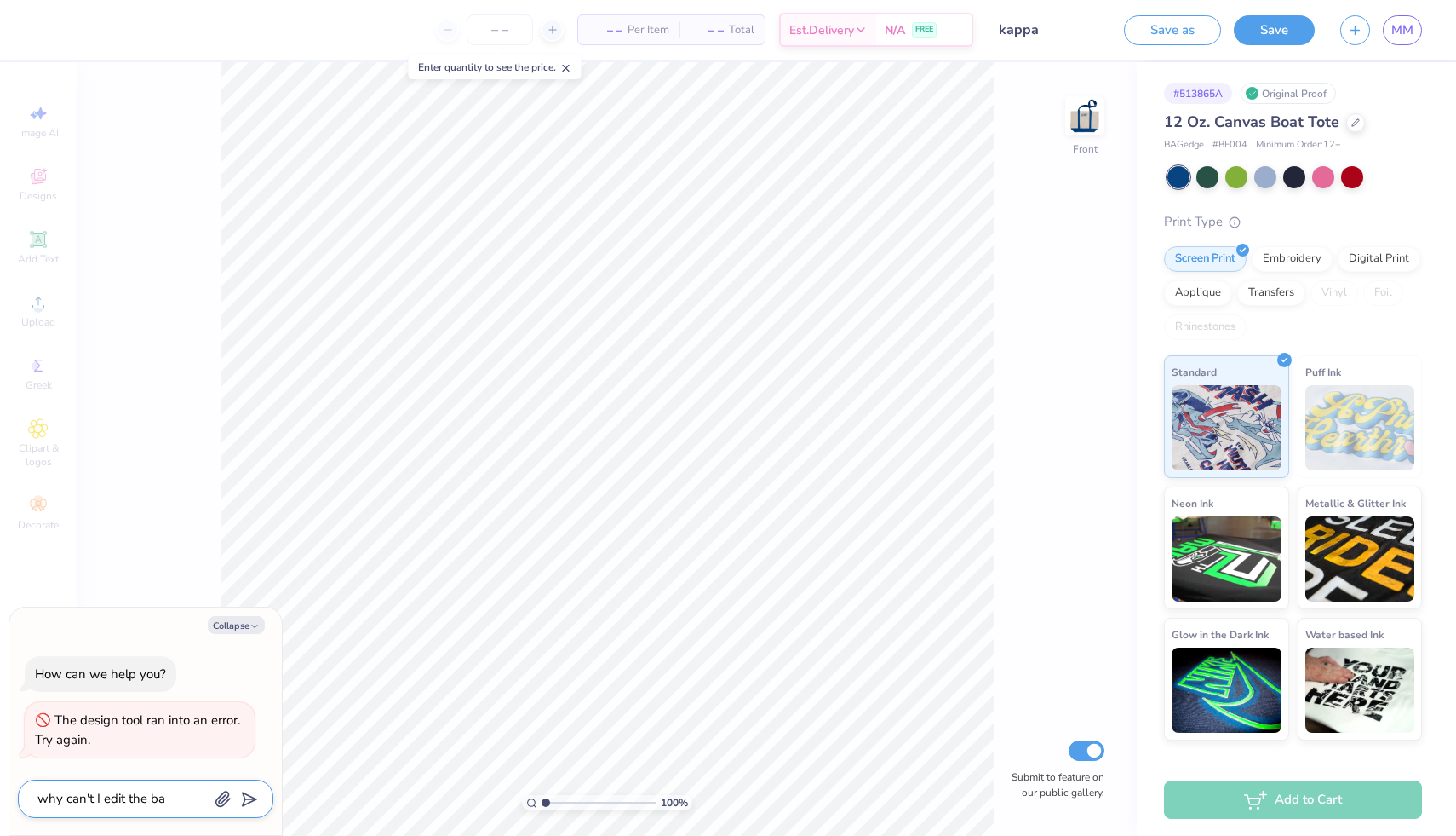
type textarea "why can't I edit the bac"
type textarea "x"
type textarea "why can't I edit the back"
type textarea "x"
type textarea "why can't I edit the back"
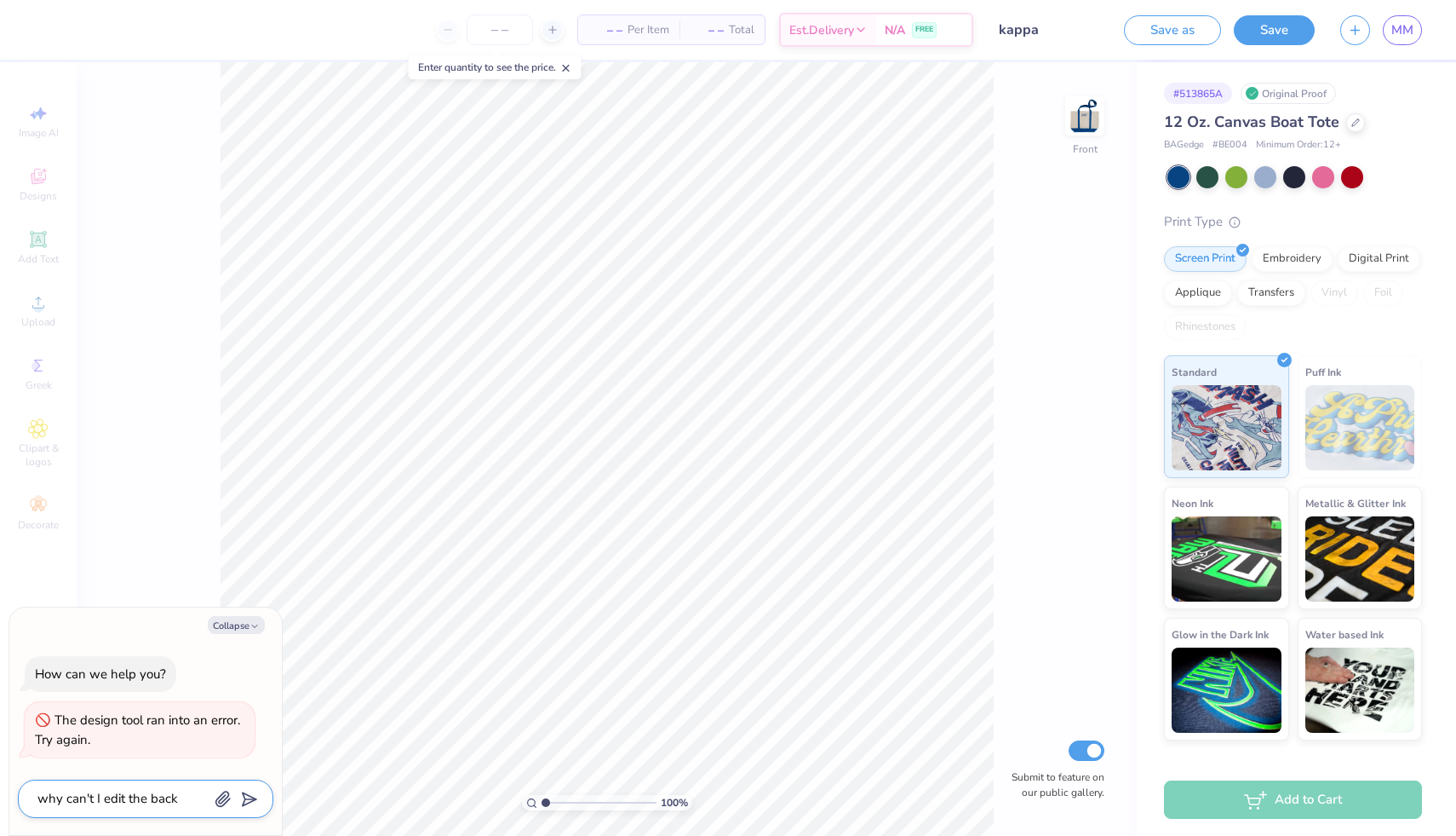
type textarea "x"
type textarea "why can't I edit the back o"
type textarea "x"
type textarea "why can't I edit the back of"
type textarea "x"
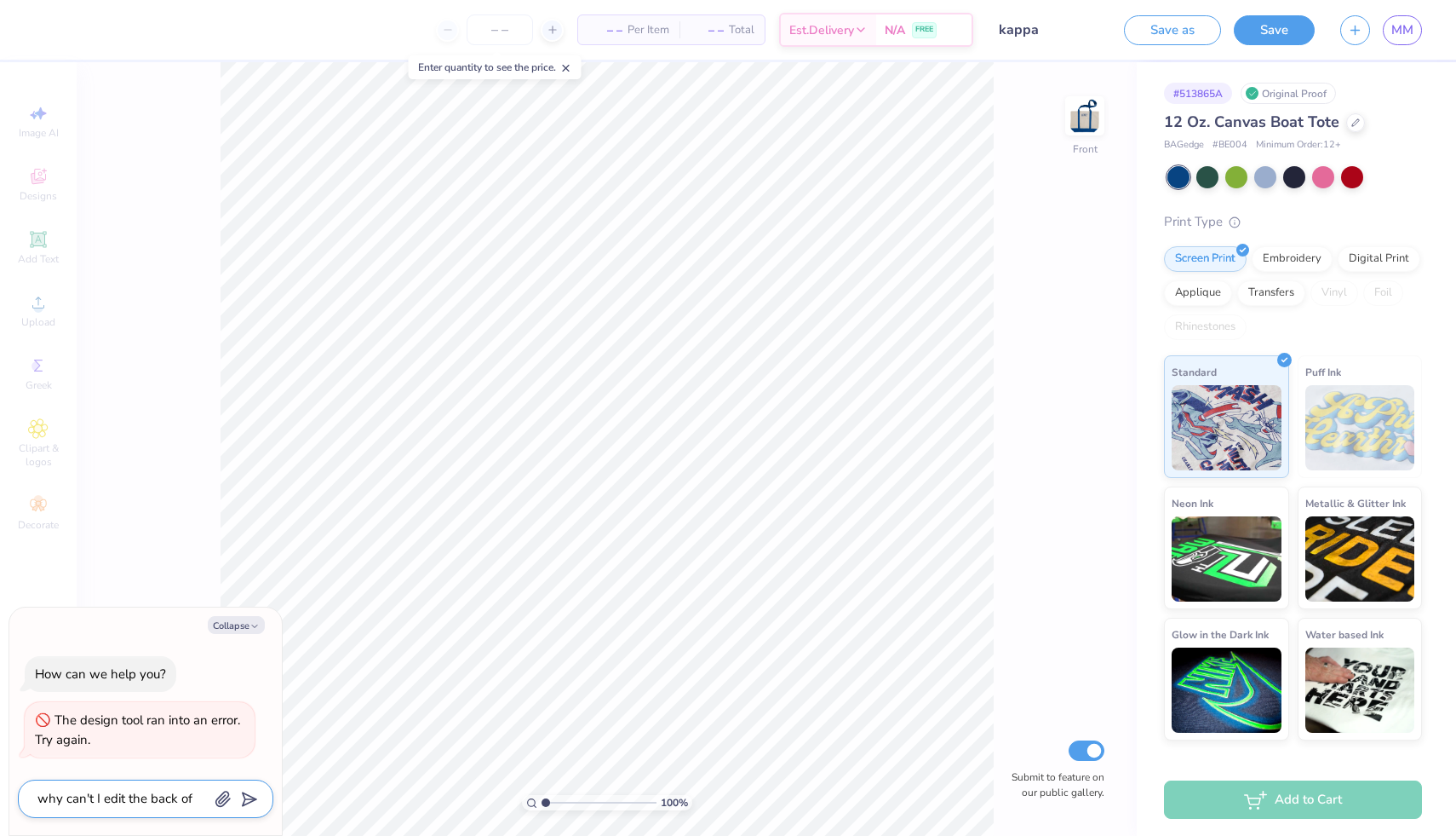
type textarea "why can't I edit the back of"
type textarea "x"
type textarea "why can't I edit the back of t"
type textarea "x"
type textarea "why can't I edit the back of th"
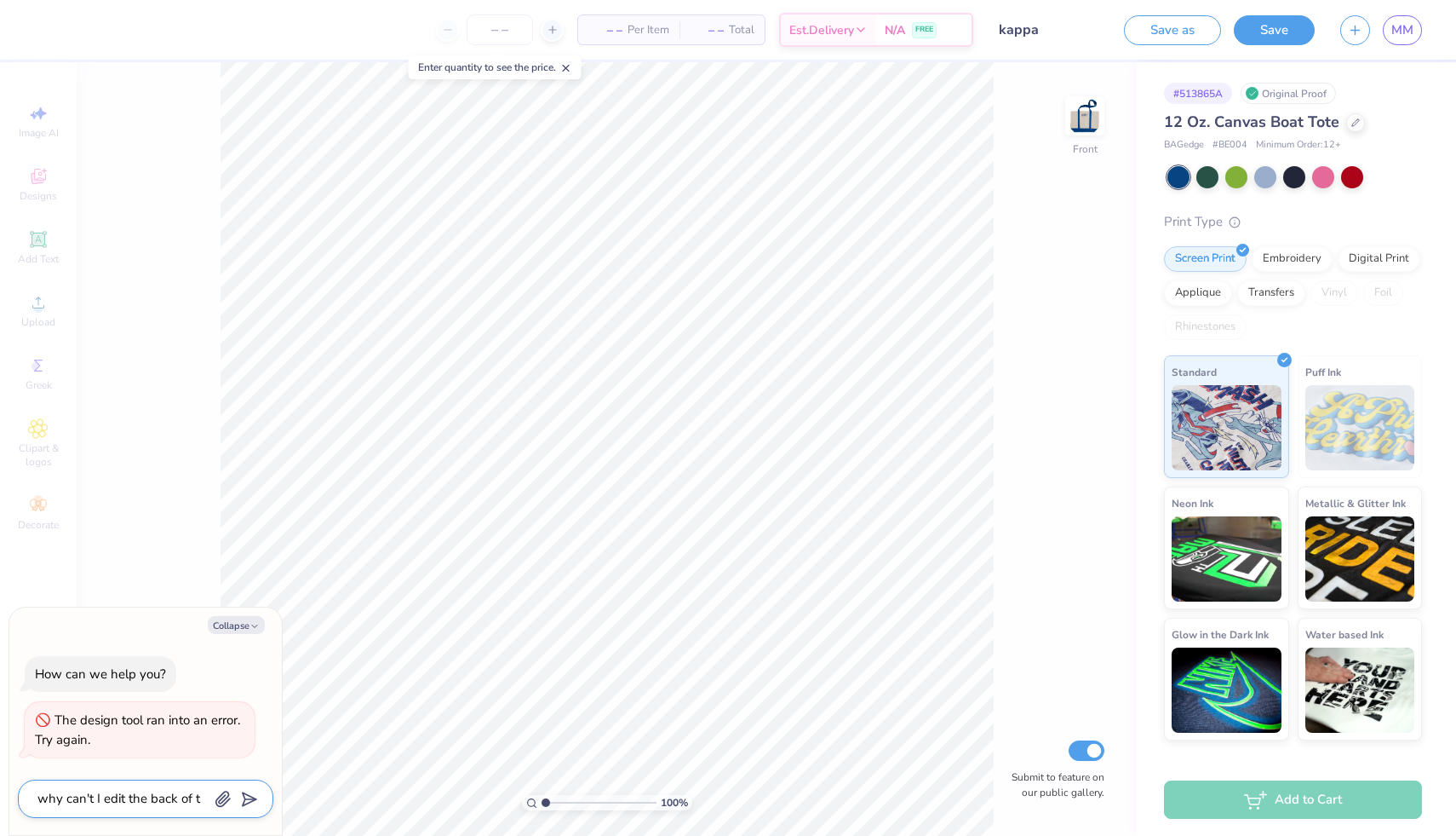
type textarea "x"
type textarea "why can't I edit the back of the"
type textarea "x"
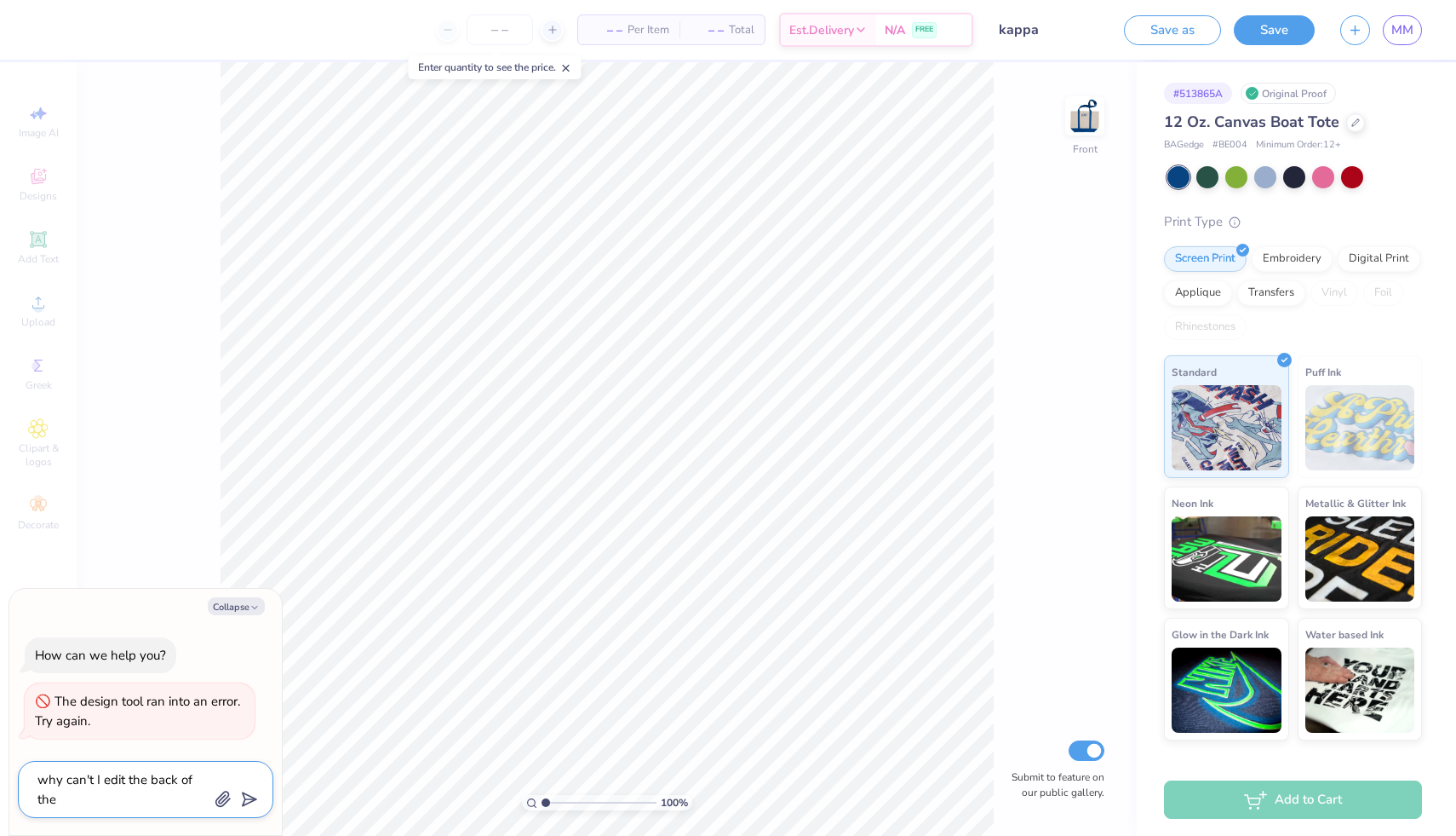
type textarea "why can't I edit the back of the"
type textarea "x"
type textarea "why can't I edit the back of the b"
type textarea "x"
type textarea "why can't I edit the back of the ba"
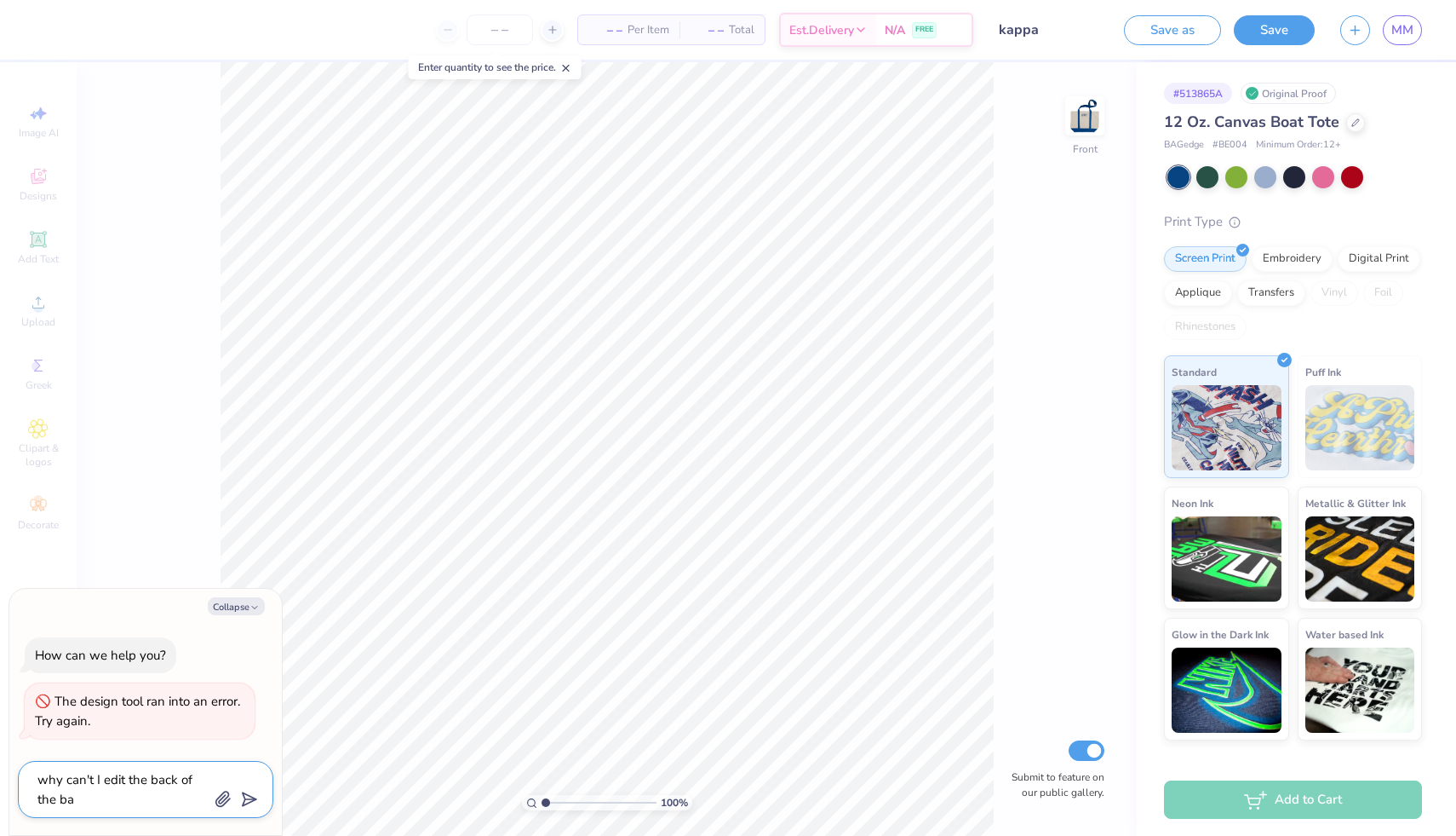
type textarea "x"
type textarea "why can't I edit the back of the bag"
type textarea "x"
type textarea "why can't I edit the back of the bag"
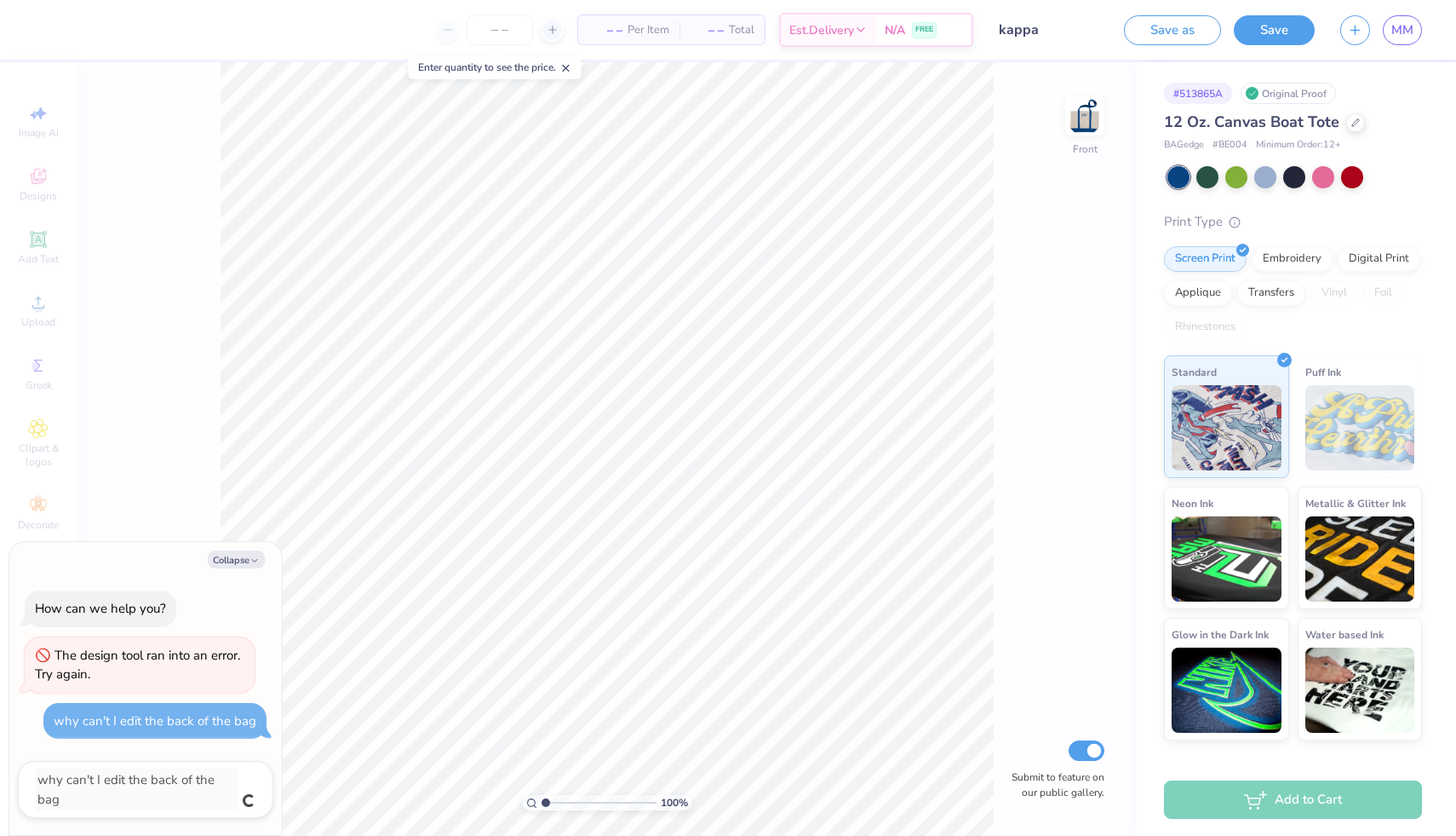
type textarea "x"
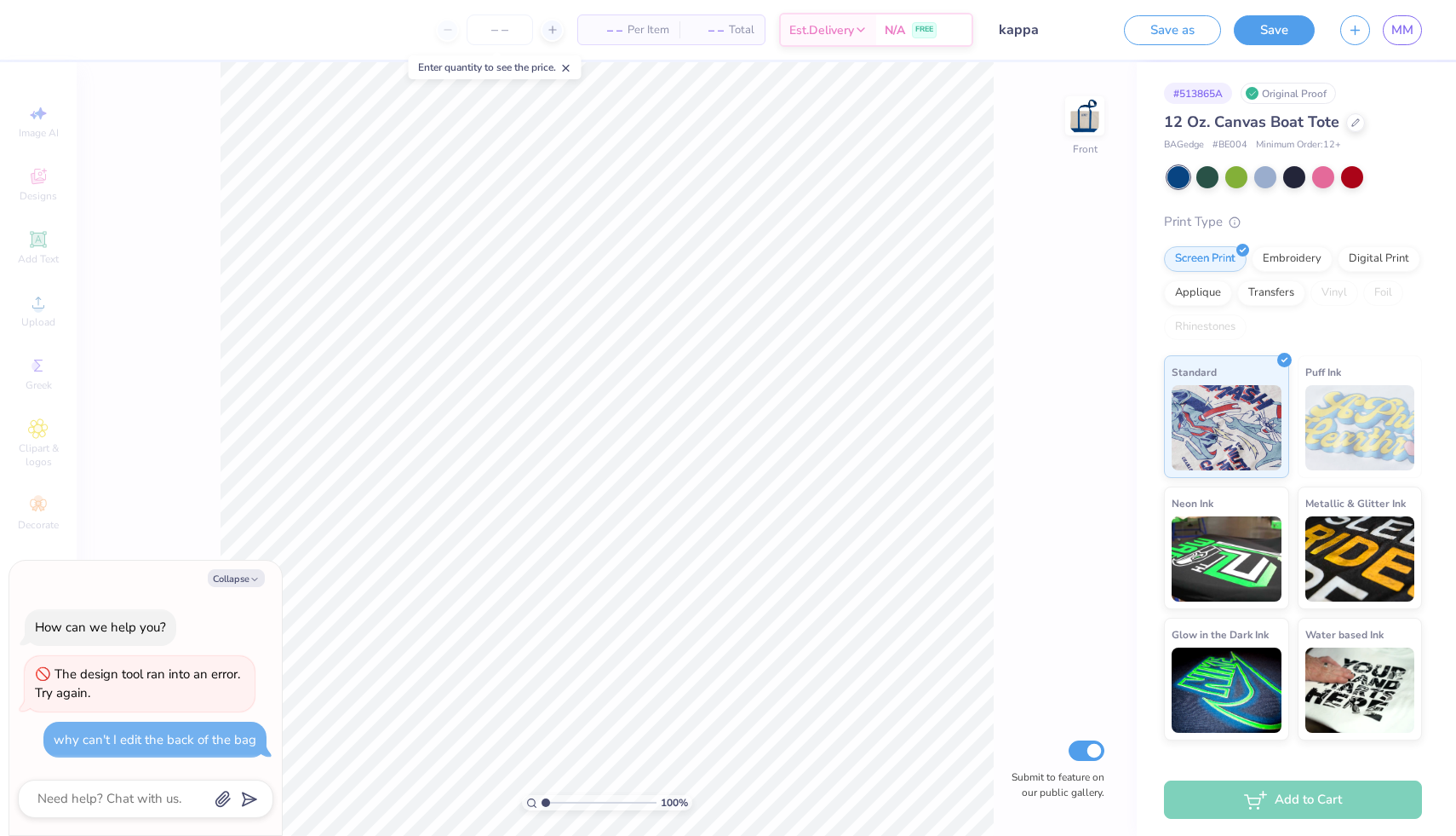
type textarea "x"
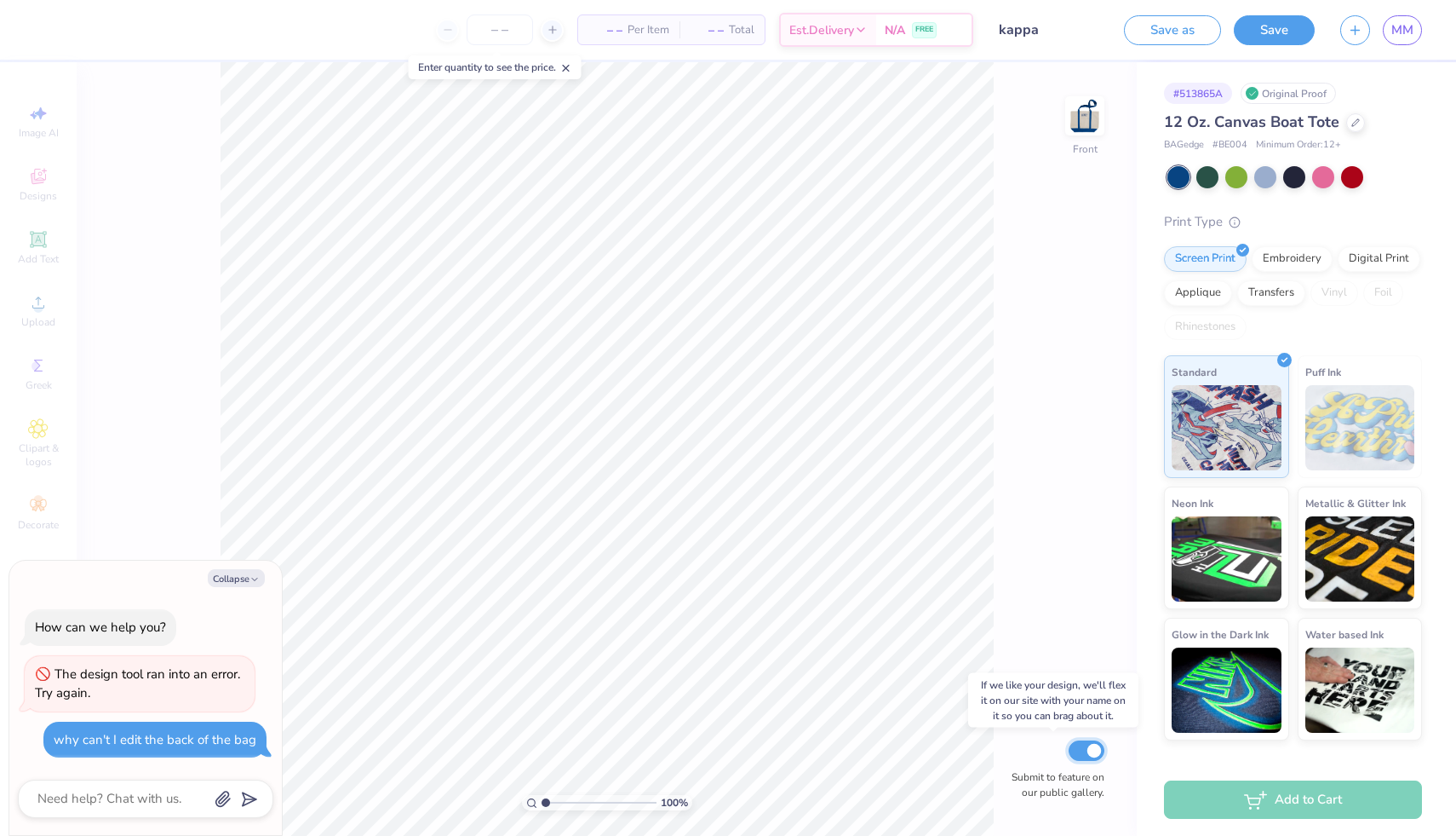
click at [1096, 744] on input "Submit to feature on our public gallery." at bounding box center [1086, 750] width 35 height 20
checkbox input "false"
click at [1026, 393] on div "100 % Front Submit to feature on our public gallery." at bounding box center [607, 449] width 1060 height 774
click at [1072, 119] on img at bounding box center [1084, 115] width 68 height 68
click at [43, 374] on icon at bounding box center [37, 364] width 20 height 20
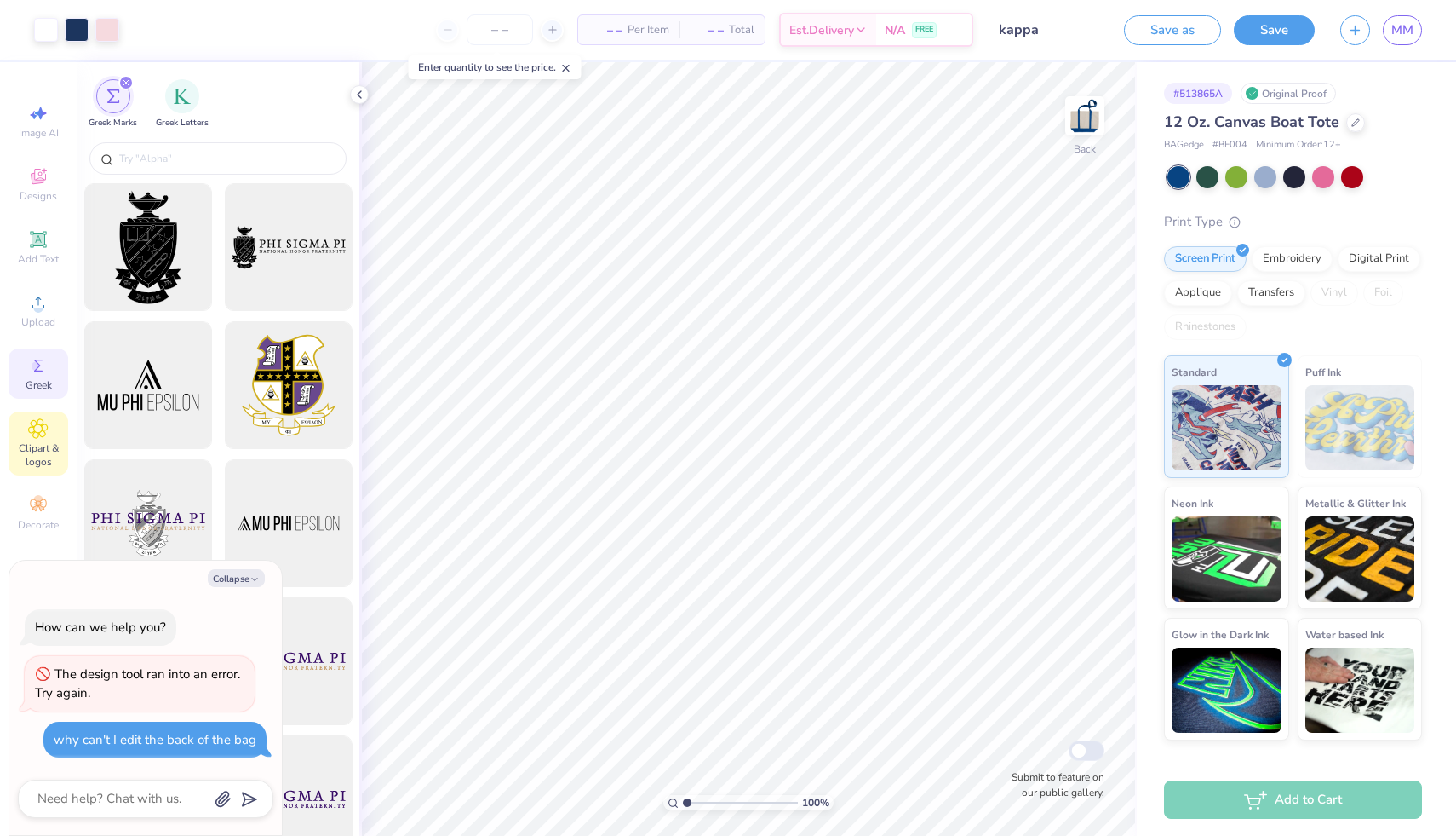
click at [43, 447] on span "Clipart & logos" at bounding box center [38, 454] width 59 height 27
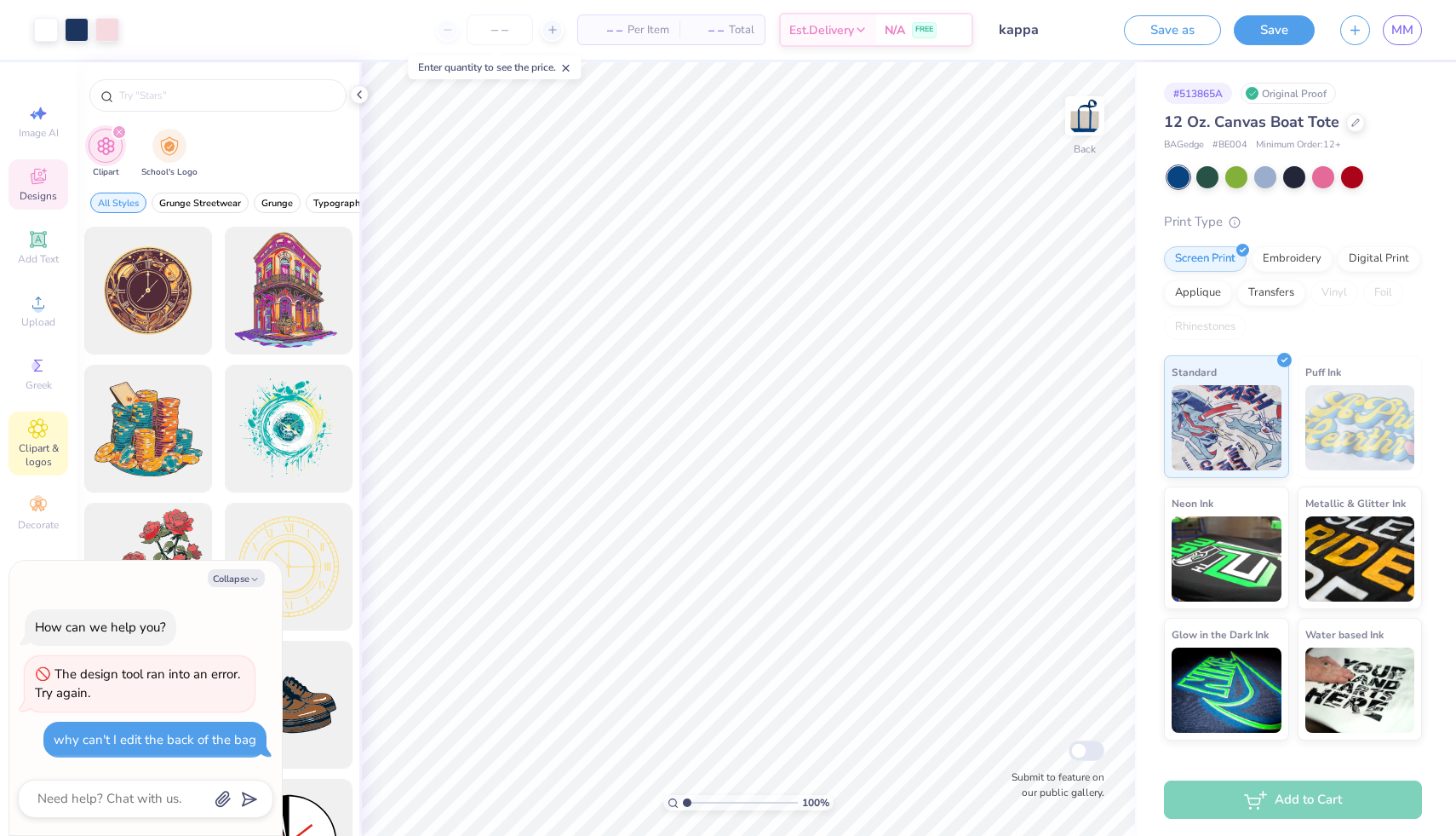
click at [28, 195] on span "Designs" at bounding box center [37, 196] width 37 height 13
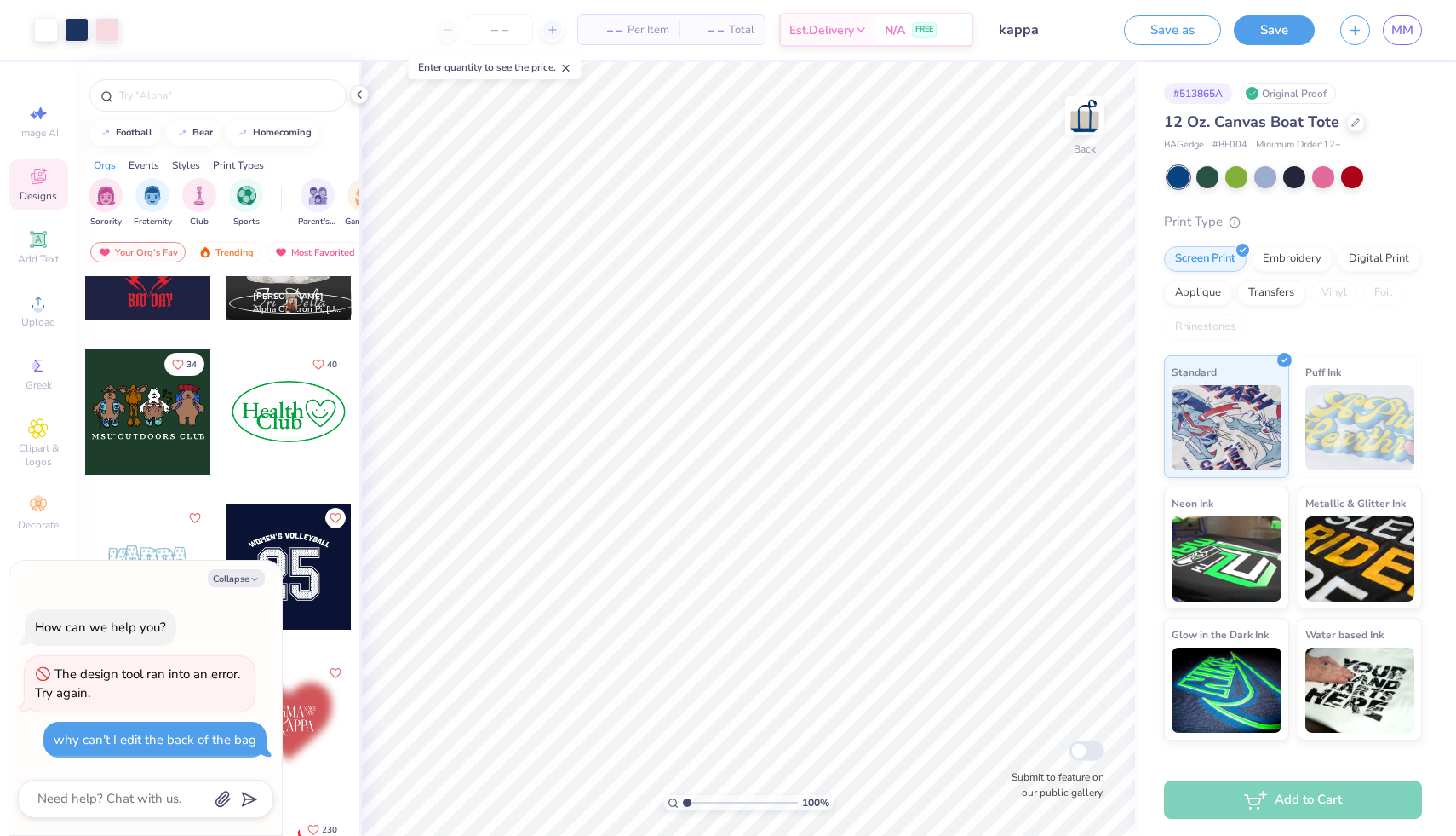
scroll to position [1512, 0]
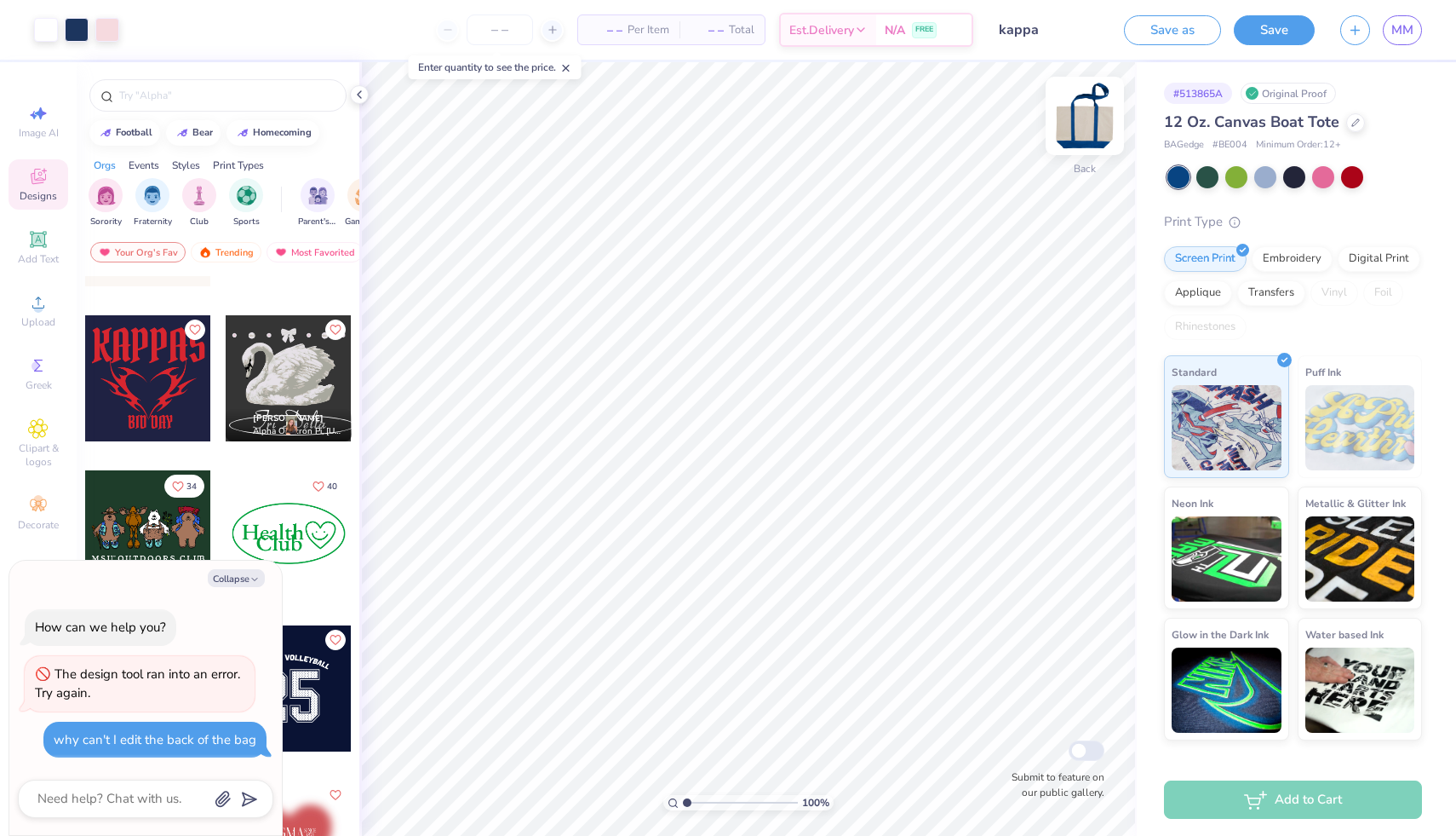
click at [1080, 110] on img at bounding box center [1084, 115] width 68 height 68
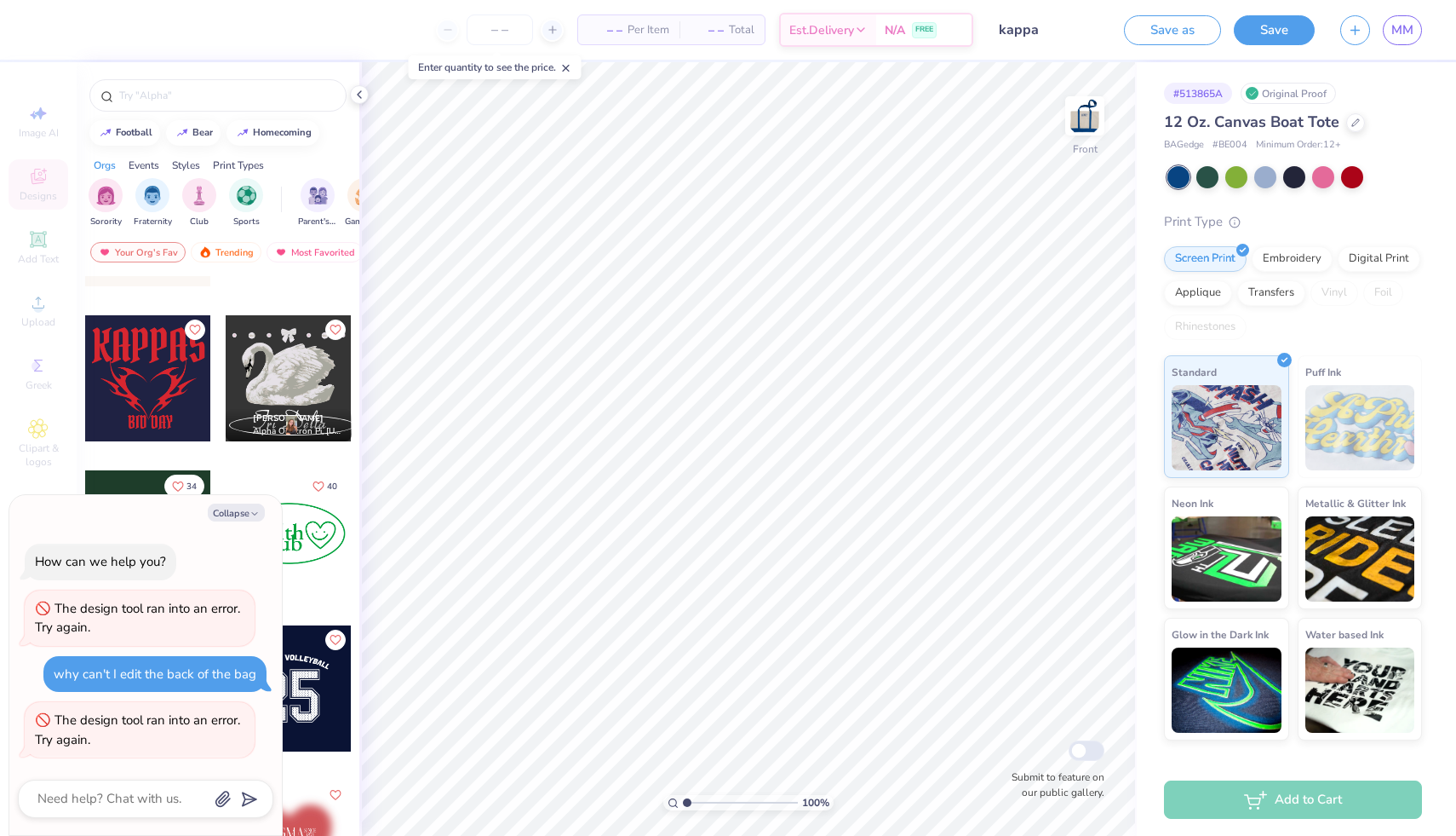
scroll to position [1573, 0]
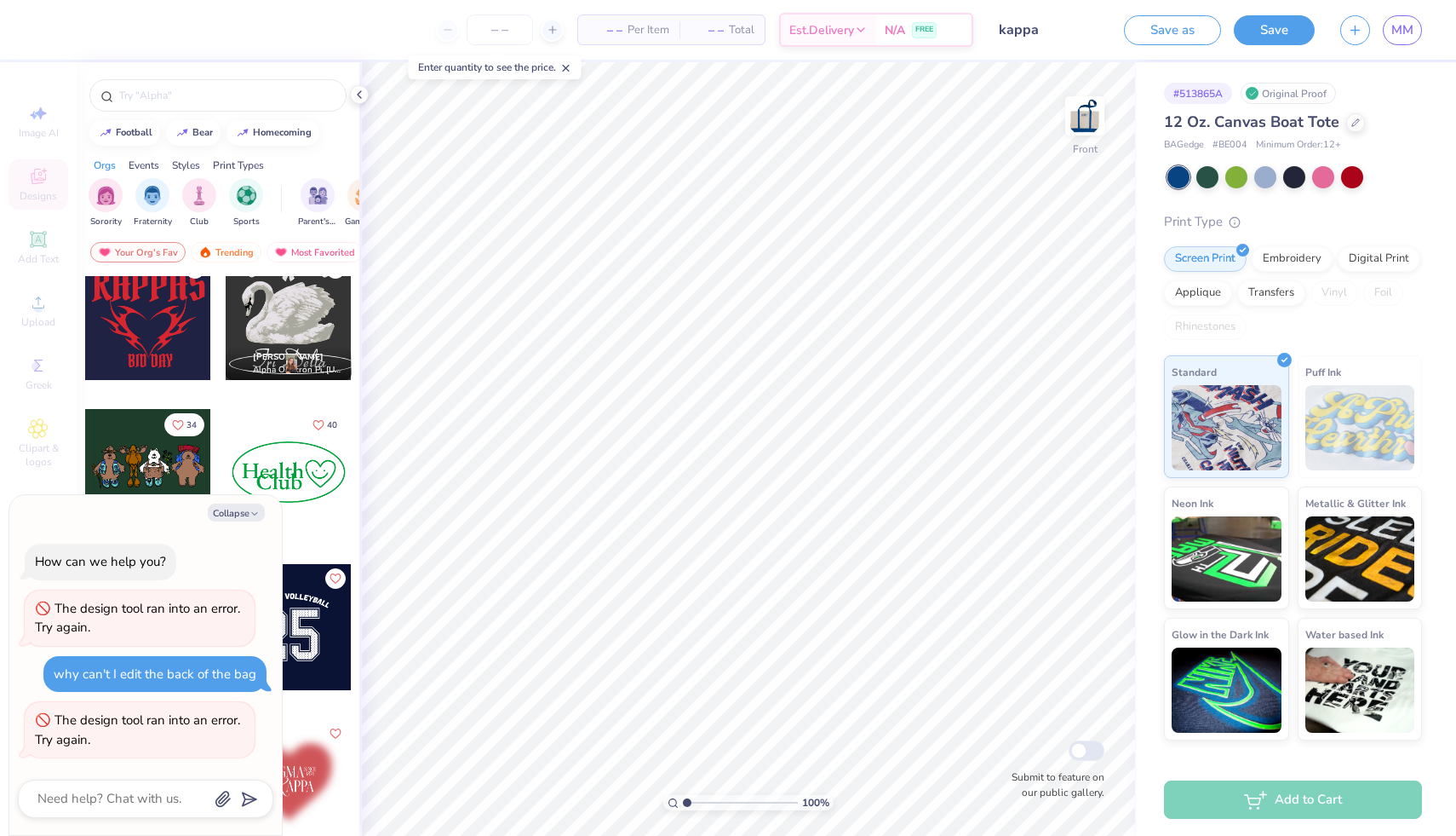
click at [164, 364] on div at bounding box center [148, 316] width 126 height 126
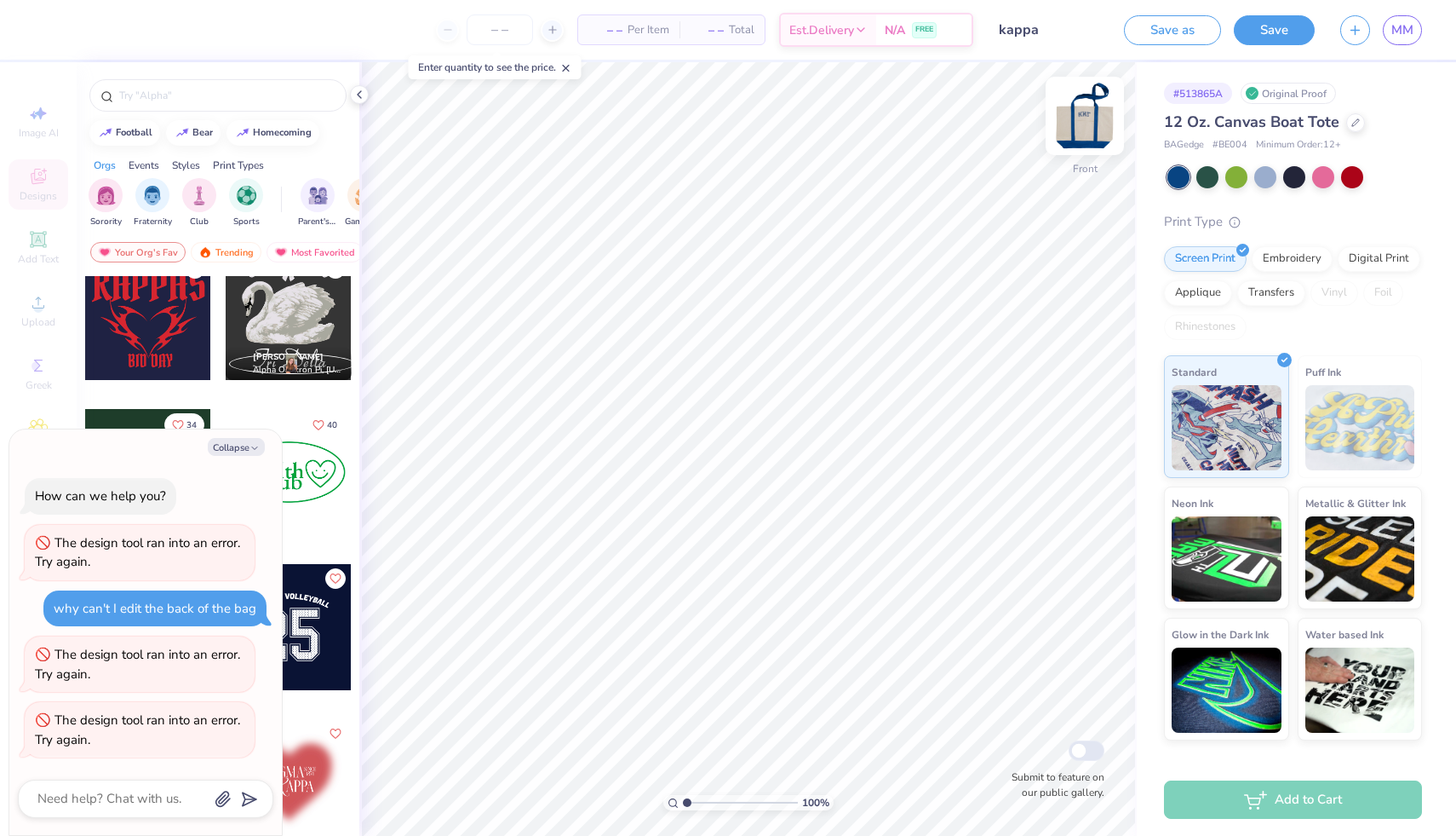
click at [1079, 116] on img at bounding box center [1084, 115] width 68 height 68
click at [35, 246] on icon at bounding box center [37, 239] width 20 height 20
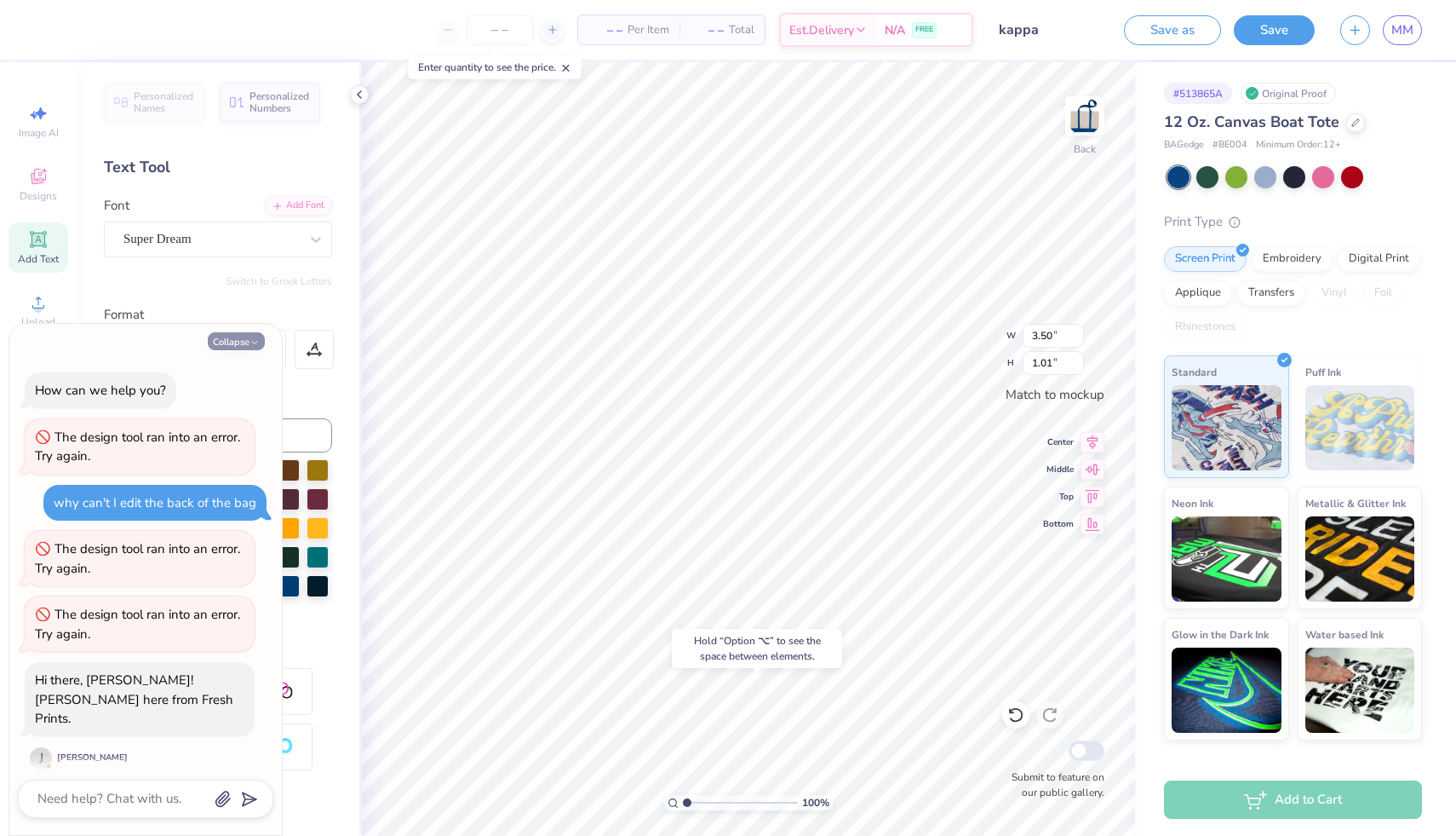
click at [241, 350] on button "Collapse" at bounding box center [237, 340] width 58 height 18
type textarea "x"
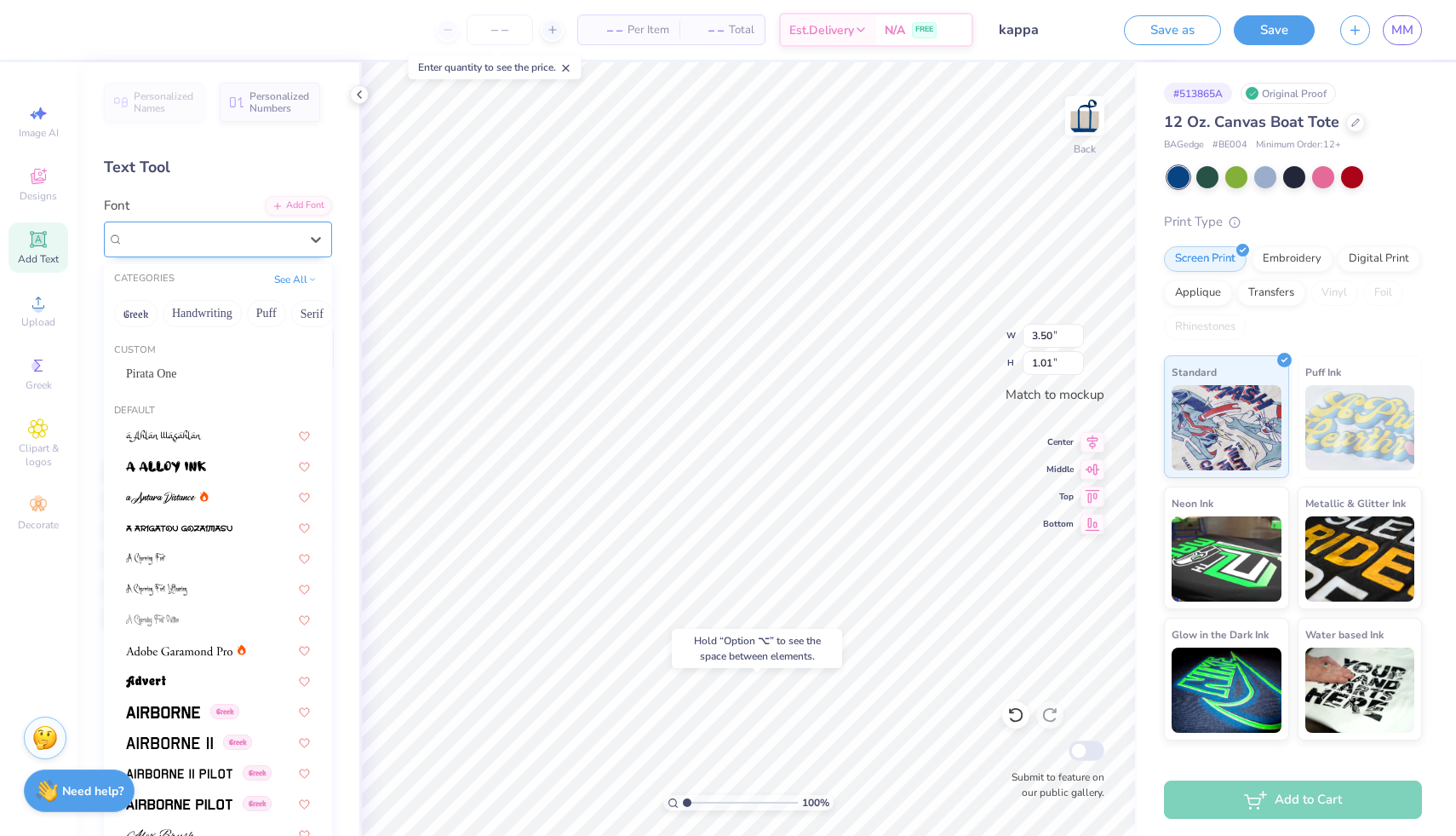
click at [196, 244] on div "Super Dream" at bounding box center [211, 239] width 179 height 27
click at [192, 642] on span at bounding box center [178, 649] width 106 height 18
type input "3.46"
type input "0.95"
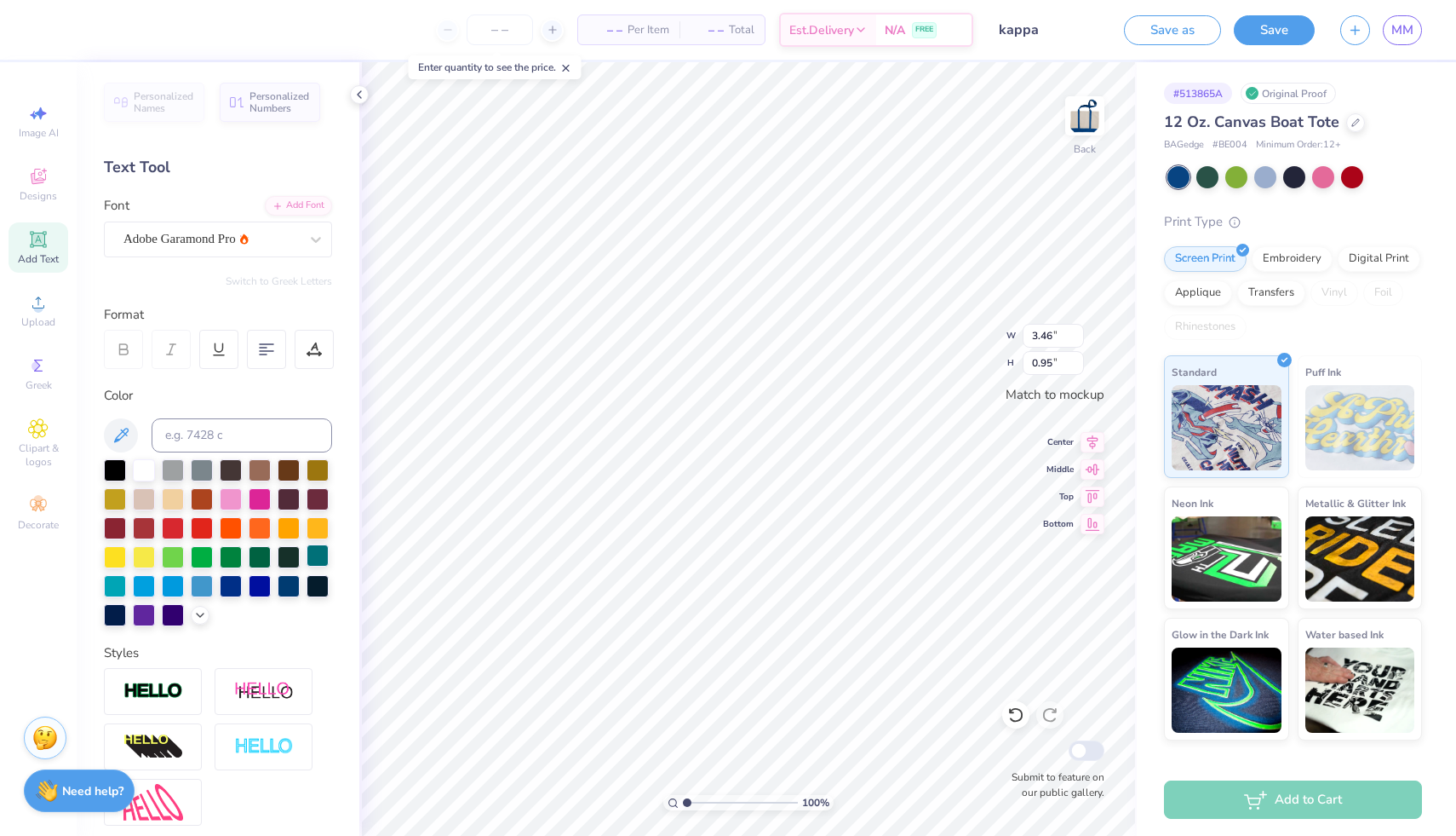
type input "3.47"
click at [1088, 104] on img at bounding box center [1084, 115] width 68 height 68
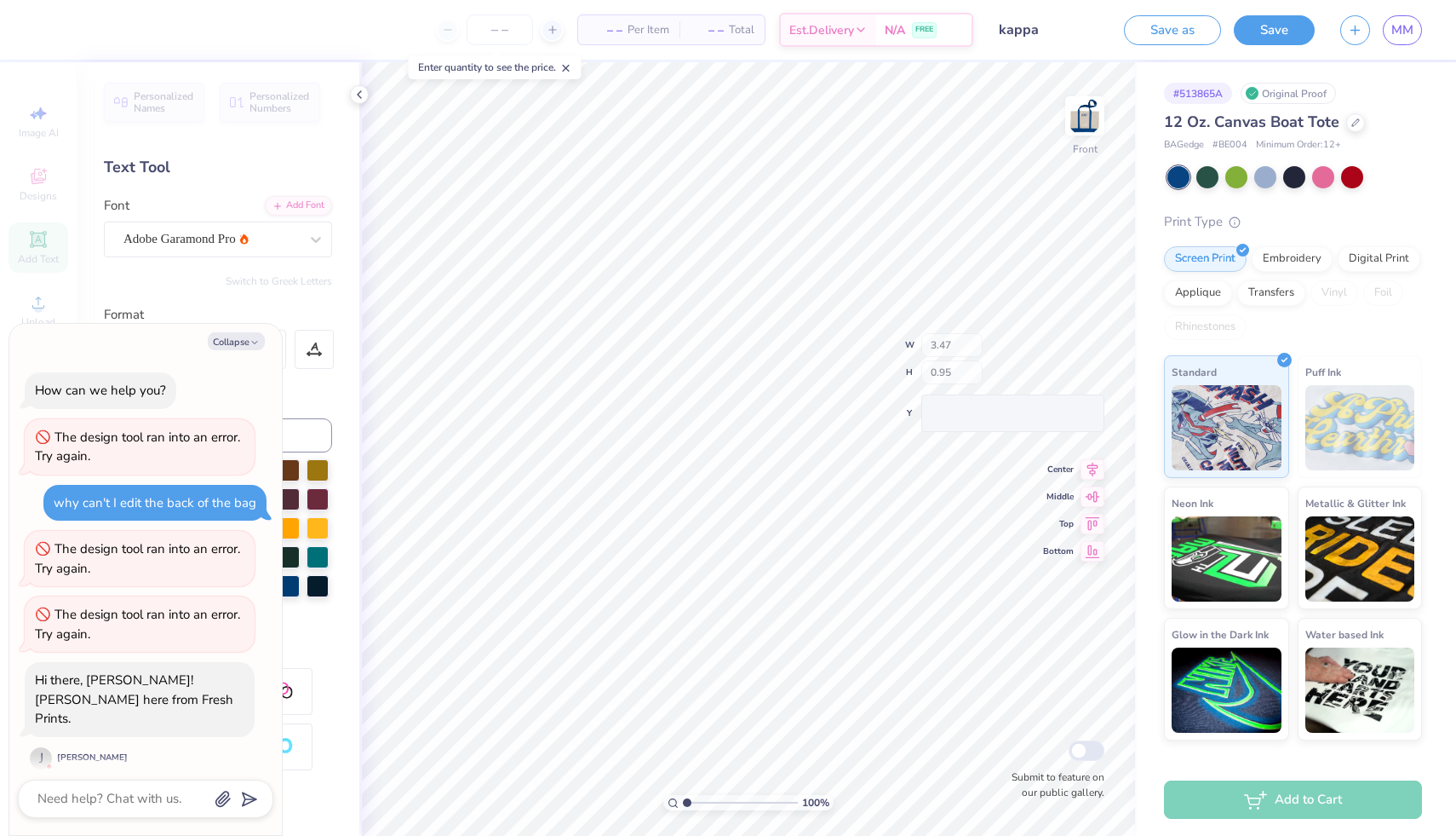
scroll to position [59, 0]
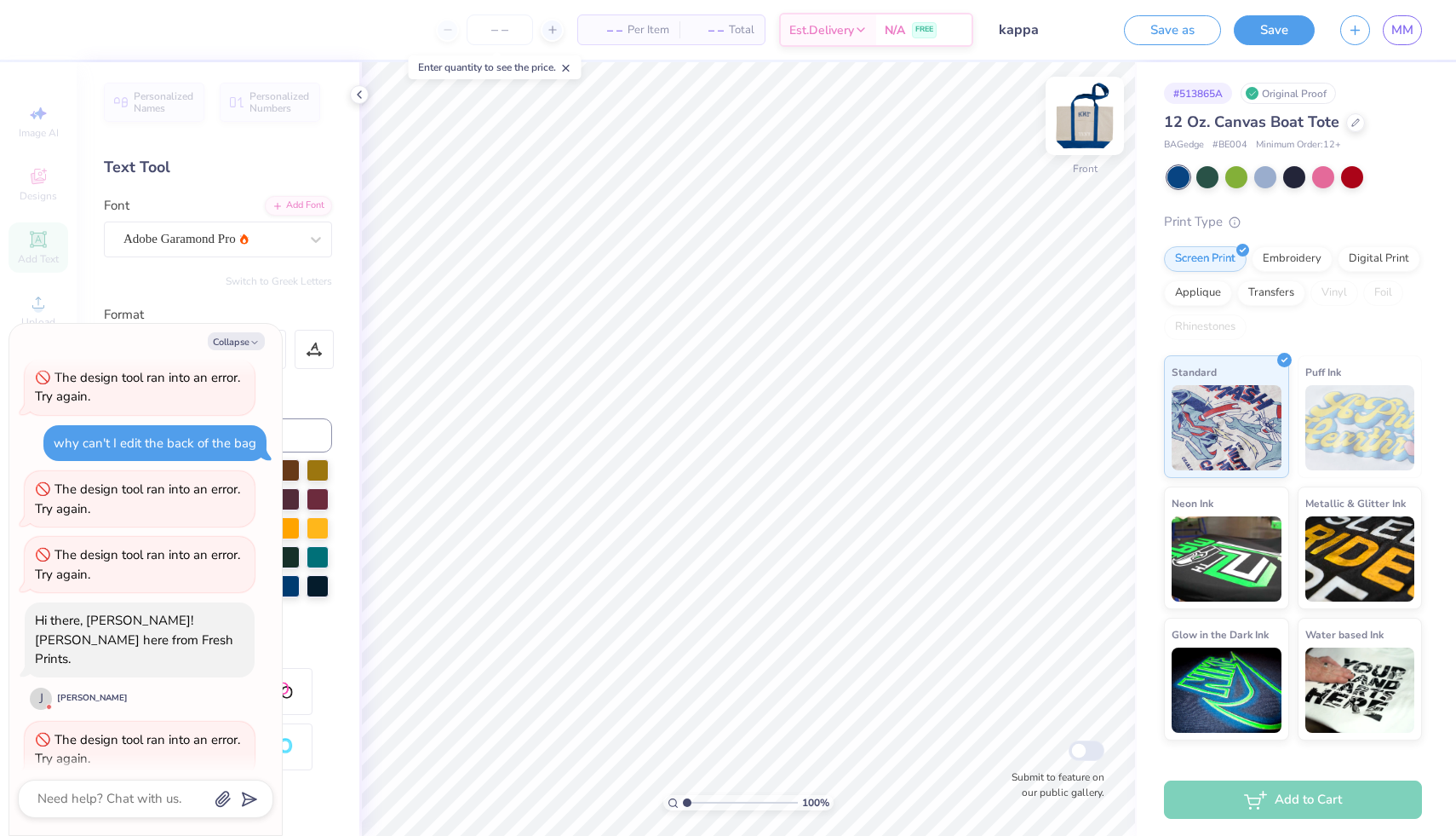
click at [1084, 107] on img at bounding box center [1084, 115] width 68 height 68
click at [252, 345] on icon "button" at bounding box center [254, 342] width 11 height 11
type textarea "x"
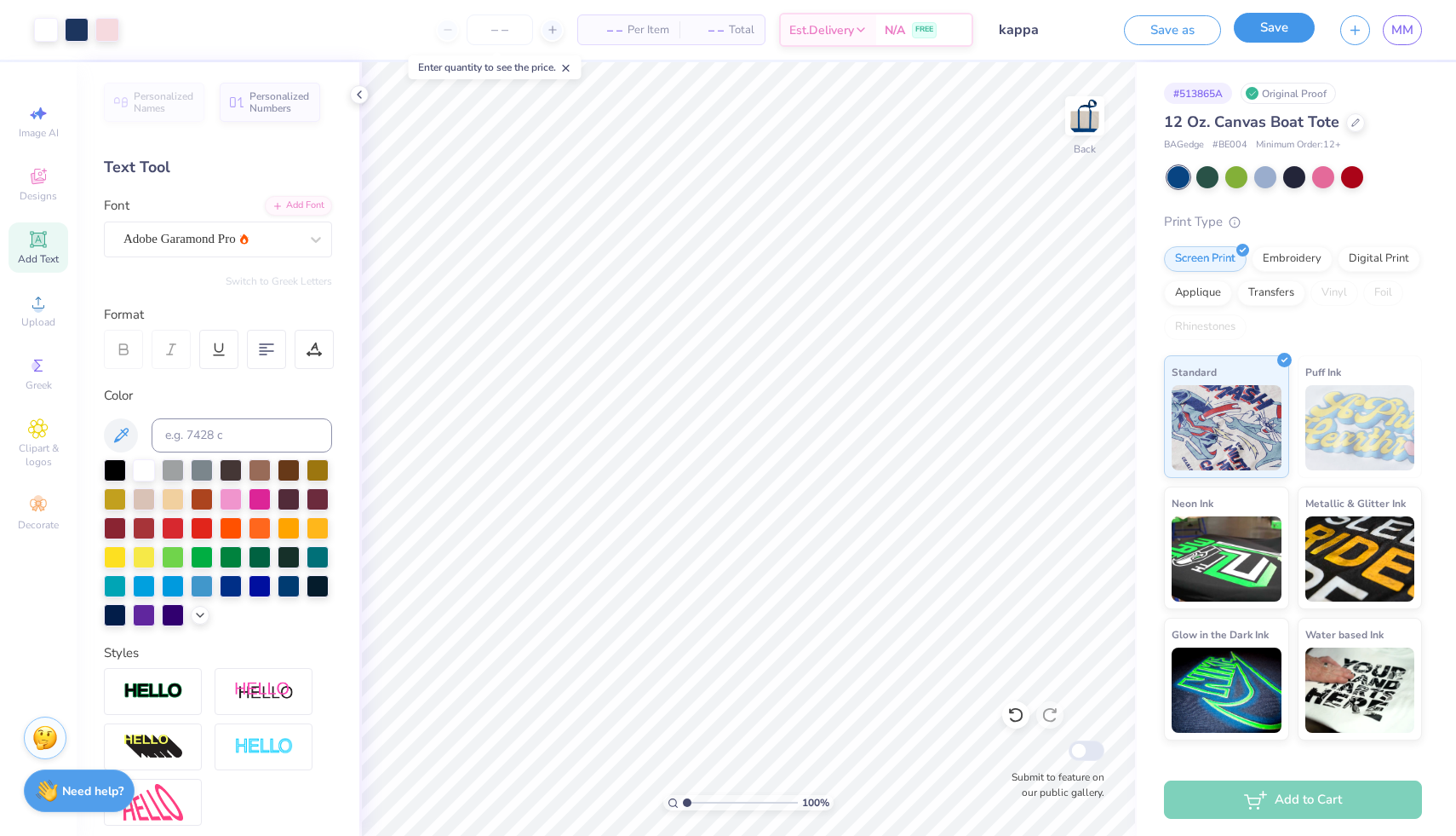
click at [1240, 19] on button "Save" at bounding box center [1274, 27] width 81 height 30
click at [992, 23] on input "kappa" at bounding box center [993, 30] width 167 height 35
click at [952, 27] on input "kappa" at bounding box center [993, 30] width 167 height 35
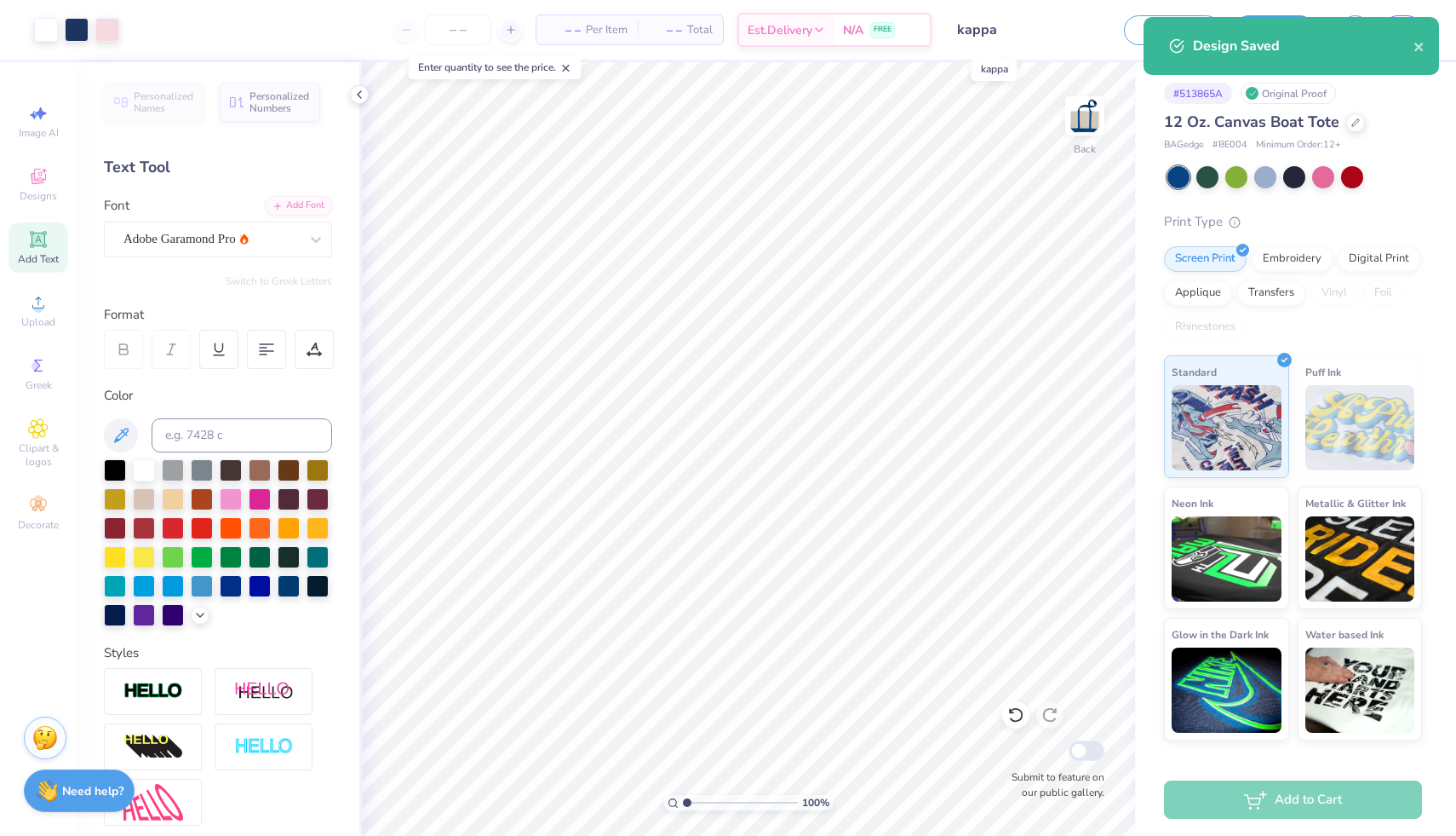
click at [954, 27] on input "kappa" at bounding box center [1028, 30] width 167 height 35
click at [986, 27] on input "kappa" at bounding box center [1028, 30] width 167 height 35
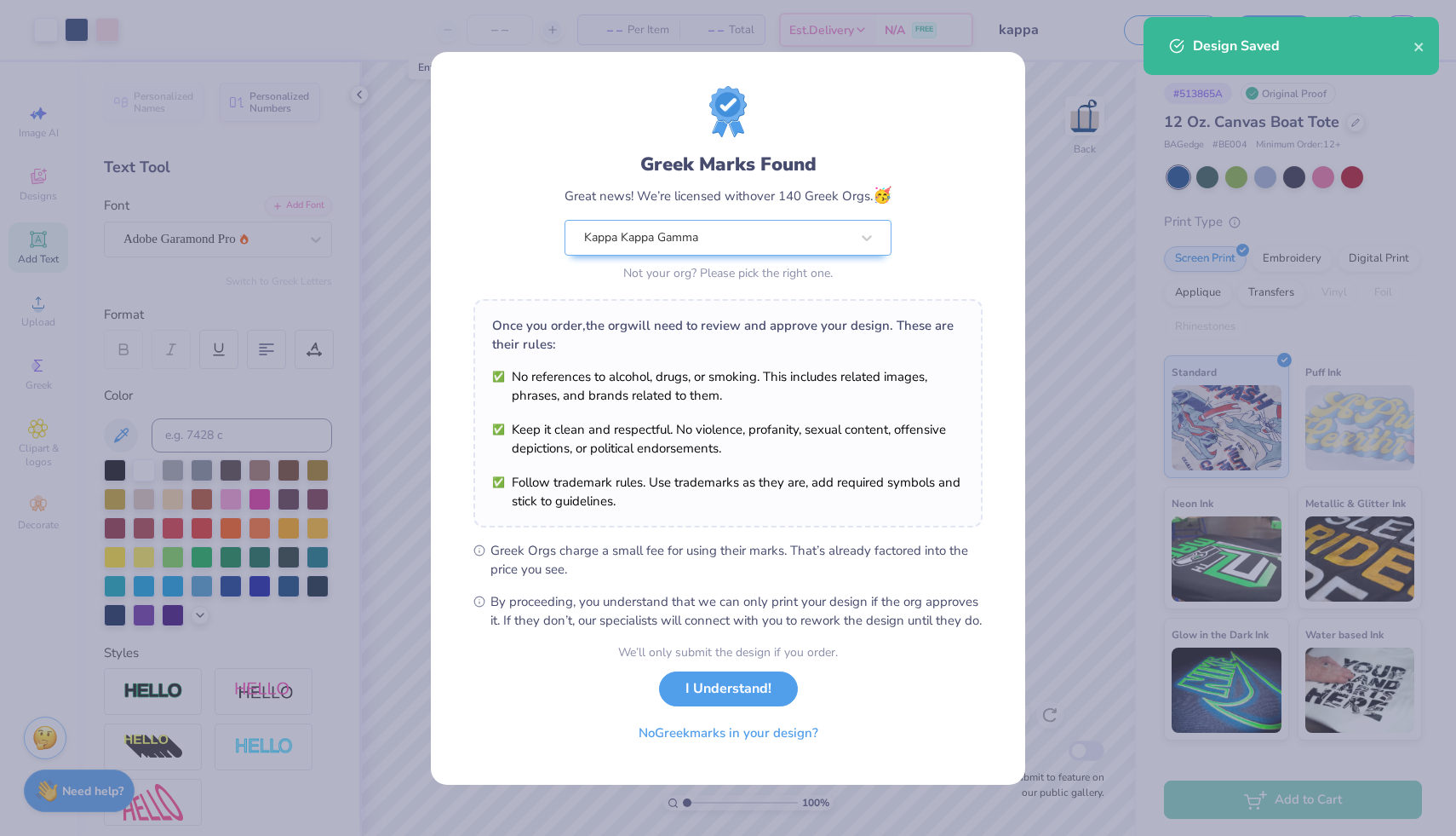
click at [1406, 50] on div "Design Saved" at bounding box center [1304, 45] width 220 height 20
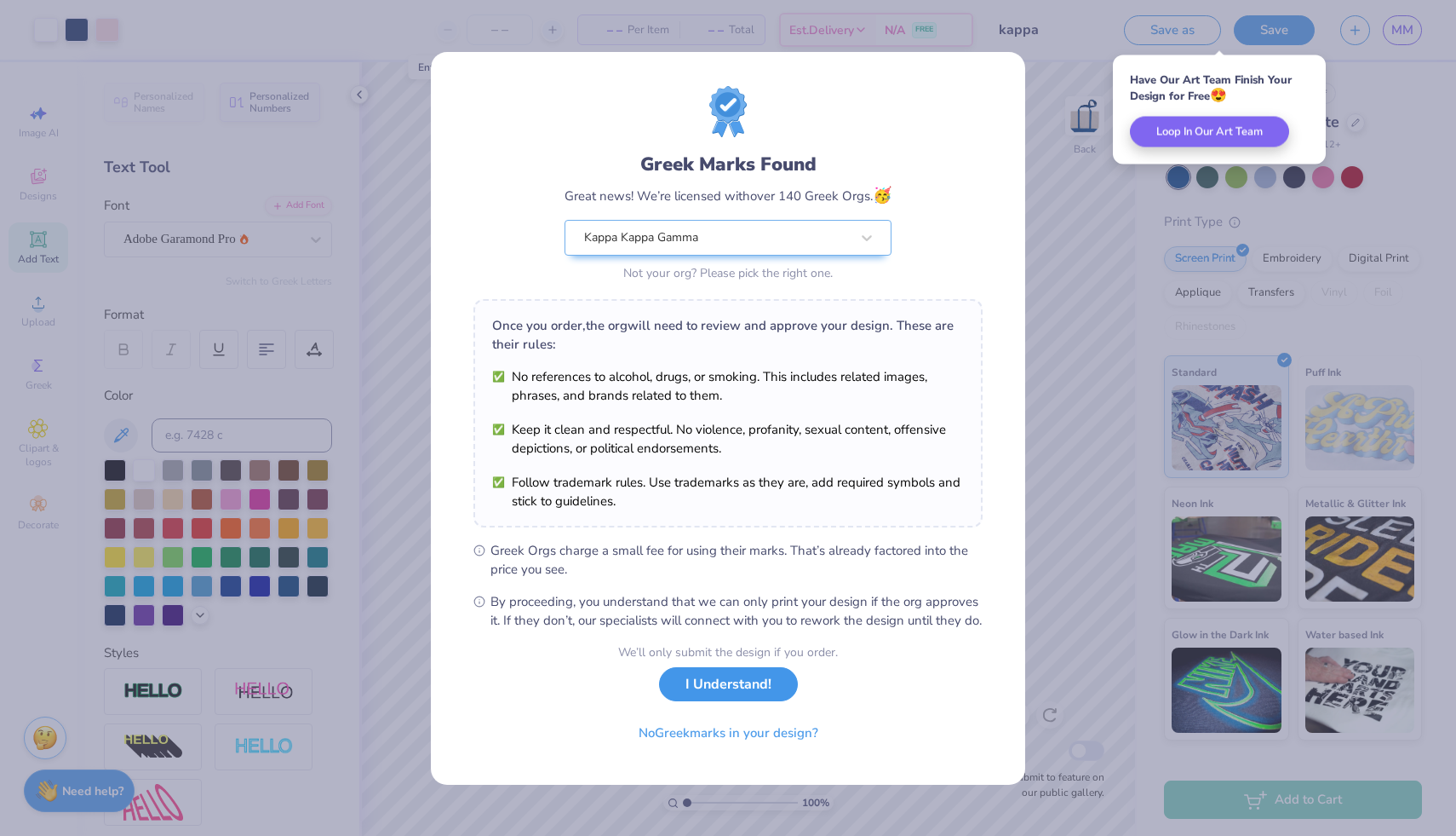
click at [742, 683] on button "I Understand!" at bounding box center [728, 685] width 139 height 35
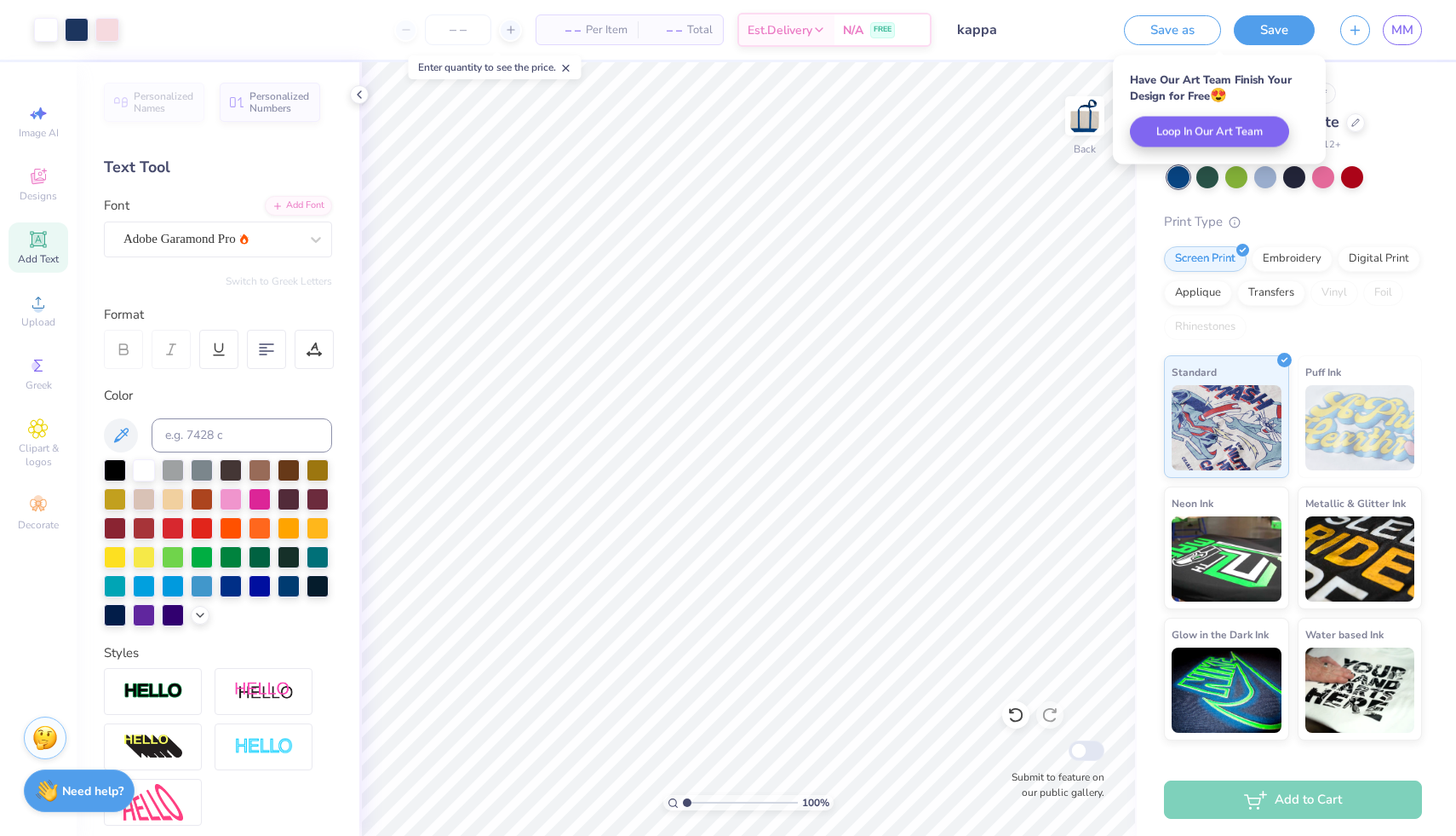
click at [1014, 33] on input "kappa" at bounding box center [1028, 30] width 167 height 35
click at [957, 21] on input "kappa" at bounding box center [1028, 30] width 167 height 35
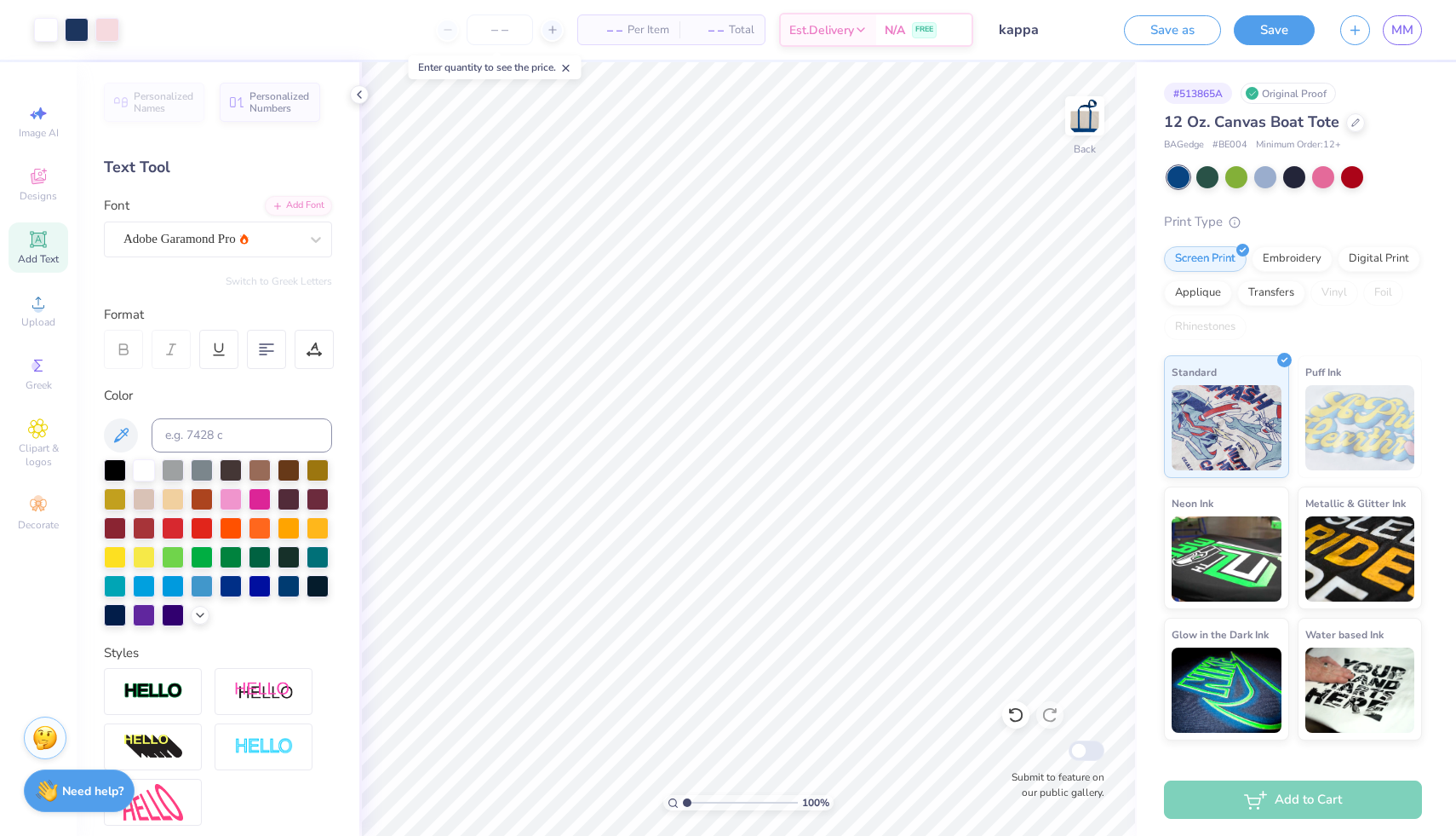
click at [1348, 795] on div "Add to Cart" at bounding box center [1292, 800] width 258 height 38
click at [496, 31] on input "number" at bounding box center [499, 30] width 66 height 31
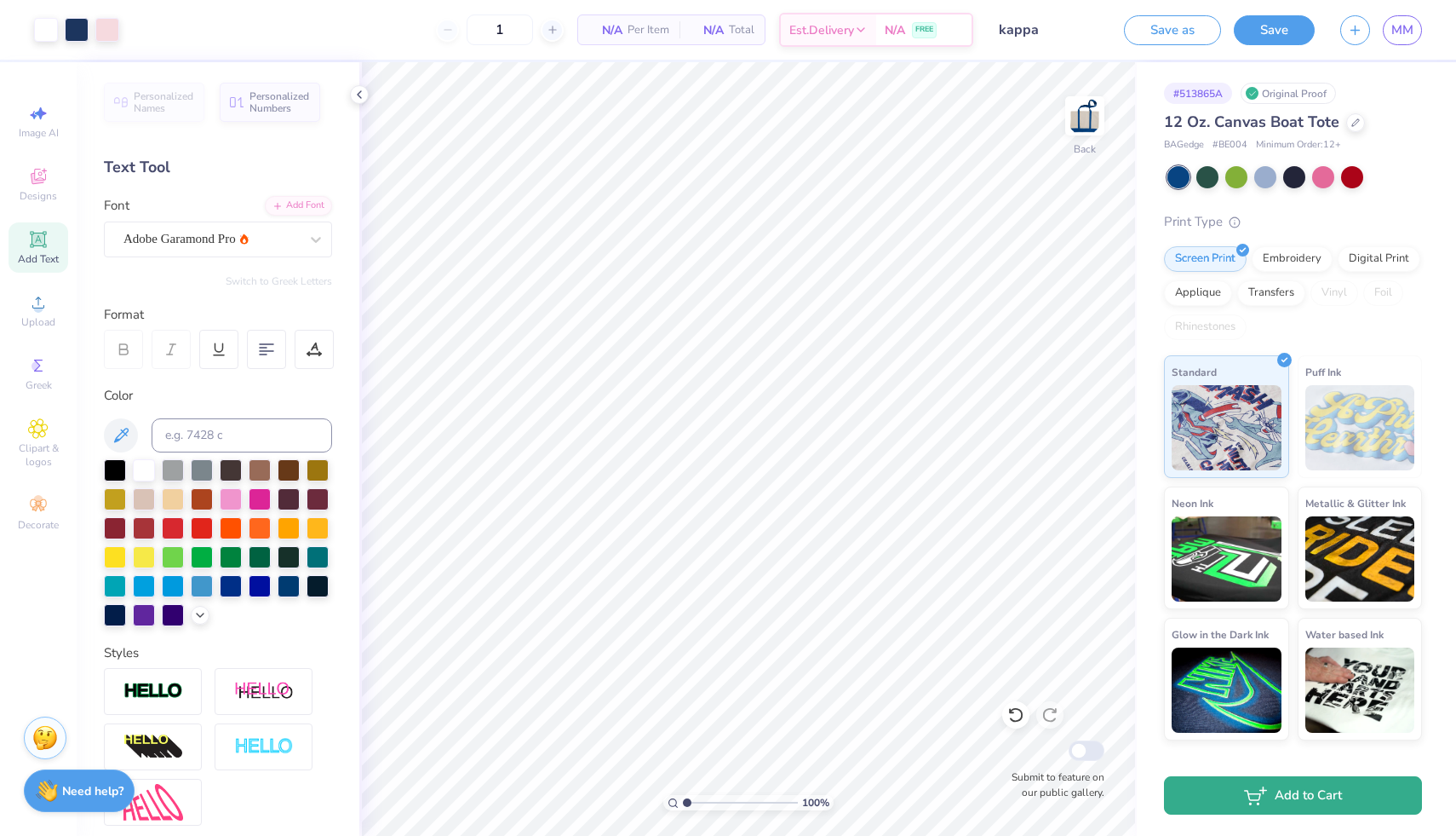
type input "12"
click at [1284, 808] on button "Add to Cart" at bounding box center [1292, 795] width 258 height 38
type textarea "x"
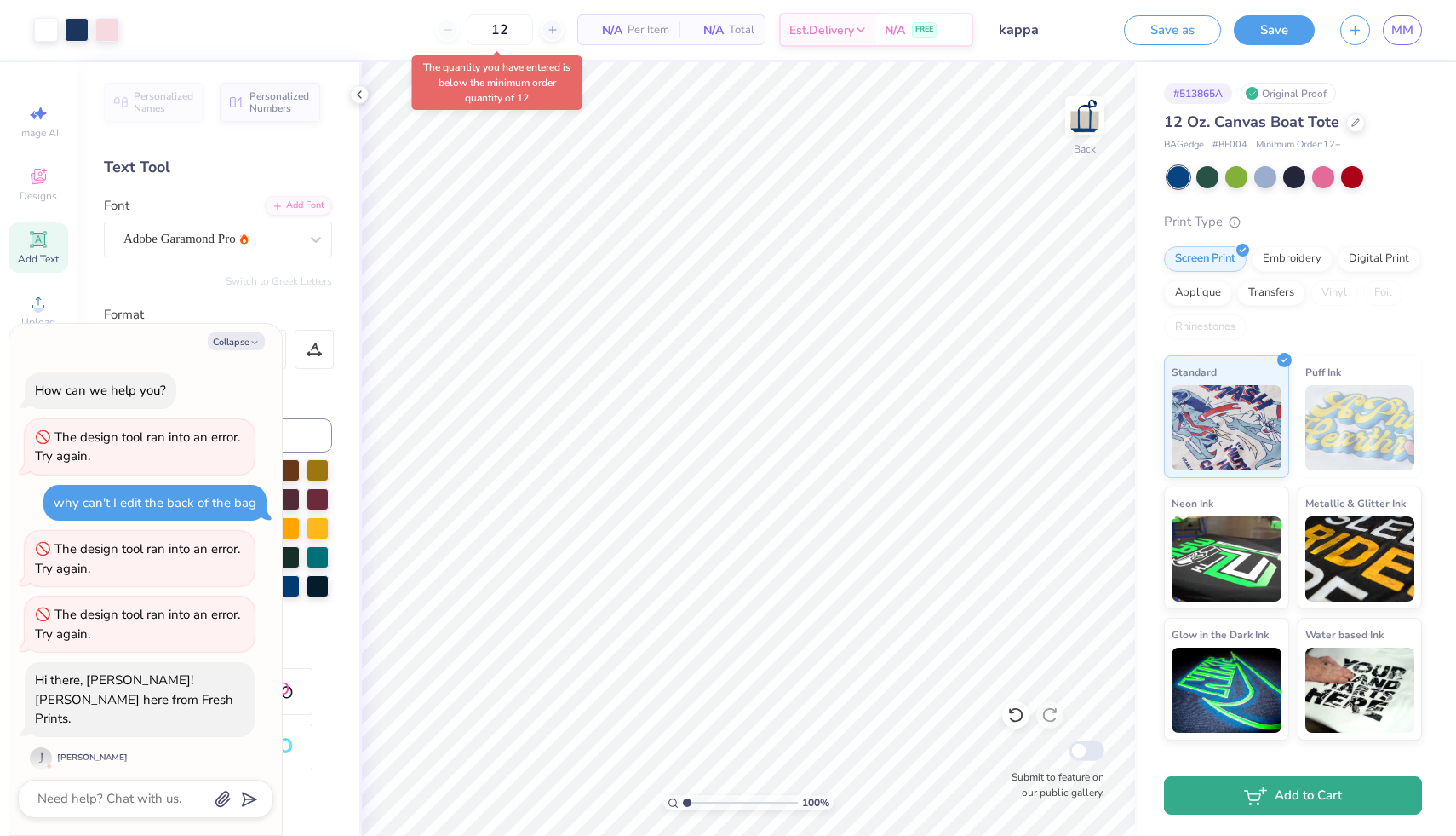
scroll to position [126, 0]
